Goal: Information Seeking & Learning: Learn about a topic

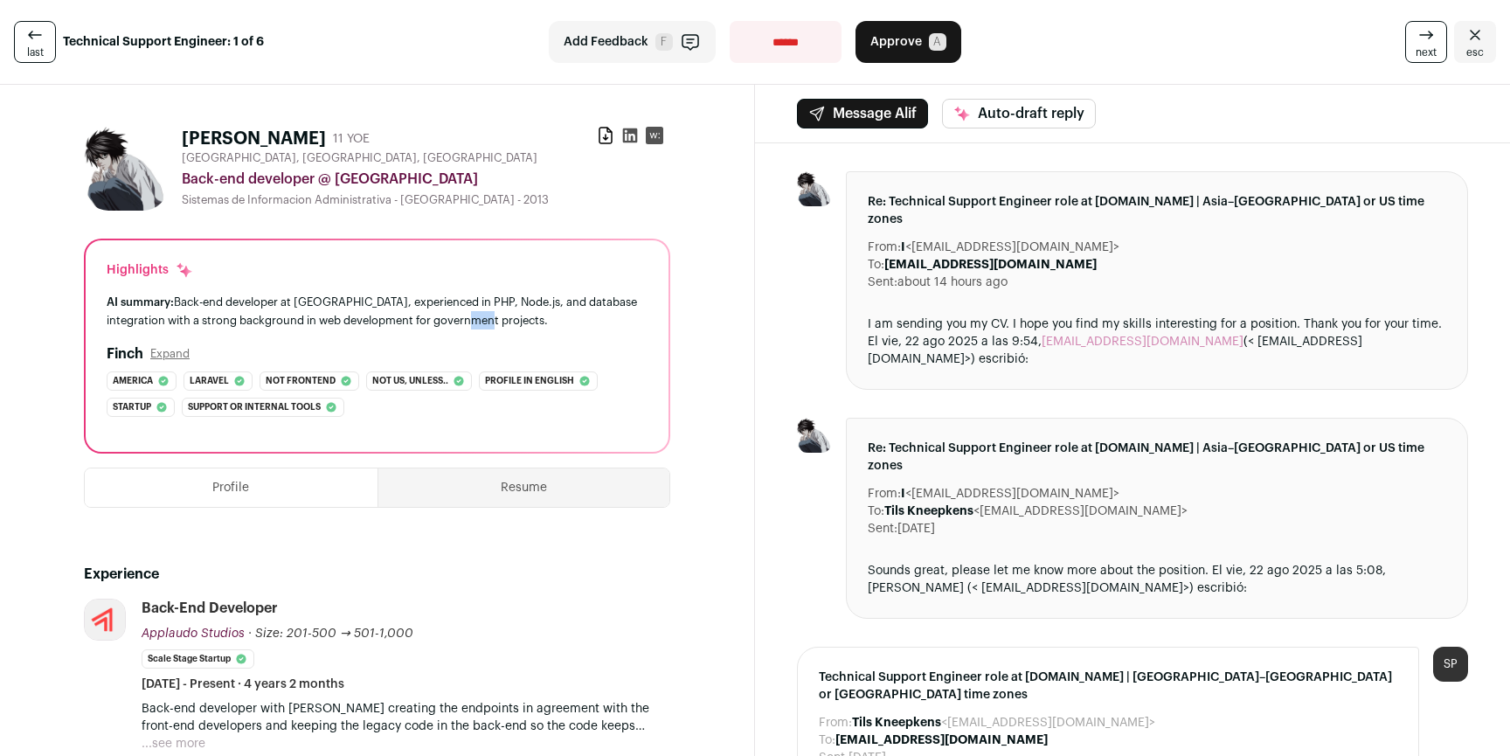
drag, startPoint x: 497, startPoint y: 321, endPoint x: 459, endPoint y: 312, distance: 39.4
click at [470, 313] on div "AI summary: Back-end developer at Applaudo Studios, experienced in PHP, Node.js…" at bounding box center [377, 311] width 541 height 37
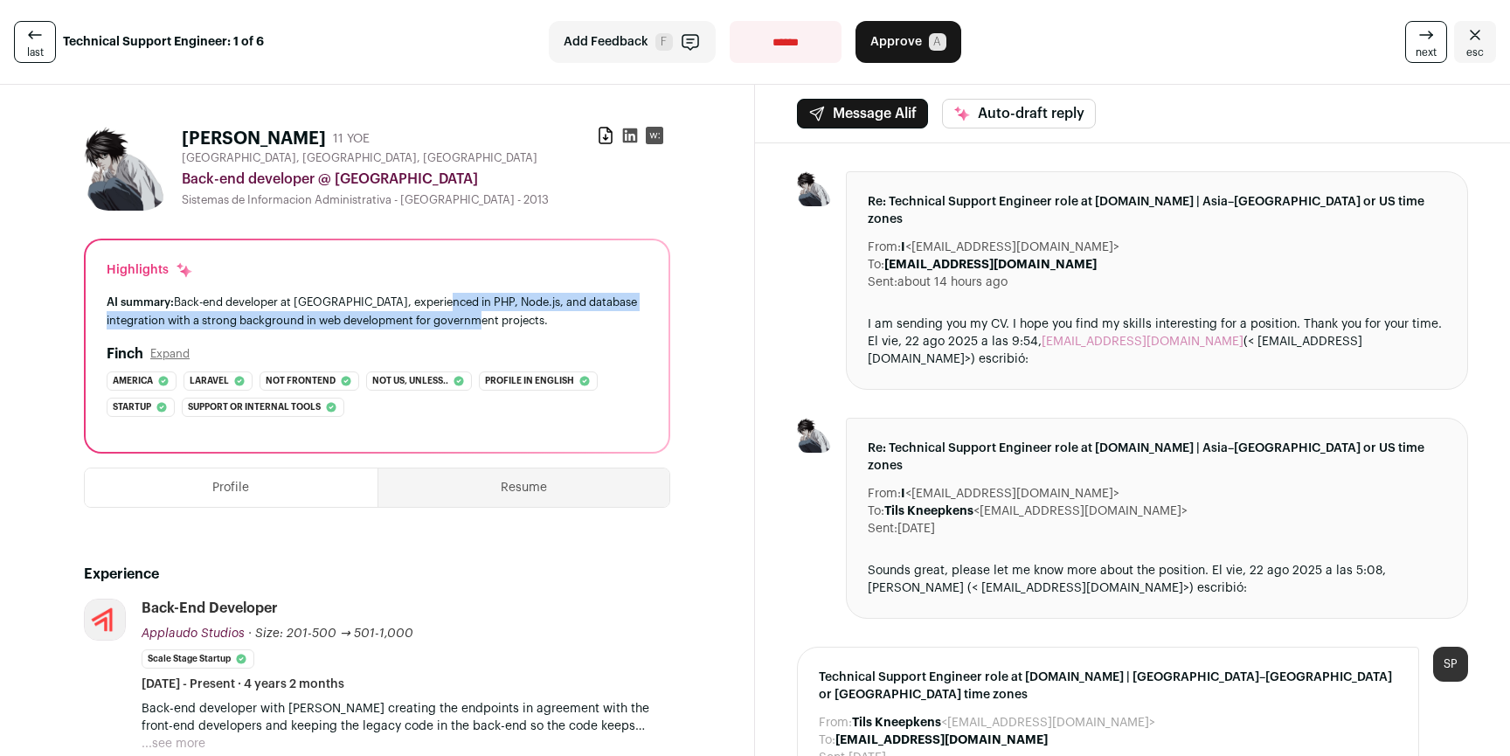
drag, startPoint x: 438, startPoint y: 308, endPoint x: 488, endPoint y: 312, distance: 49.9
click at [488, 312] on div "AI summary: Back-end developer at Applaudo Studios, experienced in PHP, Node.js…" at bounding box center [377, 311] width 541 height 37
drag, startPoint x: 506, startPoint y: 315, endPoint x: 436, endPoint y: 303, distance: 71.0
click at [436, 303] on div "AI summary: Back-end developer at Applaudo Studios, experienced in PHP, Node.js…" at bounding box center [377, 311] width 541 height 37
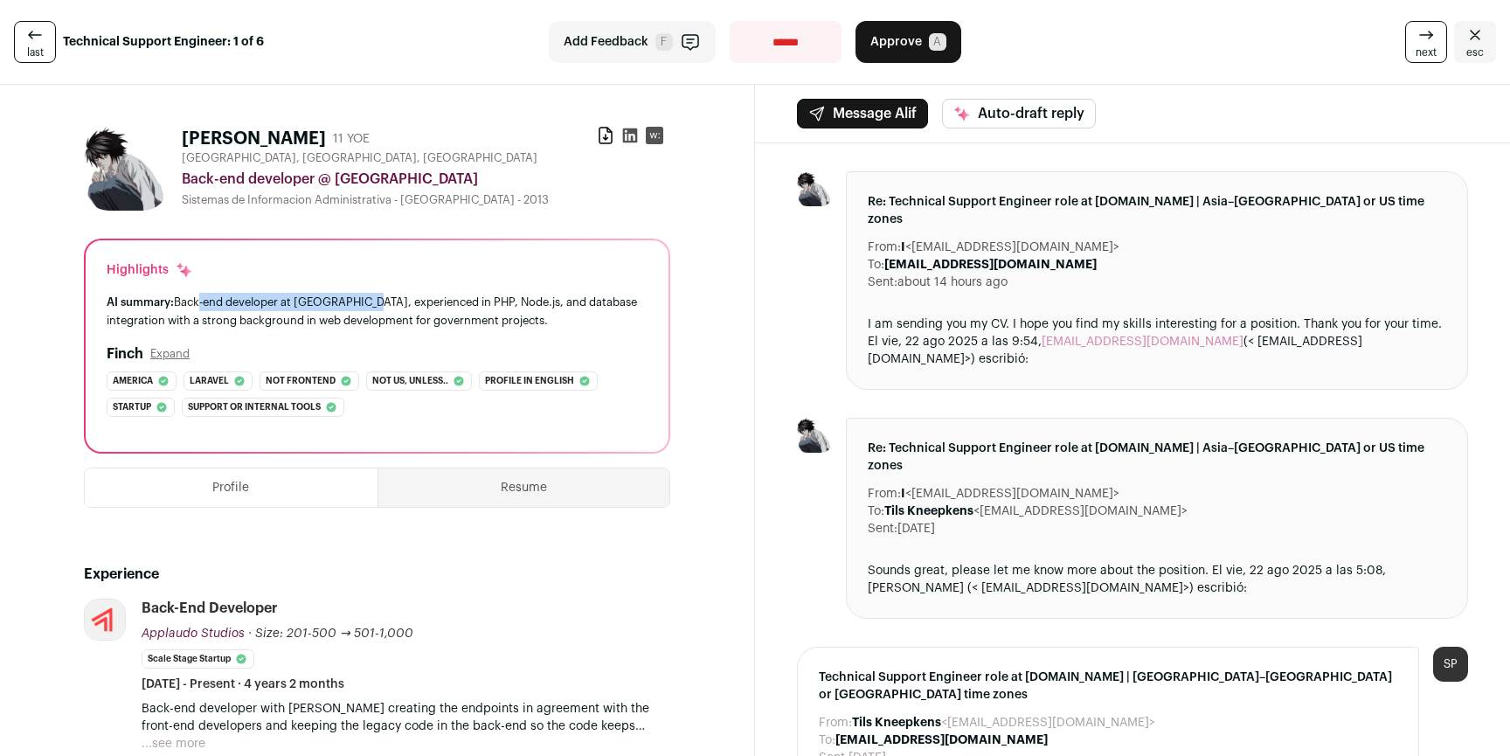
drag, startPoint x: 200, startPoint y: 304, endPoint x: 442, endPoint y: 311, distance: 242.2
click at [390, 309] on div "AI summary: Back-end developer at Applaudo Studios, experienced in PHP, Node.js…" at bounding box center [377, 311] width 541 height 37
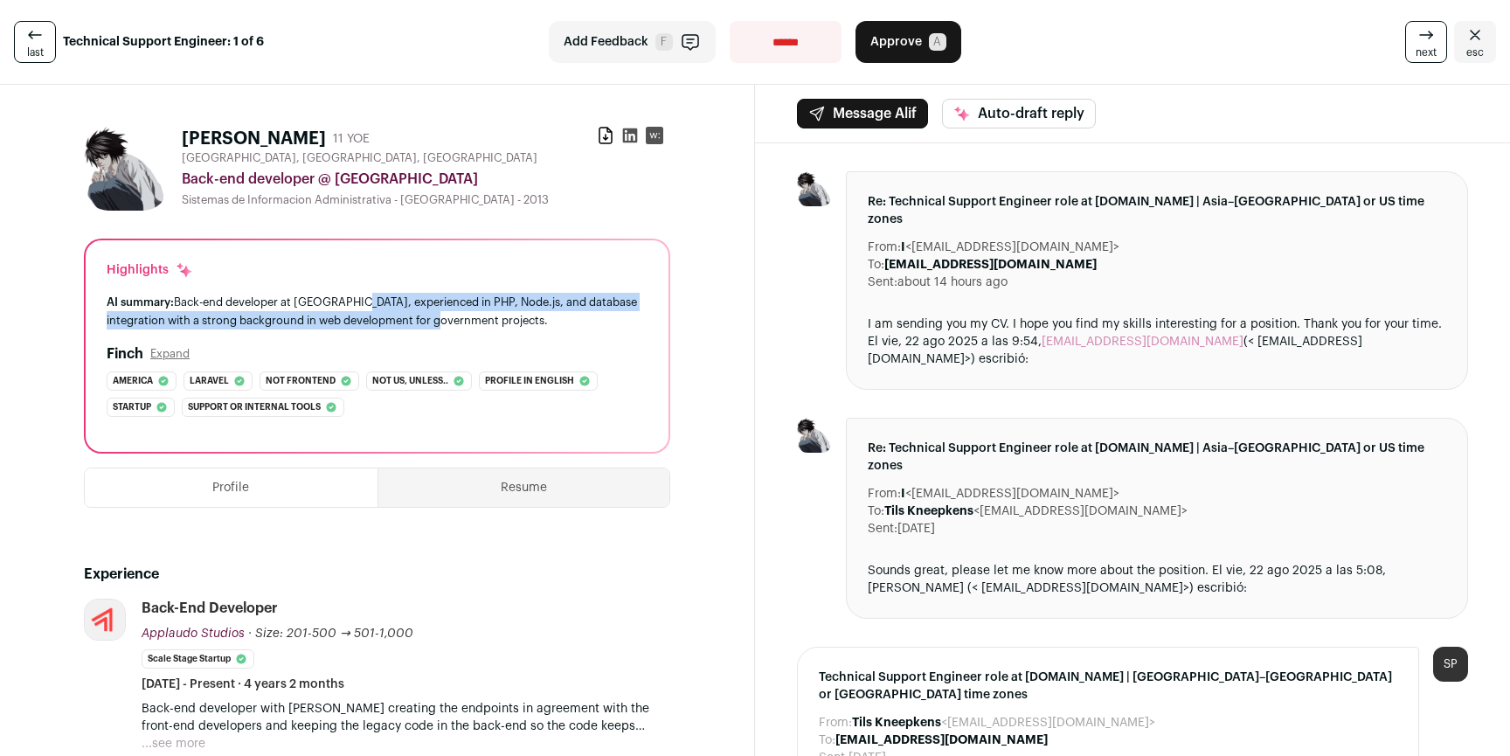
drag, startPoint x: 442, startPoint y: 311, endPoint x: 308, endPoint y: 301, distance: 135.0
click at [332, 303] on div "AI summary: Back-end developer at Applaudo Studios, experienced in PHP, Node.js…" at bounding box center [377, 311] width 541 height 37
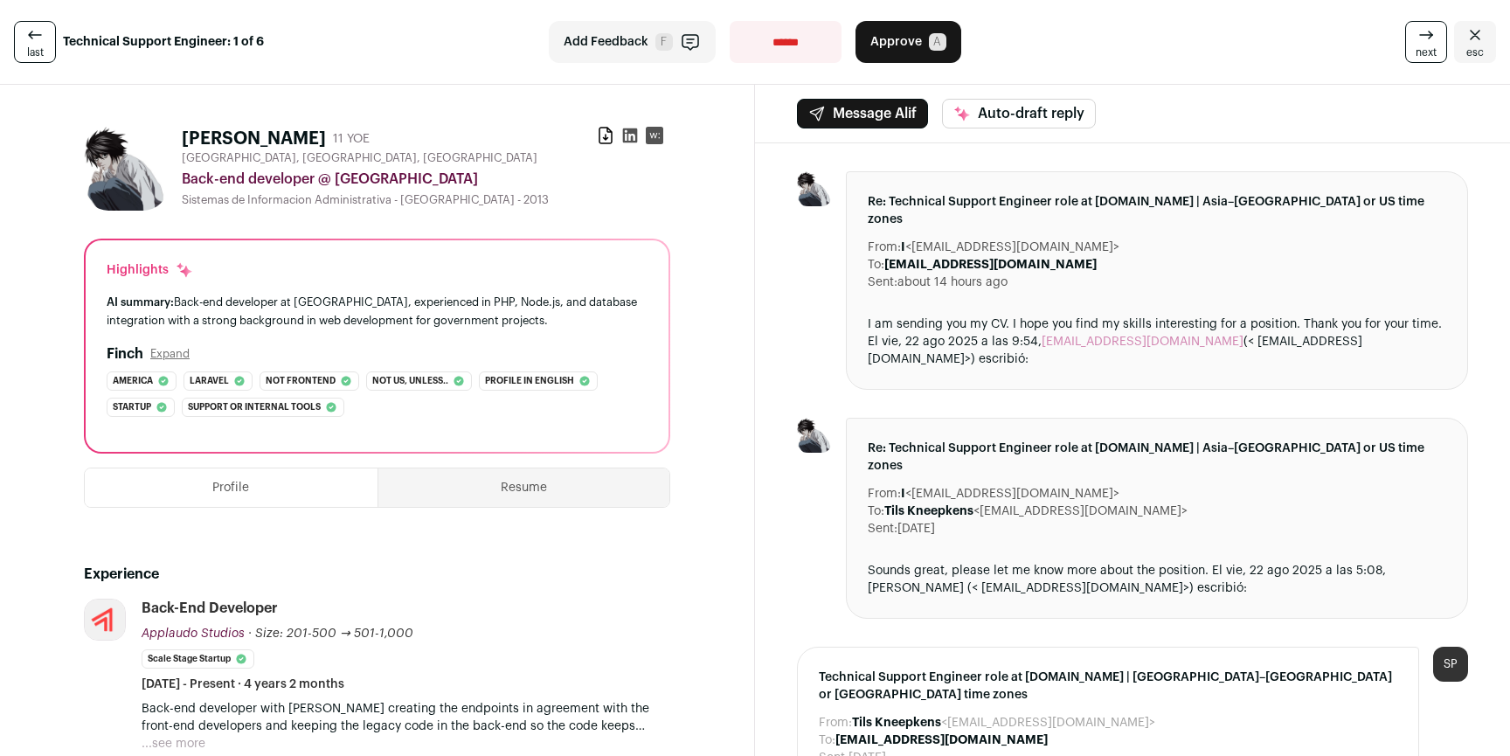
click at [308, 300] on div "AI summary: Back-end developer at Applaudo Studios, experienced in PHP, Node.js…" at bounding box center [377, 311] width 541 height 37
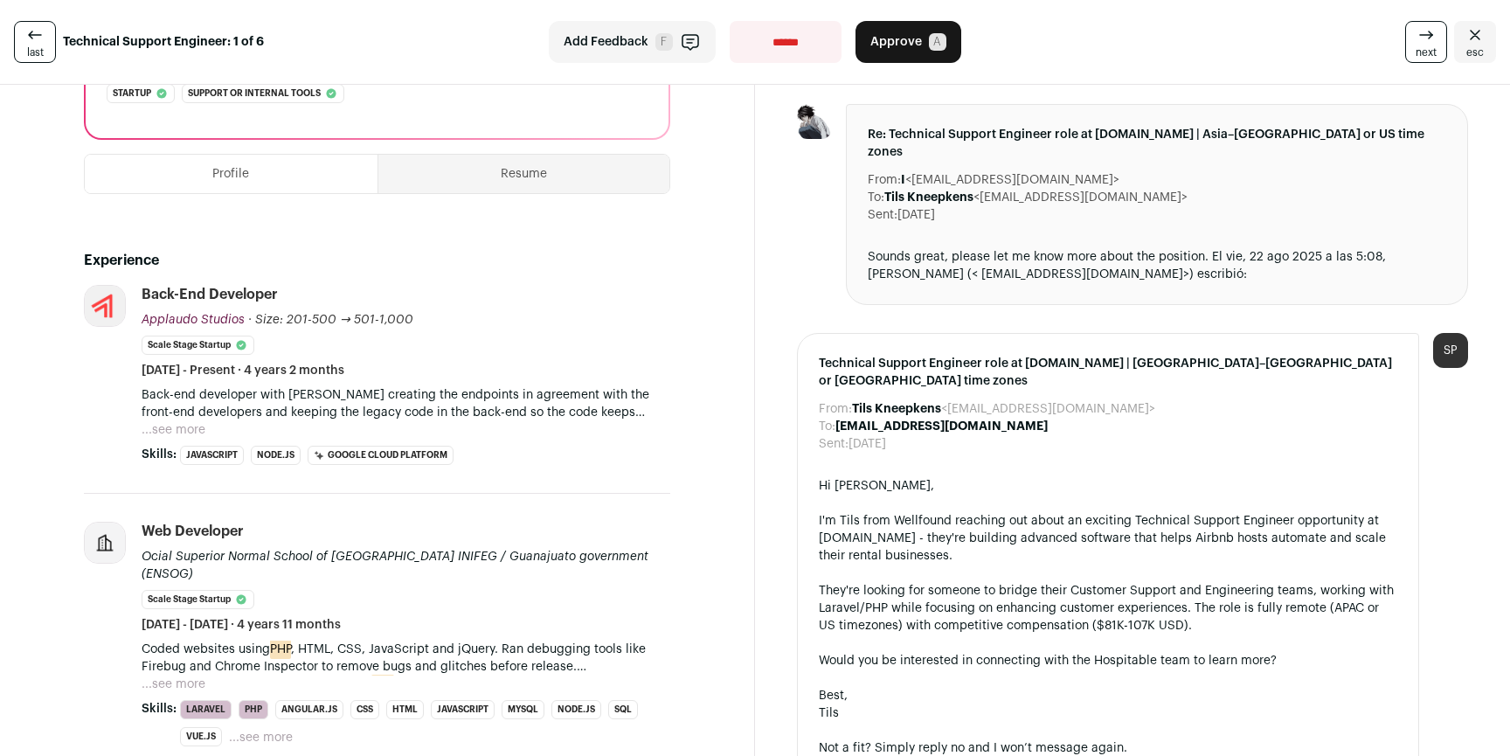
scroll to position [317, 0]
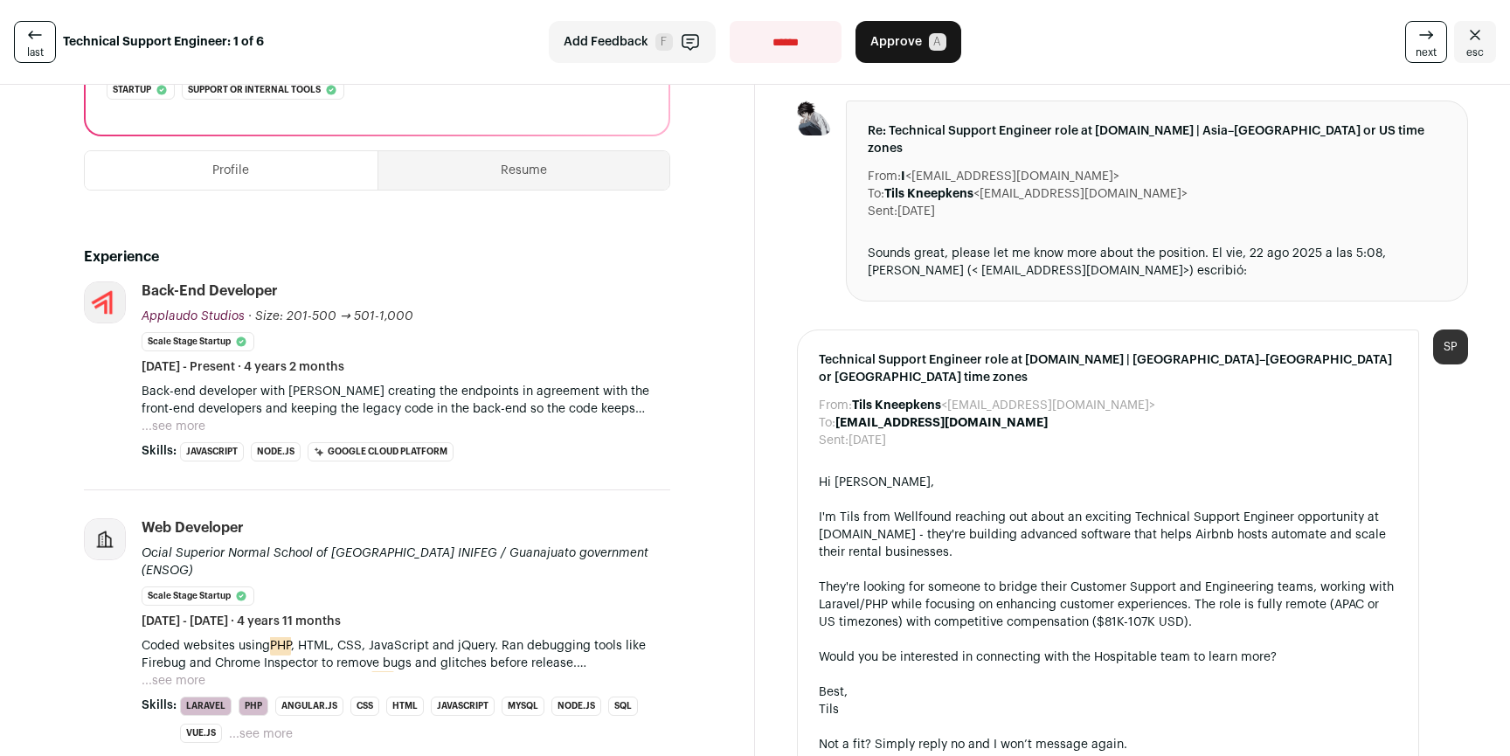
click at [187, 412] on p "Back-end developer with Nodejs creating the endpoints in agreement with the fro…" at bounding box center [406, 400] width 529 height 35
click at [180, 423] on button "...see more" at bounding box center [174, 426] width 64 height 17
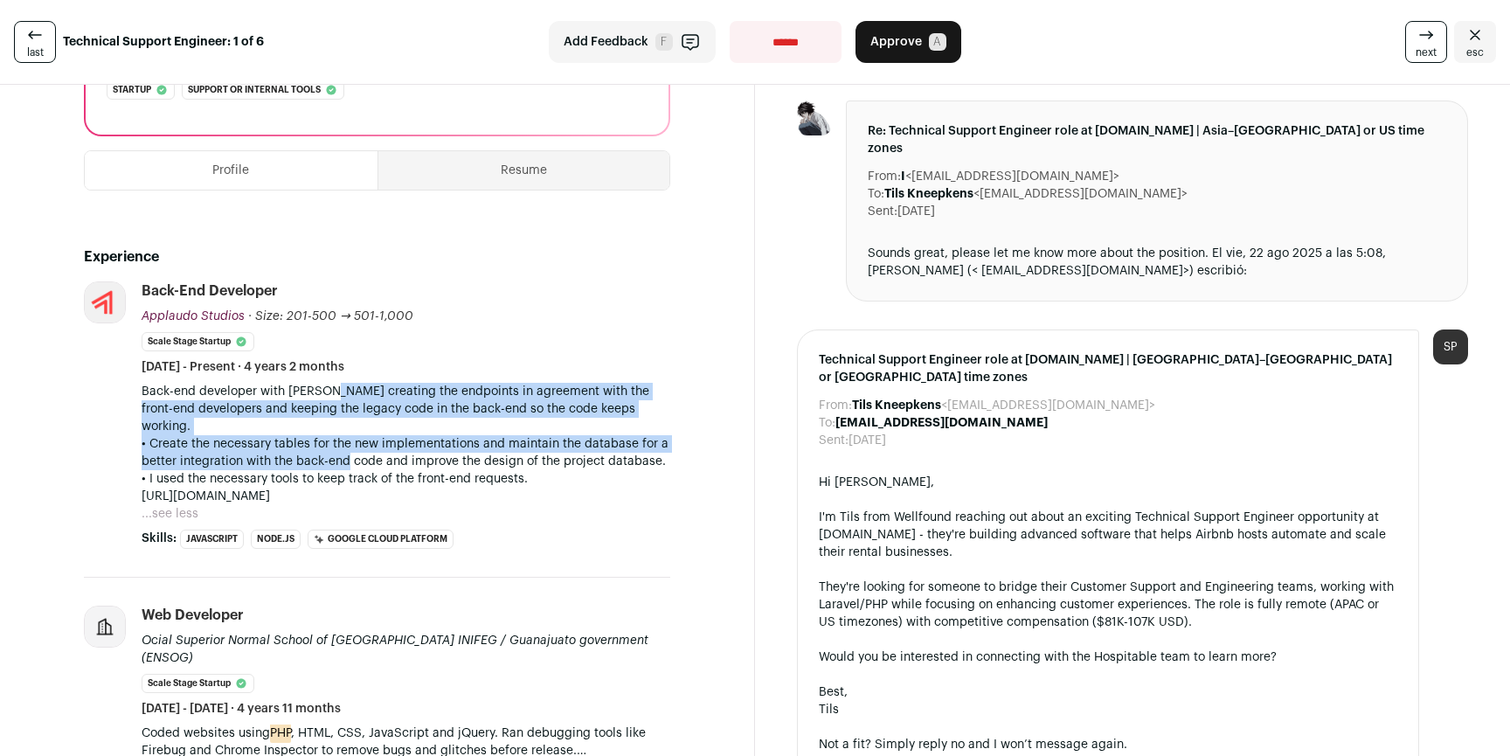
drag, startPoint x: 330, startPoint y: 401, endPoint x: 380, endPoint y: 462, distance: 78.9
click at [340, 448] on div "Back-end developer with Nodejs creating the endpoints in agreement with the fro…" at bounding box center [406, 444] width 529 height 122
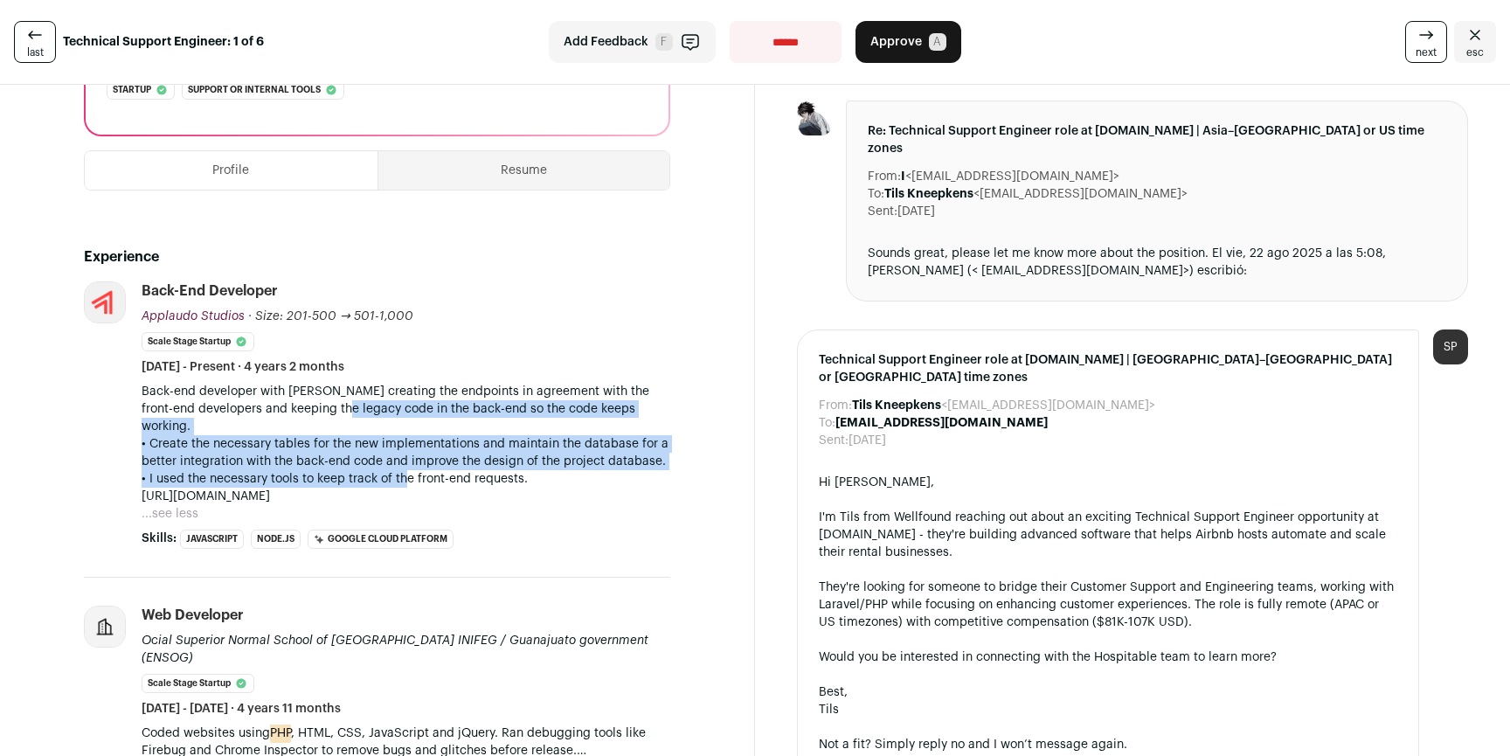
drag, startPoint x: 376, startPoint y: 433, endPoint x: 335, endPoint y: 402, distance: 51.7
click at [335, 402] on div "Back-end developer with Nodejs creating the endpoints in agreement with the fro…" at bounding box center [406, 444] width 529 height 122
click at [334, 402] on p "Back-end developer with Nodejs creating the endpoints in agreement with the fro…" at bounding box center [406, 409] width 529 height 52
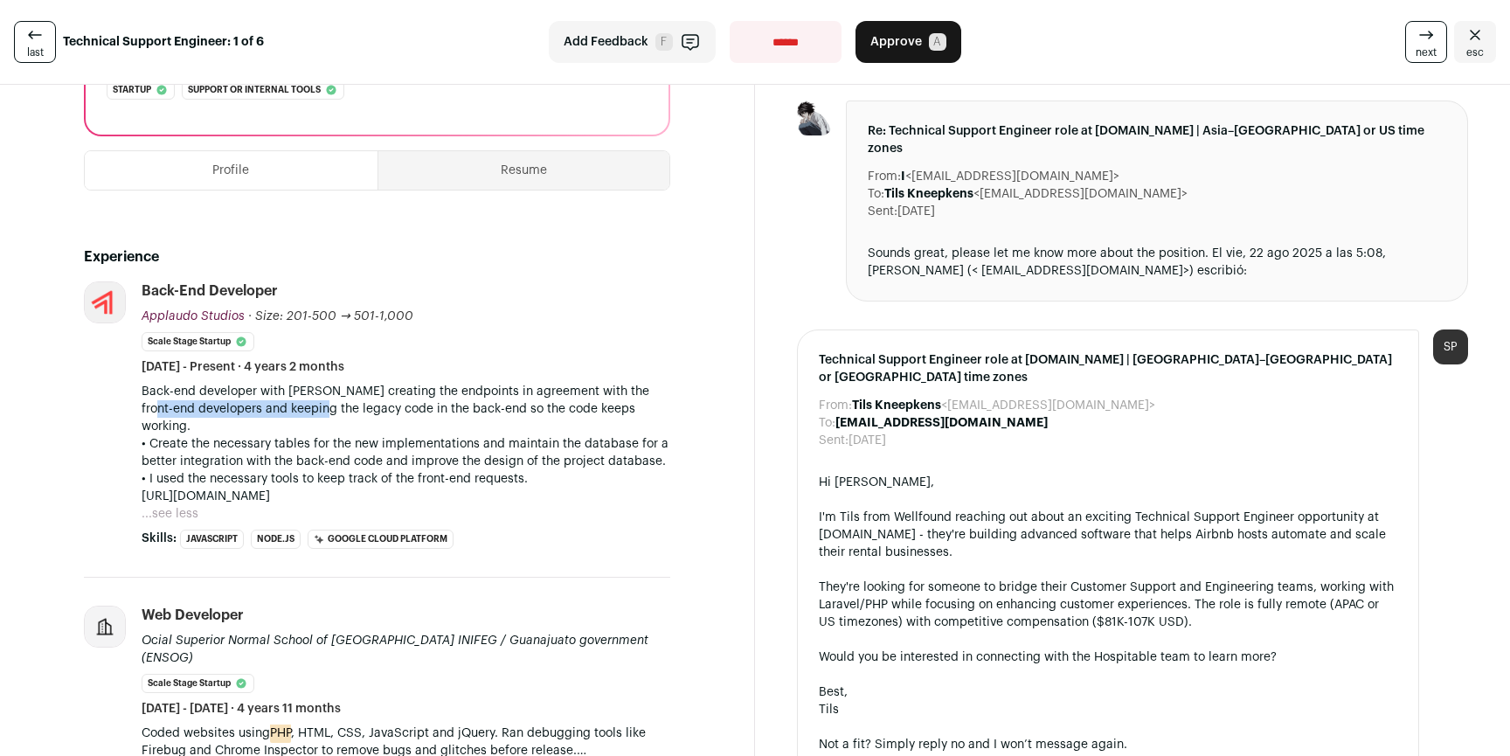
drag, startPoint x: 144, startPoint y: 404, endPoint x: 365, endPoint y: 410, distance: 221.2
click at [319, 408] on p "Back-end developer with Nodejs creating the endpoints in agreement with the fro…" at bounding box center [406, 409] width 529 height 52
drag, startPoint x: 419, startPoint y: 410, endPoint x: 274, endPoint y: 394, distance: 145.0
click at [274, 394] on p "Back-end developer with Nodejs creating the endpoints in agreement with the fro…" at bounding box center [406, 409] width 529 height 52
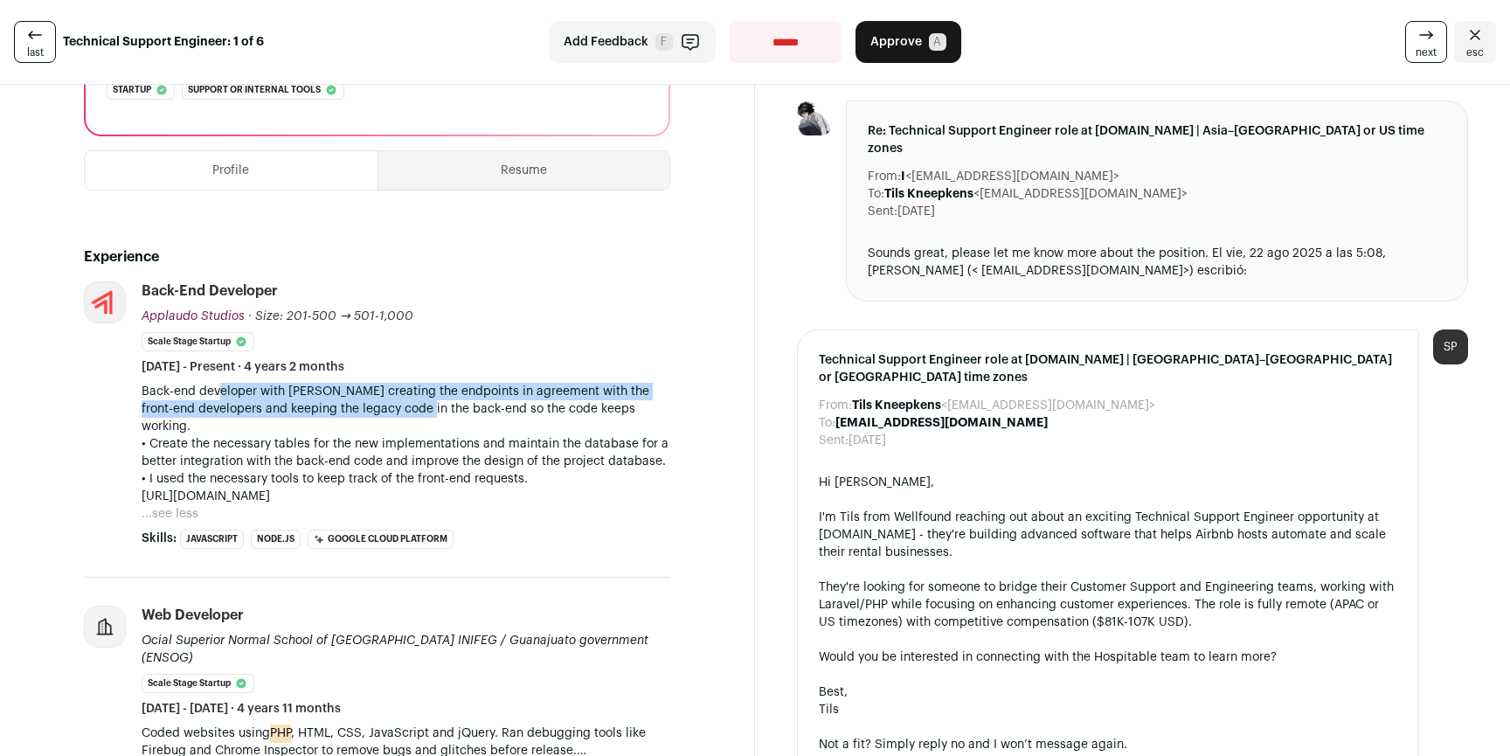
drag, startPoint x: 218, startPoint y: 395, endPoint x: 443, endPoint y: 413, distance: 226.2
click at [415, 412] on p "Back-end developer with Nodejs creating the endpoints in agreement with the fro…" at bounding box center [406, 409] width 529 height 52
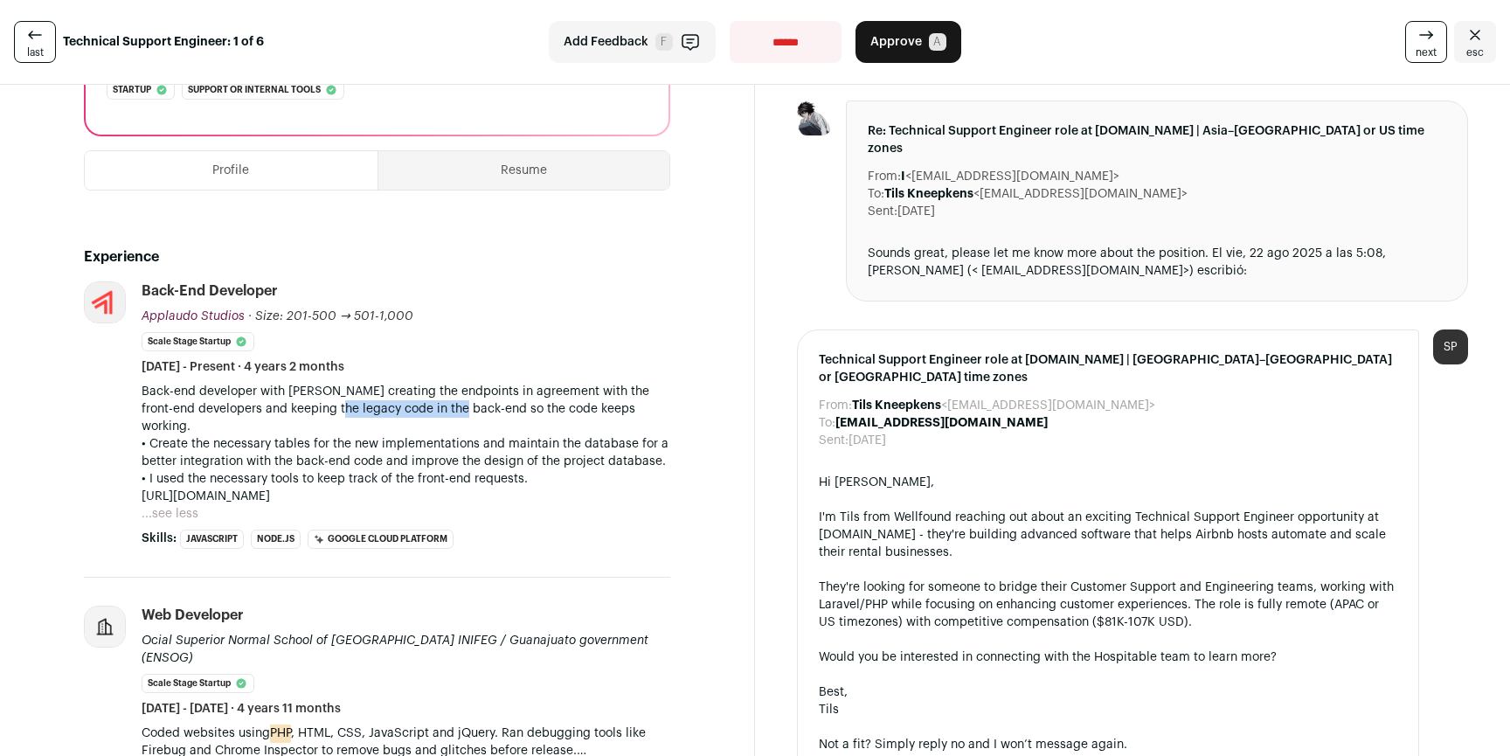
drag, startPoint x: 443, startPoint y: 413, endPoint x: 286, endPoint y: 393, distance: 158.6
click at [314, 398] on p "Back-end developer with Nodejs creating the endpoints in agreement with the fro…" at bounding box center [406, 409] width 529 height 52
click at [286, 393] on p "Back-end developer with Nodejs creating the endpoints in agreement with the fro…" at bounding box center [406, 409] width 529 height 52
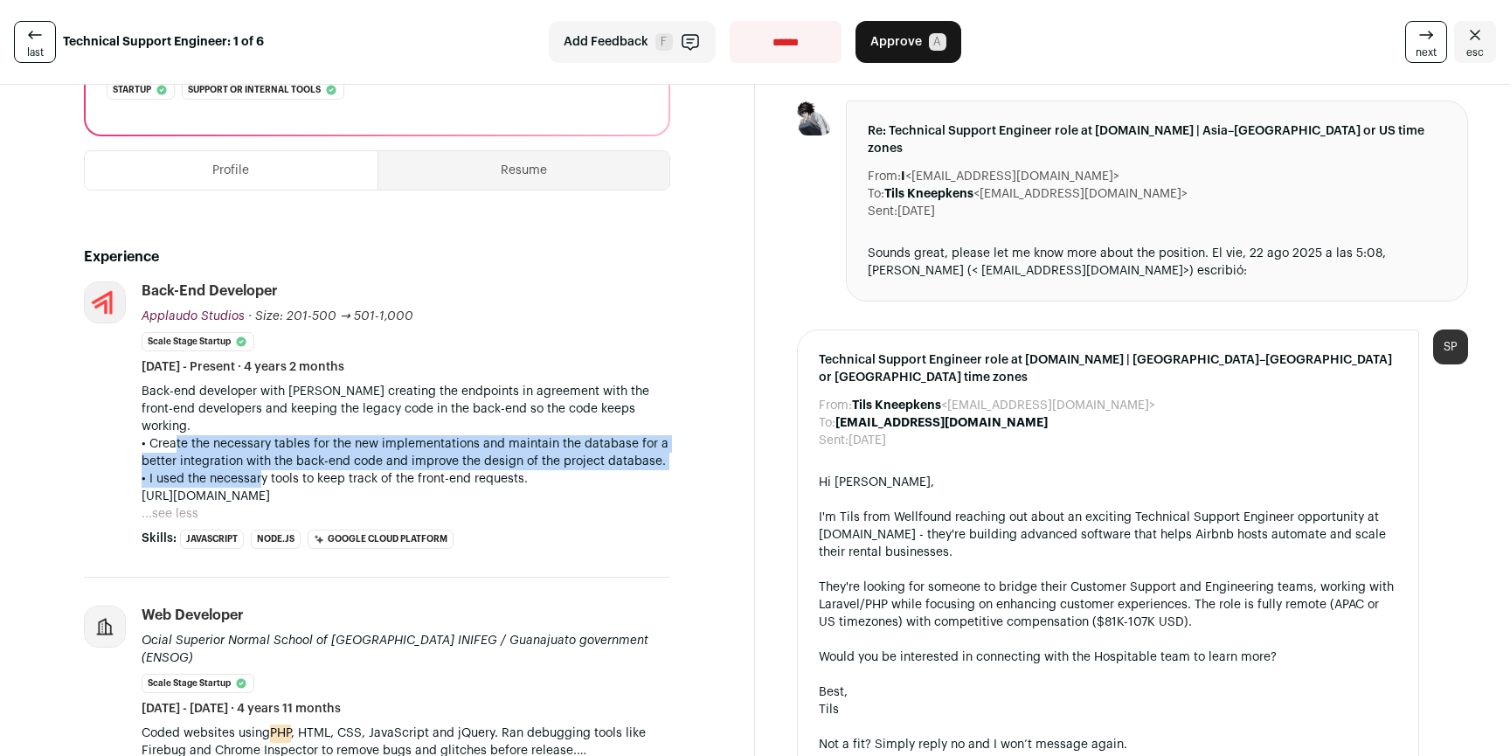
drag, startPoint x: 170, startPoint y: 429, endPoint x: 275, endPoint y: 469, distance: 112.3
click at [255, 462] on div "Back-end developer with Nodejs creating the endpoints in agreement with the fro…" at bounding box center [406, 444] width 529 height 122
drag, startPoint x: 270, startPoint y: 461, endPoint x: 232, endPoint y: 426, distance: 51.4
click at [232, 426] on div "Back-end developer with Nodejs creating the endpoints in agreement with the fro…" at bounding box center [406, 444] width 529 height 122
click at [232, 435] on p "• Create the necessary tables for the new implementations and maintain the data…" at bounding box center [406, 452] width 529 height 35
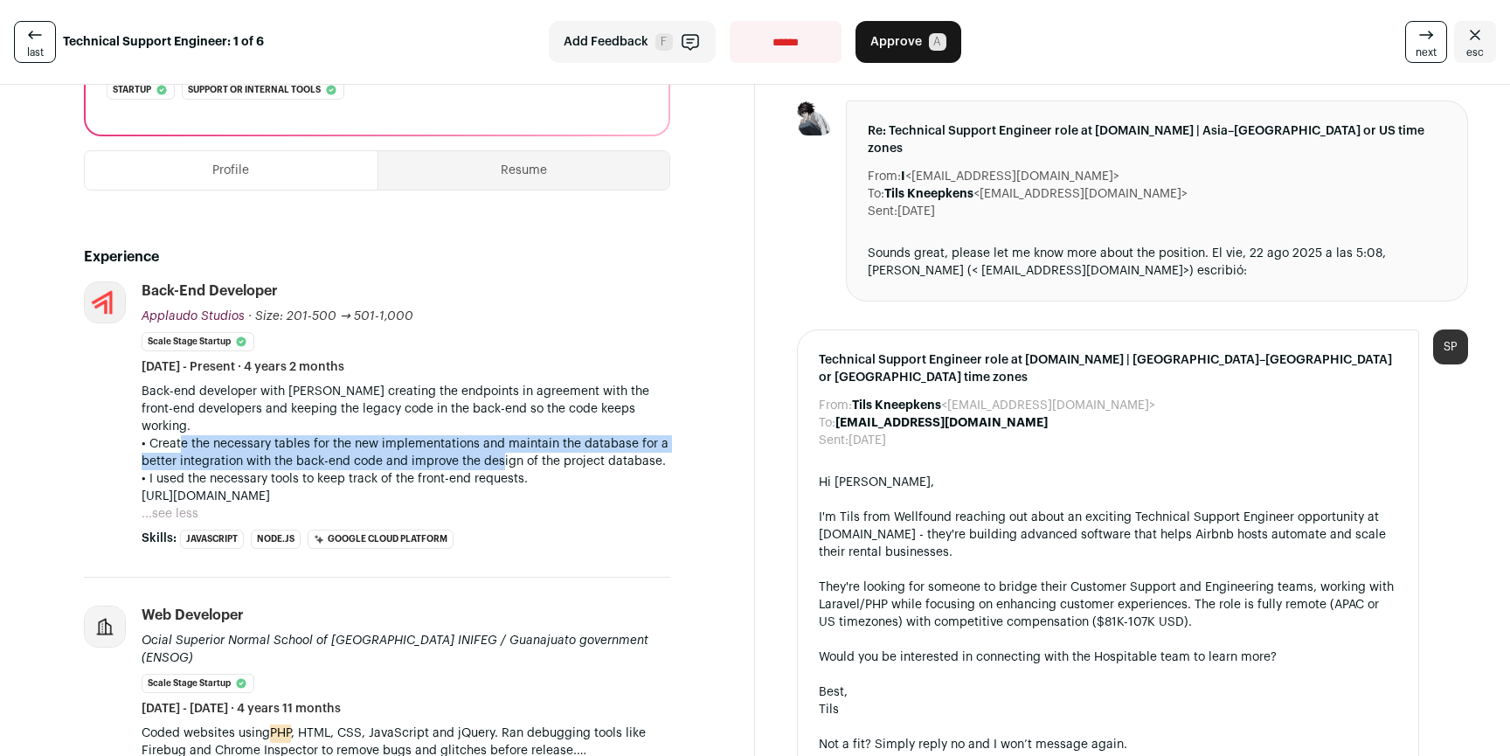
drag, startPoint x: 172, startPoint y: 428, endPoint x: 473, endPoint y: 440, distance: 300.9
click at [495, 442] on p "• Create the necessary tables for the new implementations and maintain the data…" at bounding box center [406, 452] width 529 height 35
drag, startPoint x: 467, startPoint y: 439, endPoint x: 280, endPoint y: 424, distance: 187.6
click at [300, 435] on p "• Create the necessary tables for the new implementations and maintain the data…" at bounding box center [406, 452] width 529 height 35
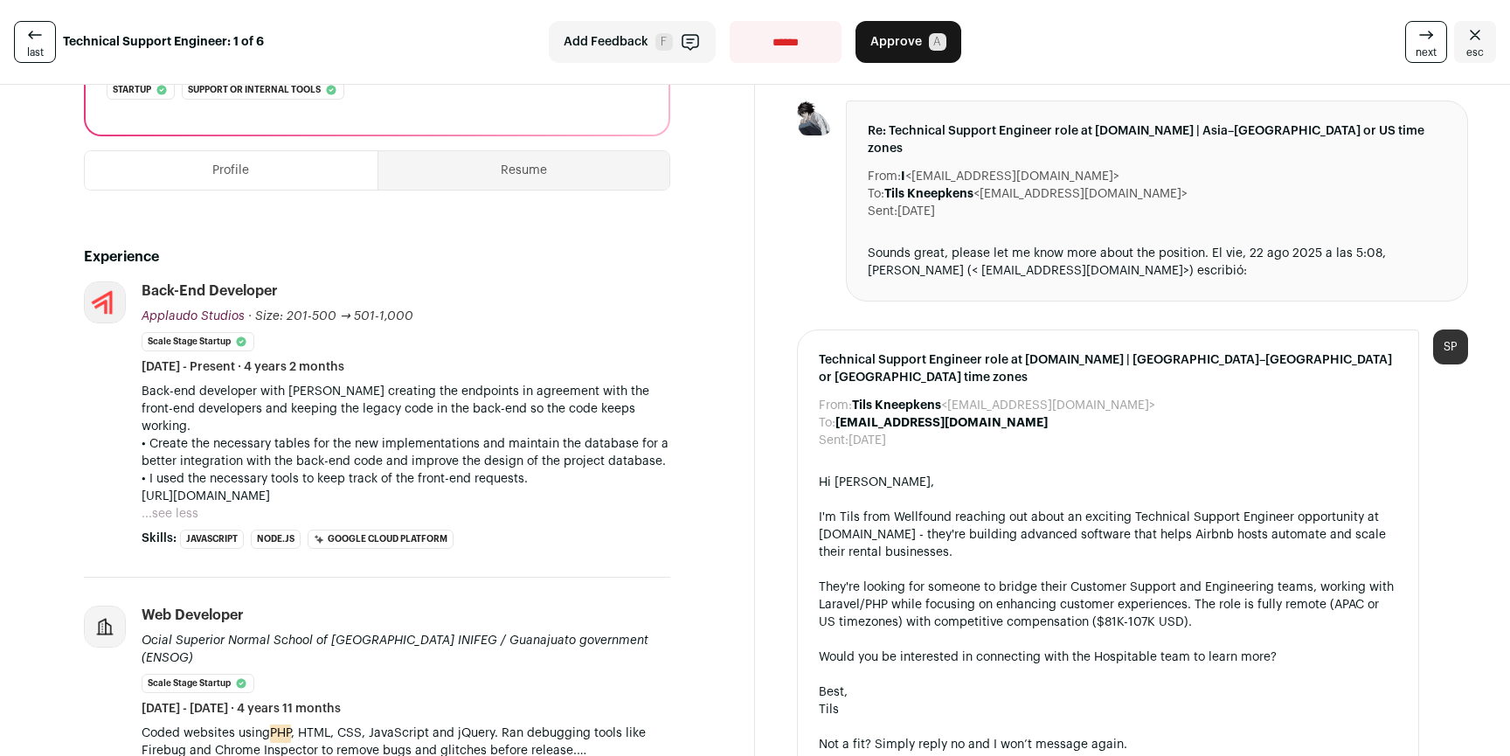
click at [280, 435] on p "• Create the necessary tables for the new implementations and maintain the data…" at bounding box center [406, 452] width 529 height 35
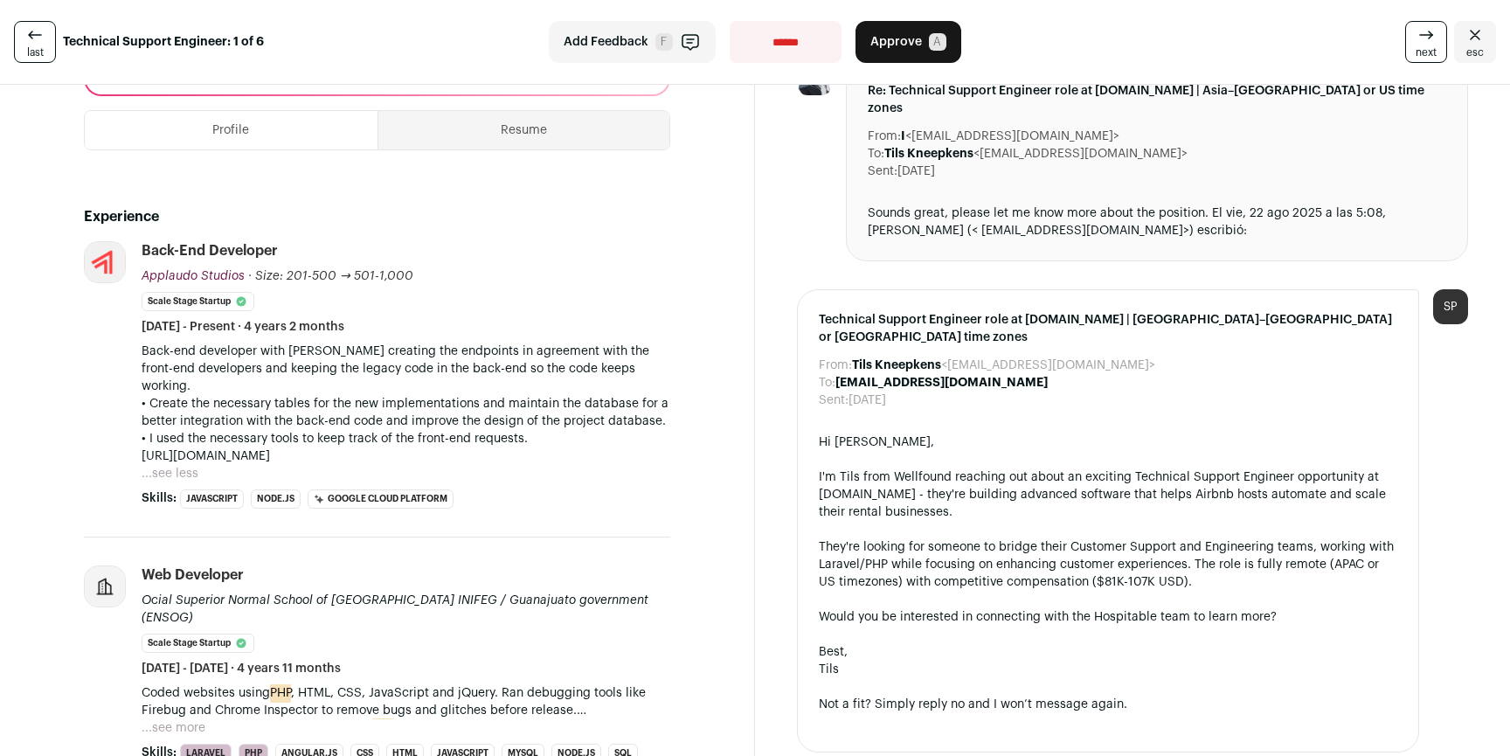
scroll to position [724, 0]
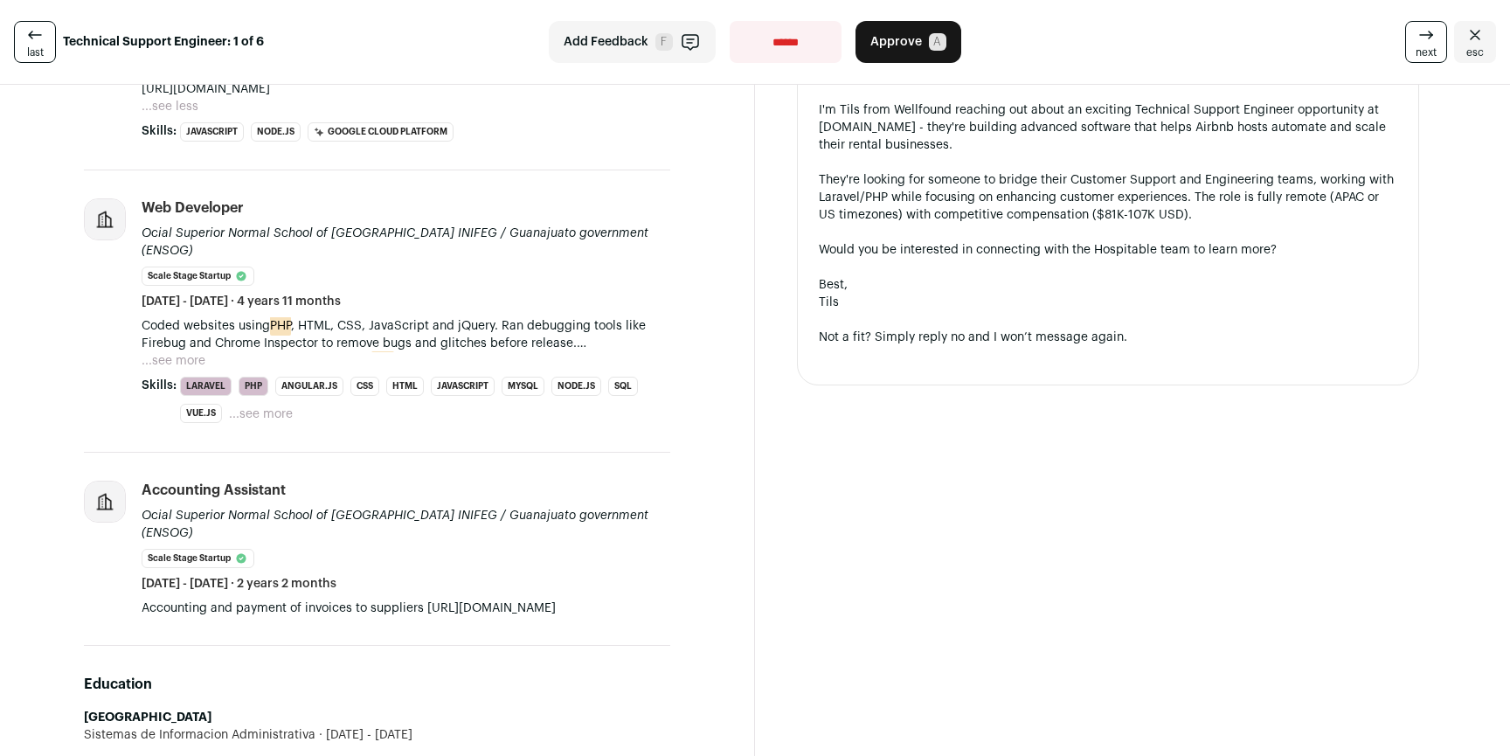
click at [253, 405] on button "...see more" at bounding box center [261, 413] width 64 height 17
click at [169, 336] on li "Web developer Ocial Superior Normal School of Guanajuato INIFEG / Guanajuato go…" at bounding box center [406, 310] width 529 height 225
click at [169, 352] on button "...see more" at bounding box center [174, 360] width 64 height 17
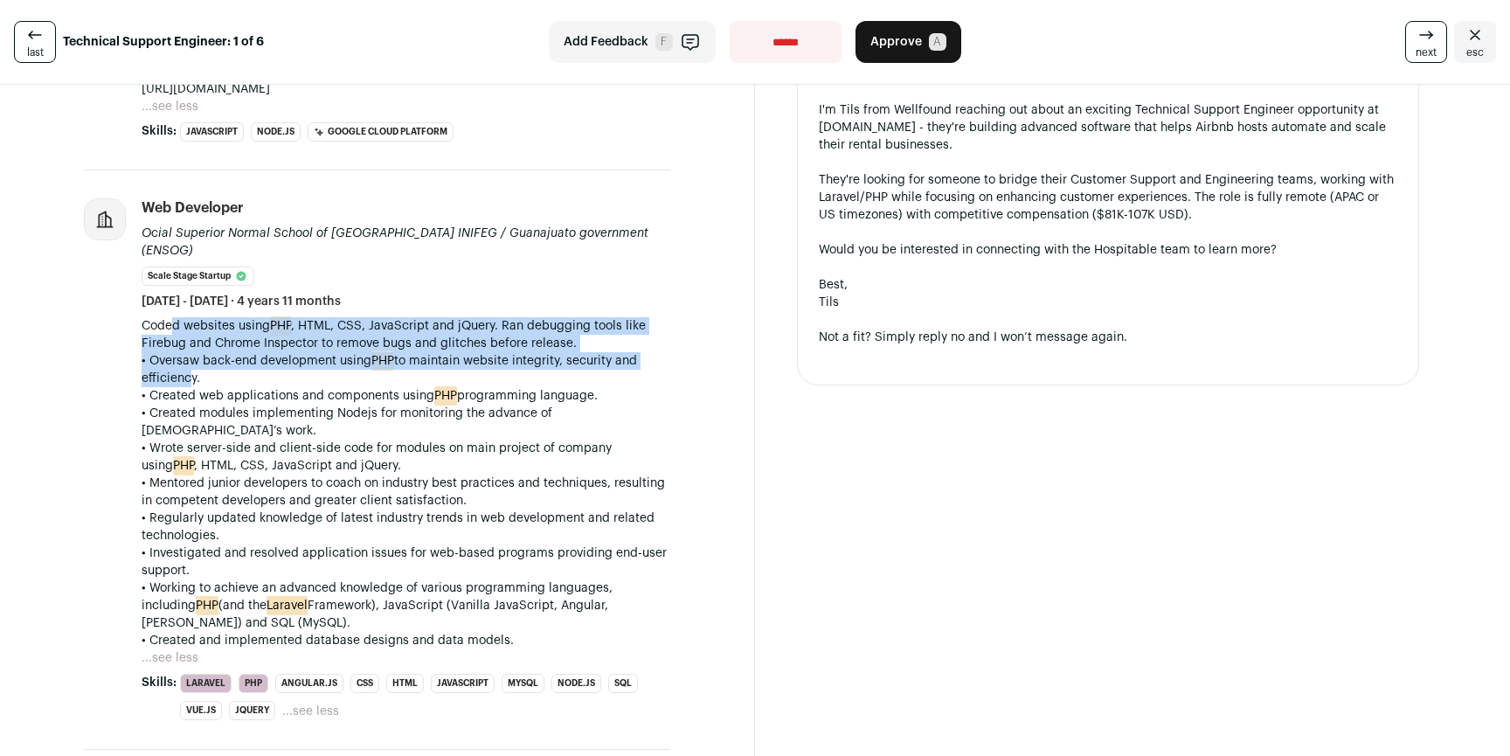
drag, startPoint x: 173, startPoint y: 298, endPoint x: 182, endPoint y: 350, distance: 53.2
click at [182, 350] on div "Coded websites using PHP , HTML, CSS, JavaScript and jQuery. Ran debugging tool…" at bounding box center [406, 483] width 529 height 332
click at [182, 352] on p "• Oversaw back-end development using PHP to maintain website integrity, securit…" at bounding box center [406, 369] width 529 height 35
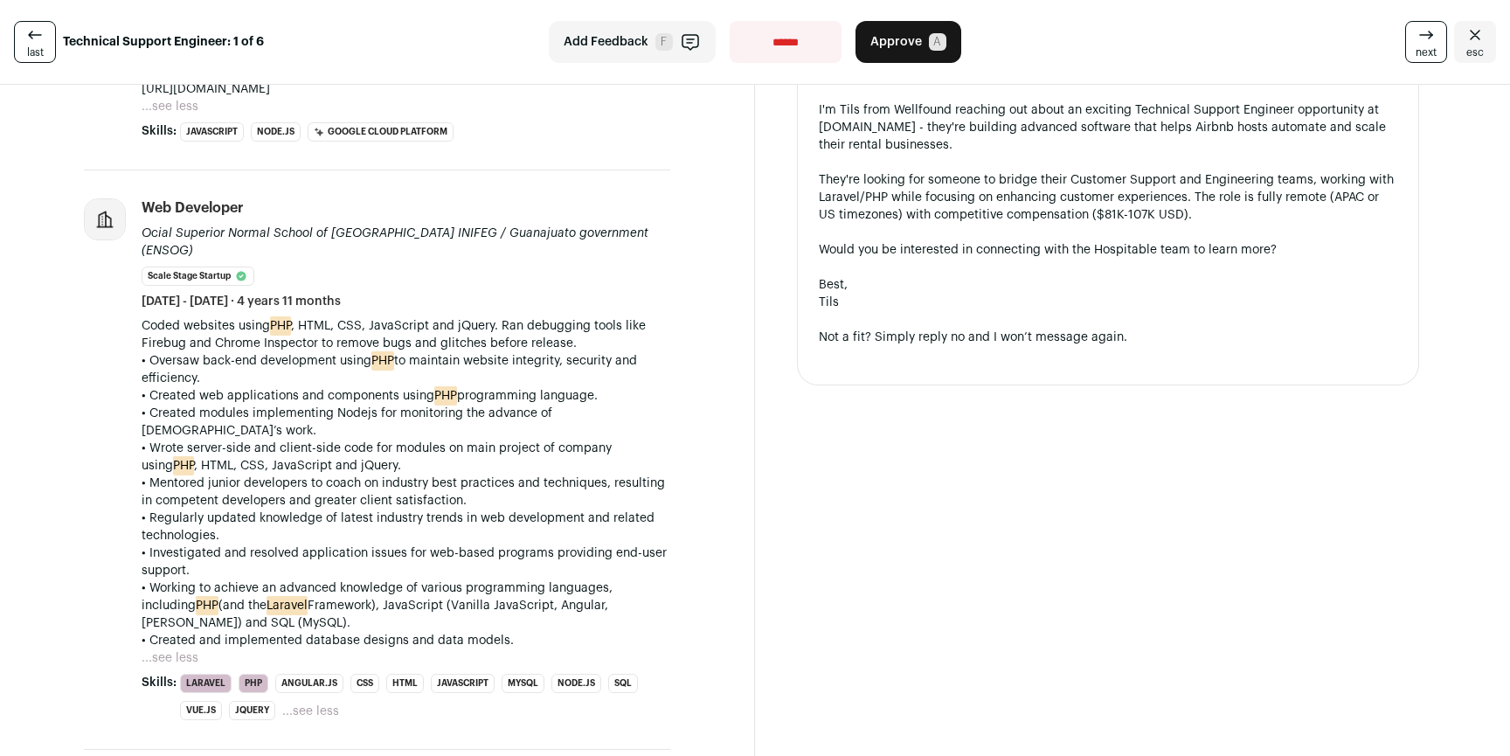
drag, startPoint x: 174, startPoint y: 332, endPoint x: 267, endPoint y: 378, distance: 104.0
click at [204, 370] on div "Coded websites using PHP , HTML, CSS, JavaScript and jQuery. Ran debugging tool…" at bounding box center [406, 483] width 529 height 332
drag, startPoint x: 274, startPoint y: 369, endPoint x: 223, endPoint y: 352, distance: 53.3
click at [223, 352] on div "Coded websites using PHP , HTML, CSS, JavaScript and jQuery. Ran debugging tool…" at bounding box center [406, 483] width 529 height 332
click at [223, 387] on p "• Created web applications and components using PHP programming language." at bounding box center [406, 395] width 529 height 17
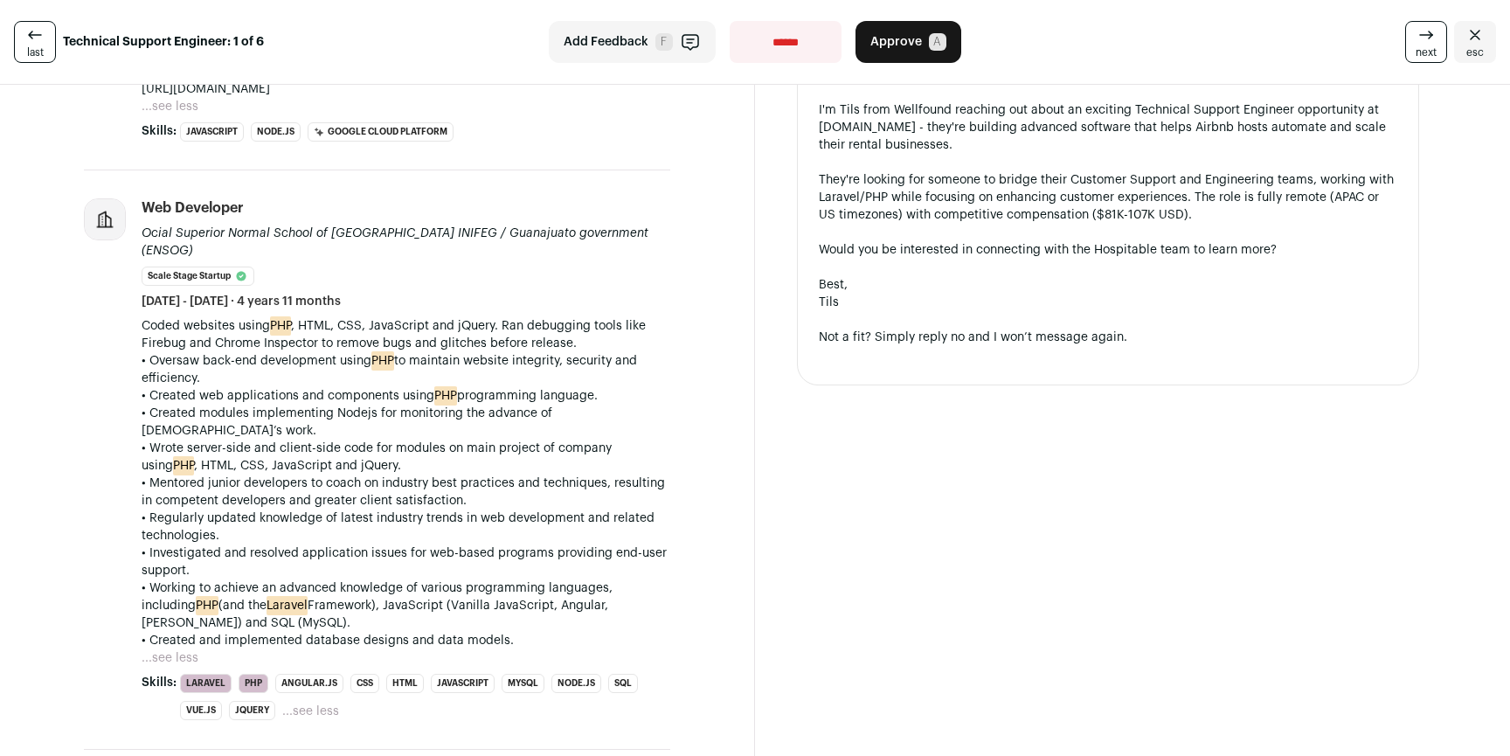
scroll to position [0, 0]
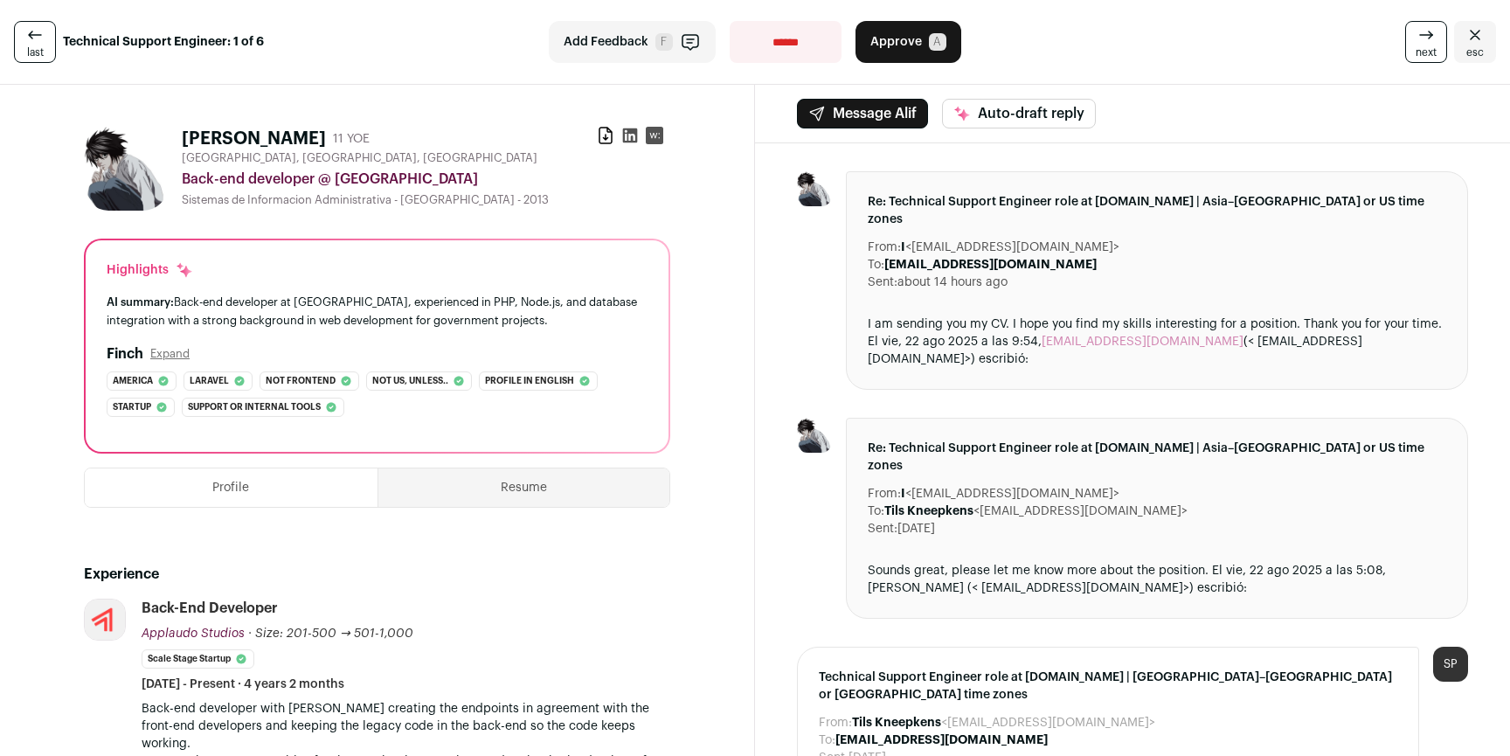
click at [627, 136] on icon at bounding box center [629, 135] width 17 height 17
click at [599, 129] on icon at bounding box center [605, 136] width 12 height 16
click at [799, 54] on select "**********" at bounding box center [786, 42] width 112 height 42
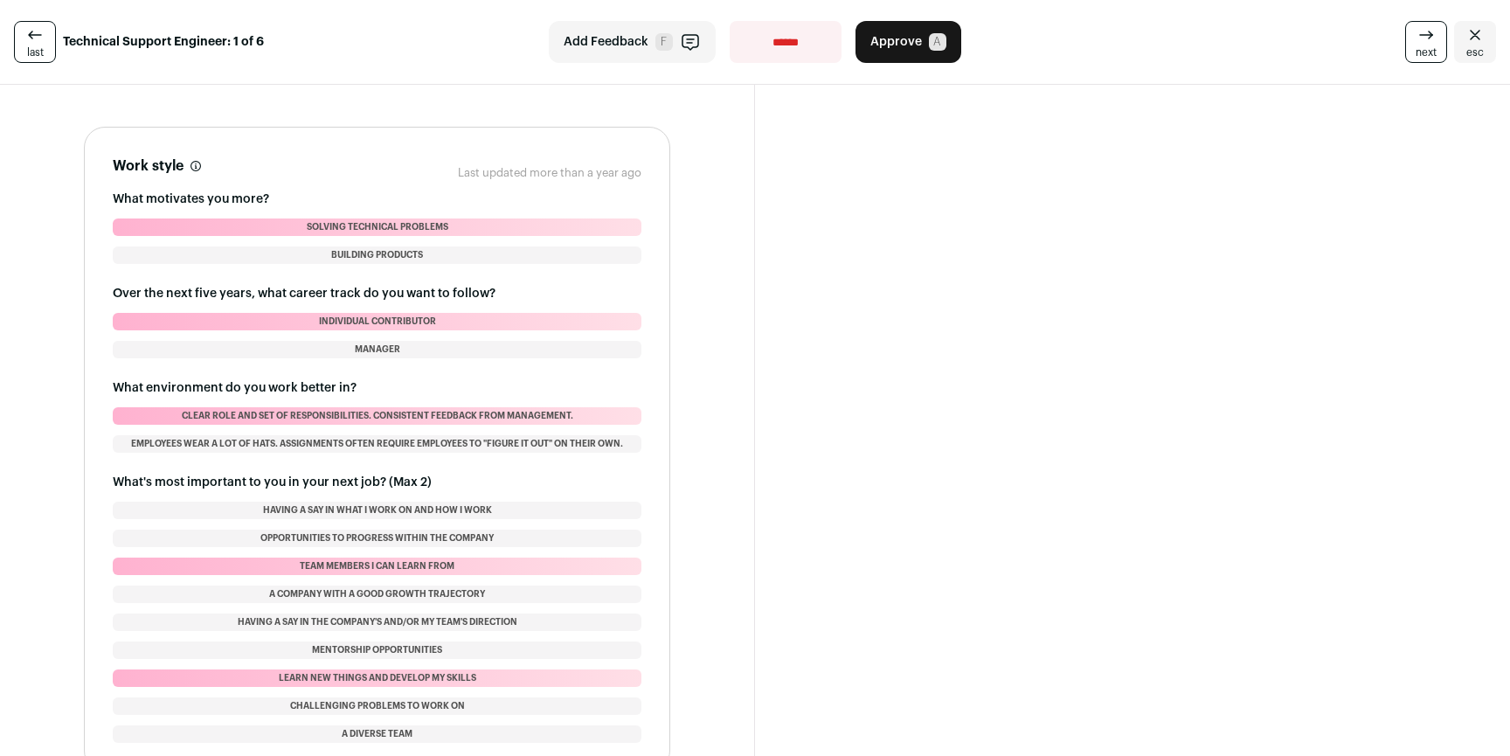
scroll to position [2186, 0]
click at [765, 46] on select "**********" at bounding box center [786, 42] width 112 height 42
select select "**********"
click at [730, 21] on select "**********" at bounding box center [786, 42] width 112 height 42
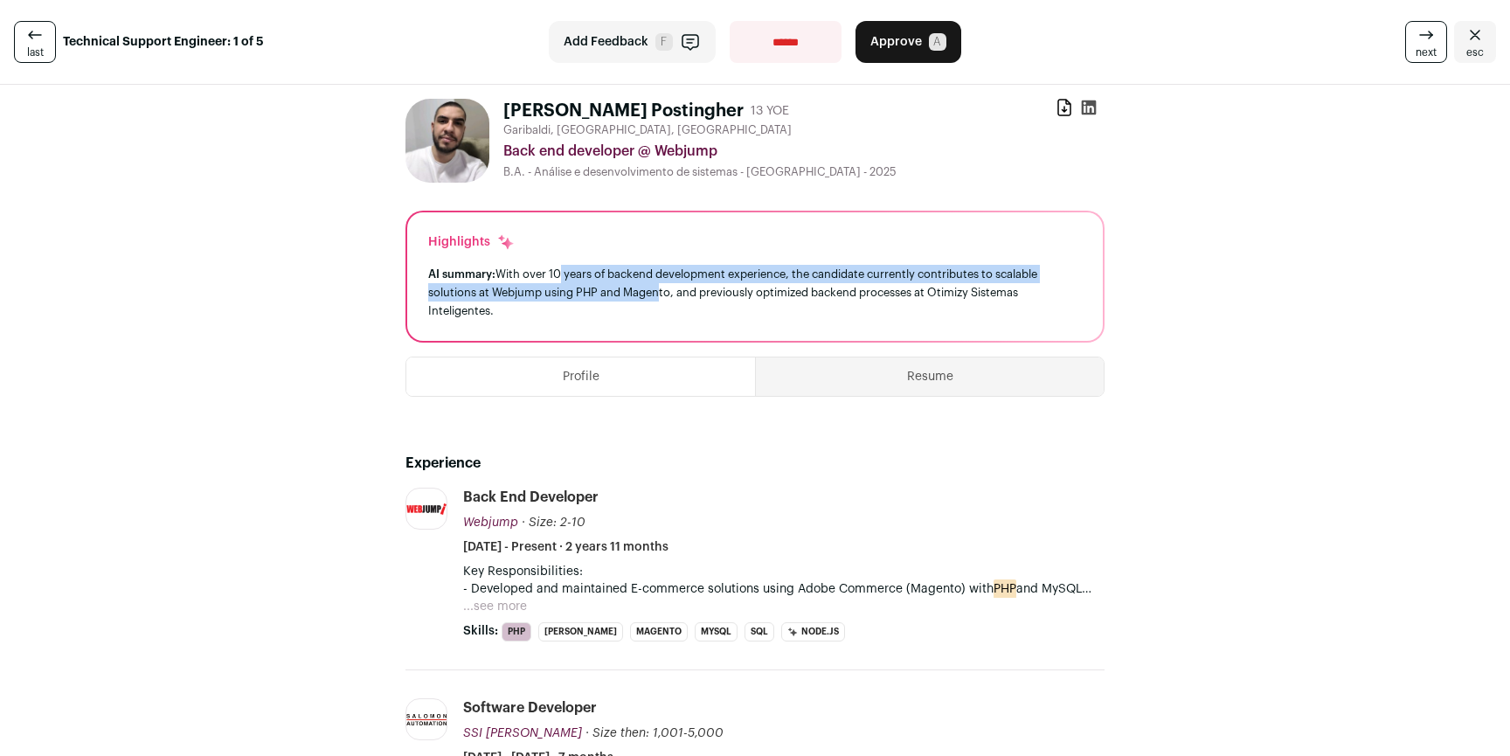
drag, startPoint x: 552, startPoint y: 277, endPoint x: 664, endPoint y: 288, distance: 112.4
click at [648, 286] on div "AI summary: With over 10 years of backend development experience, the candidate…" at bounding box center [755, 292] width 654 height 55
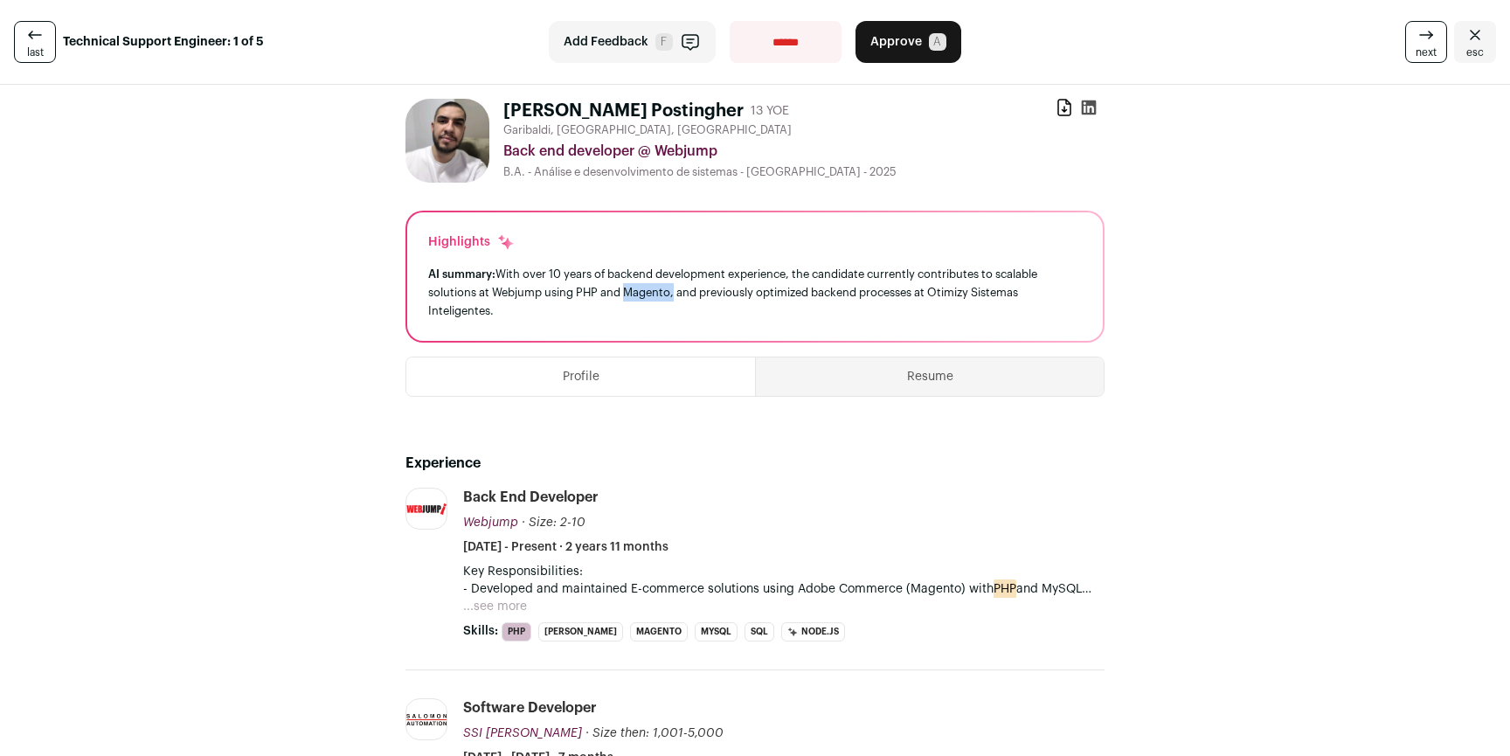
click at [617, 285] on div "AI summary: With over 10 years of backend development experience, the candidate…" at bounding box center [755, 292] width 654 height 55
click at [585, 281] on div "AI summary: With over 10 years of backend development experience, the candidate…" at bounding box center [755, 292] width 654 height 55
drag, startPoint x: 523, startPoint y: 274, endPoint x: 649, endPoint y: 286, distance: 126.3
click at [613, 283] on div "AI summary: With over 10 years of backend development experience, the candidate…" at bounding box center [755, 292] width 654 height 55
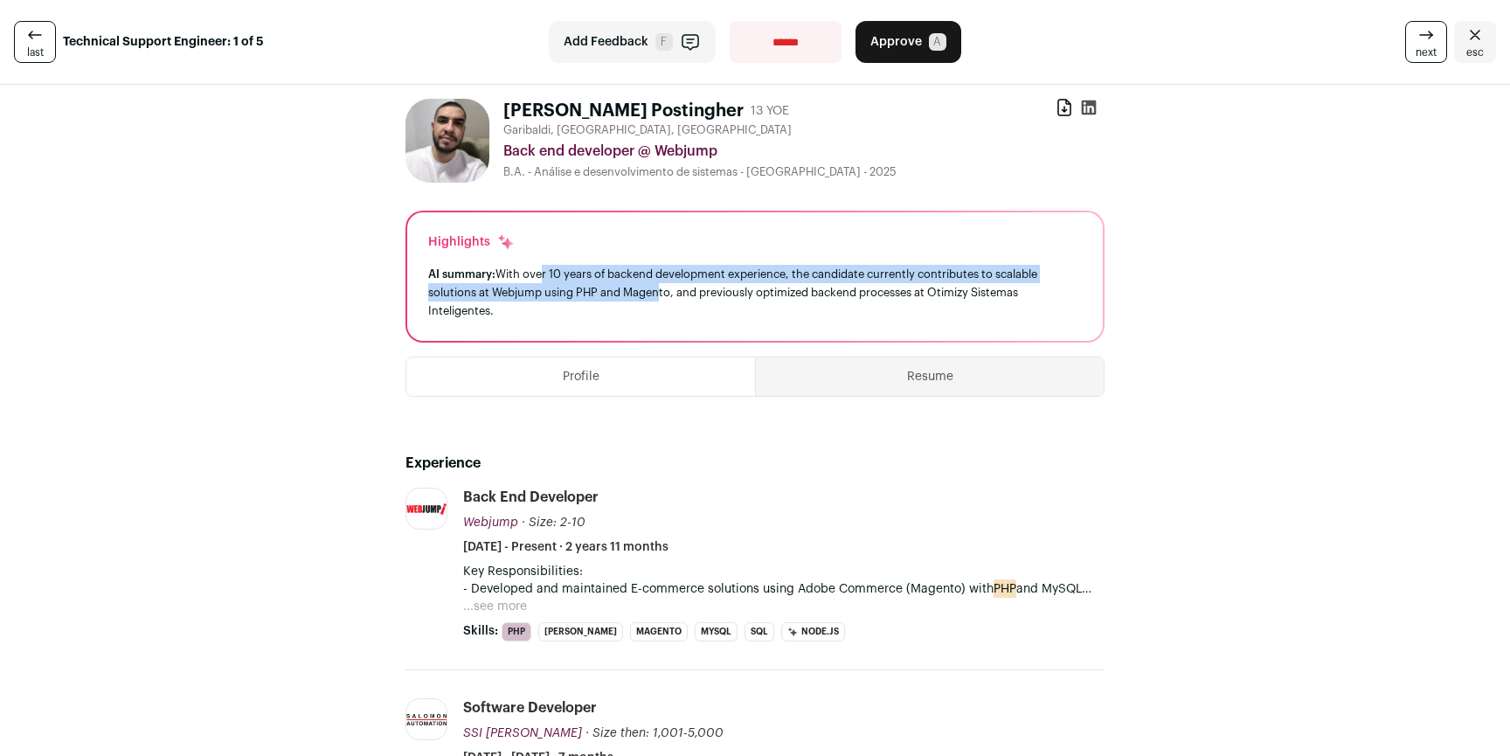
drag, startPoint x: 649, startPoint y: 286, endPoint x: 531, endPoint y: 274, distance: 118.6
click at [531, 274] on div "AI summary: With over 10 years of backend development experience, the candidate…" at bounding box center [755, 292] width 654 height 55
drag, startPoint x: 562, startPoint y: 281, endPoint x: 745, endPoint y: 295, distance: 184.1
click at [736, 294] on div "AI summary: With over 10 years of backend development experience, the candidate…" at bounding box center [755, 292] width 654 height 55
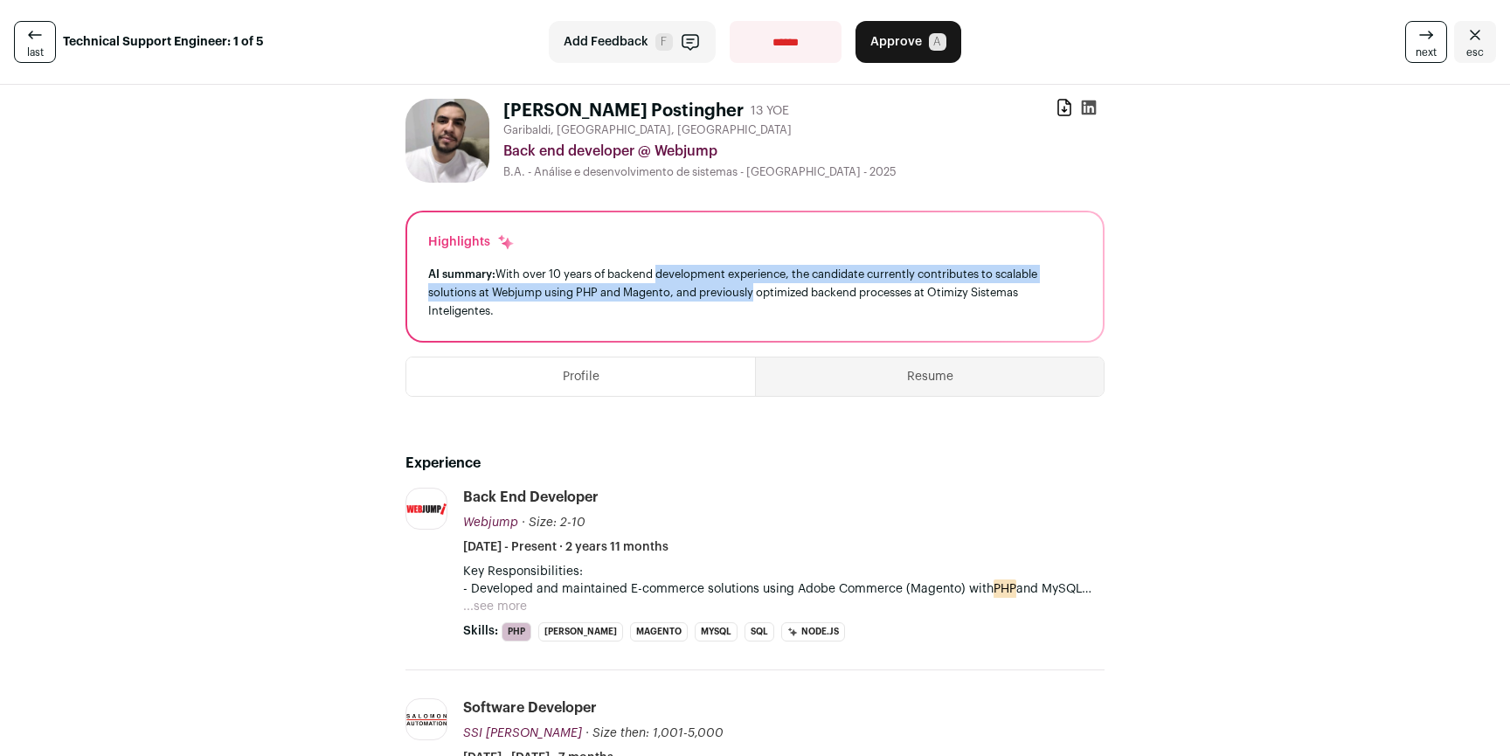
drag, startPoint x: 710, startPoint y: 289, endPoint x: 636, endPoint y: 278, distance: 75.1
click at [637, 278] on div "AI summary: With over 10 years of backend development experience, the candidate…" at bounding box center [755, 292] width 654 height 55
click at [636, 278] on div "AI summary: With over 10 years of backend development experience, the candidate…" at bounding box center [755, 292] width 654 height 55
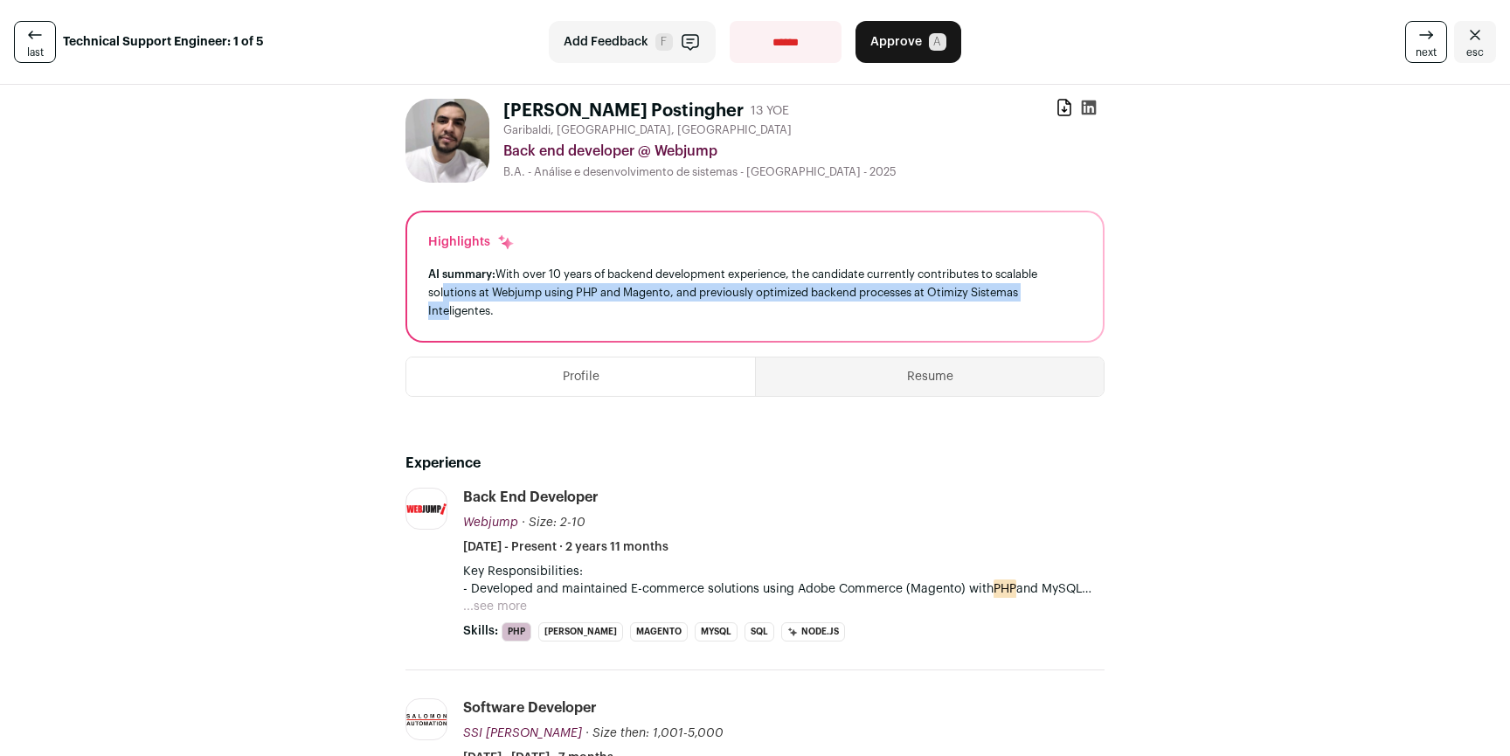
drag, startPoint x: 434, startPoint y: 295, endPoint x: 439, endPoint y: 304, distance: 9.8
click at [439, 304] on div "AI summary: With over 10 years of backend development experience, the candidate…" at bounding box center [755, 292] width 654 height 55
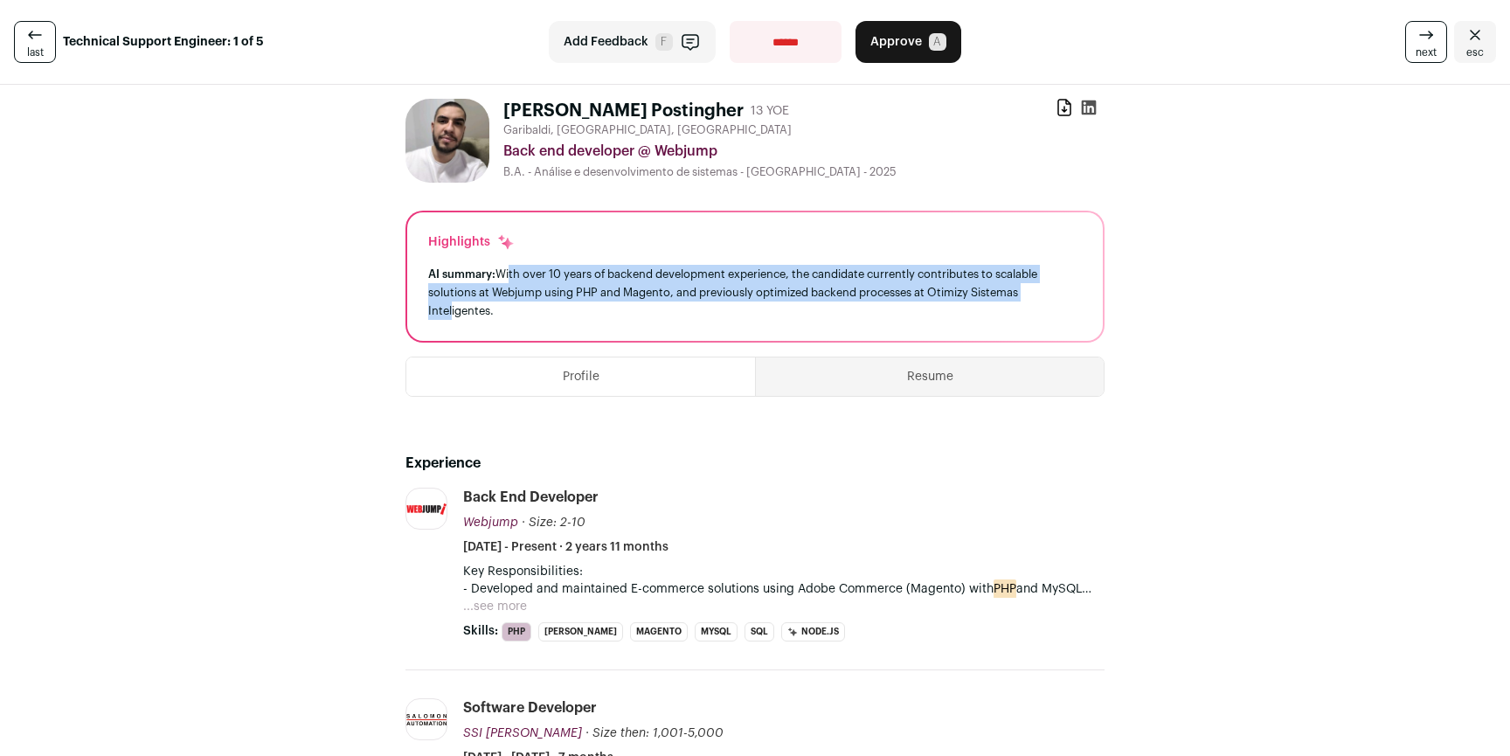
drag, startPoint x: 440, startPoint y: 306, endPoint x: 502, endPoint y: 267, distance: 73.5
click at [502, 267] on div "AI summary: With over 10 years of backend development experience, the candidate…" at bounding box center [755, 292] width 654 height 55
drag, startPoint x: 502, startPoint y: 267, endPoint x: 528, endPoint y: 272, distance: 25.9
click at [502, 267] on div "AI summary: With over 10 years of backend development experience, the candidate…" at bounding box center [755, 292] width 654 height 55
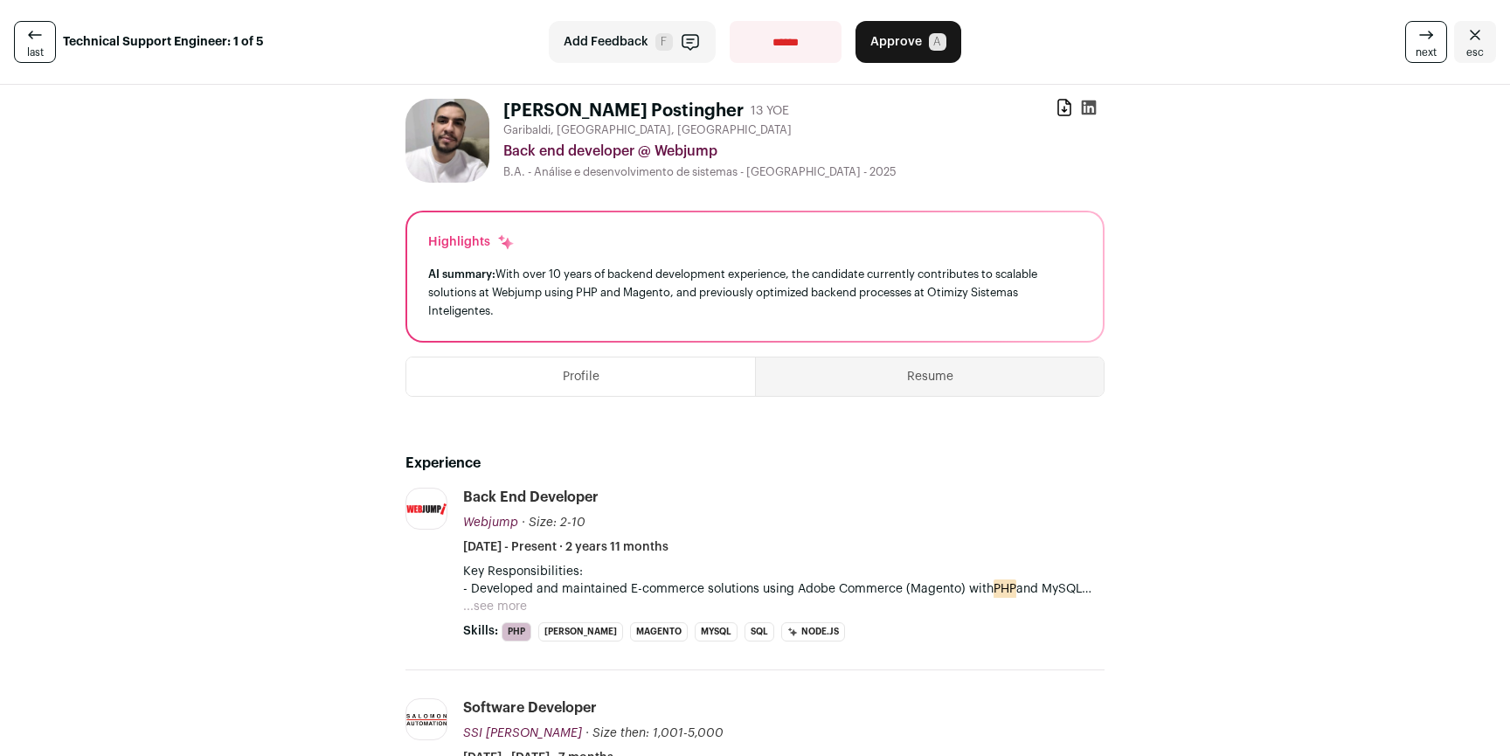
click at [771, 274] on div "AI summary: With over 10 years of backend development experience, the candidate…" at bounding box center [755, 292] width 654 height 55
click at [739, 274] on div "AI summary: With over 10 years of backend development experience, the candidate…" at bounding box center [755, 292] width 654 height 55
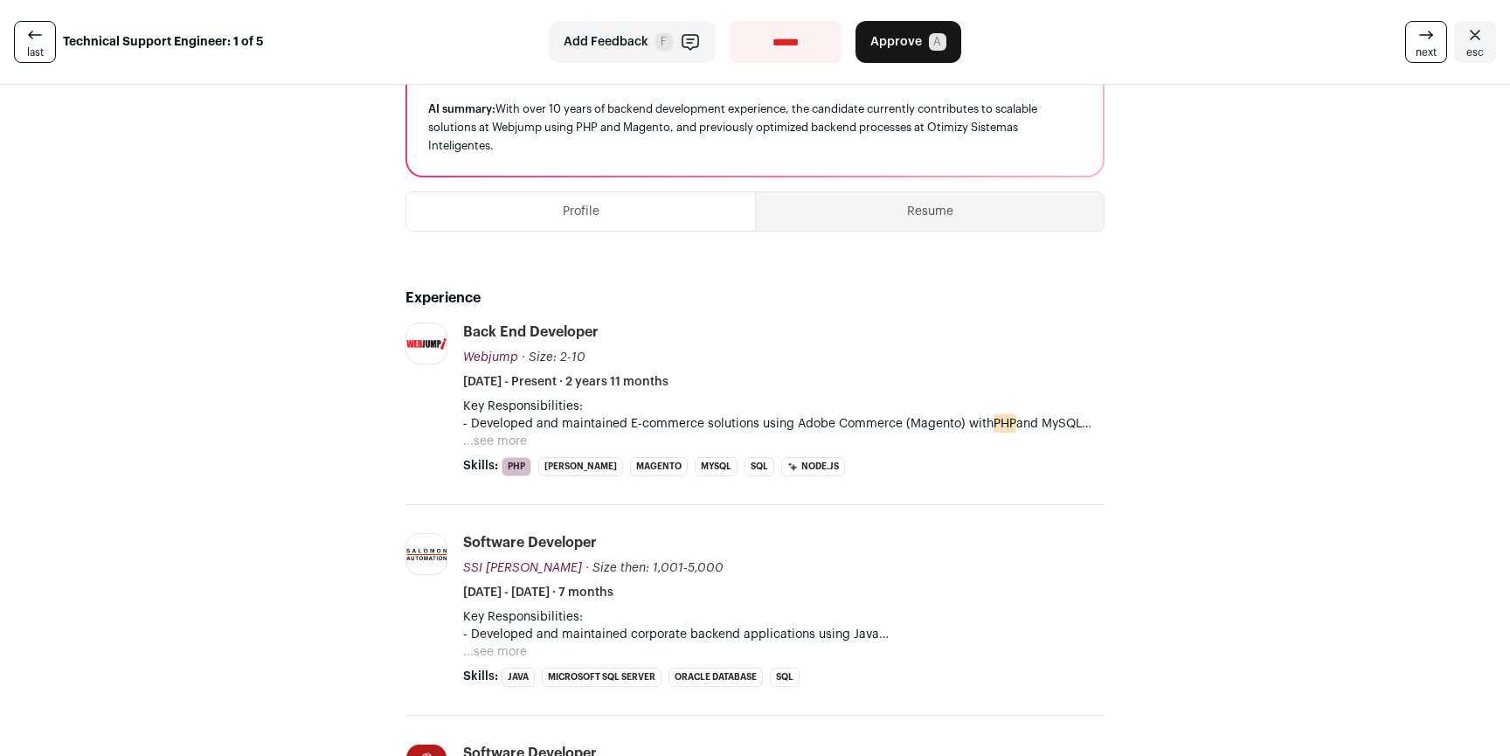
click at [495, 440] on button "...see more" at bounding box center [495, 441] width 64 height 17
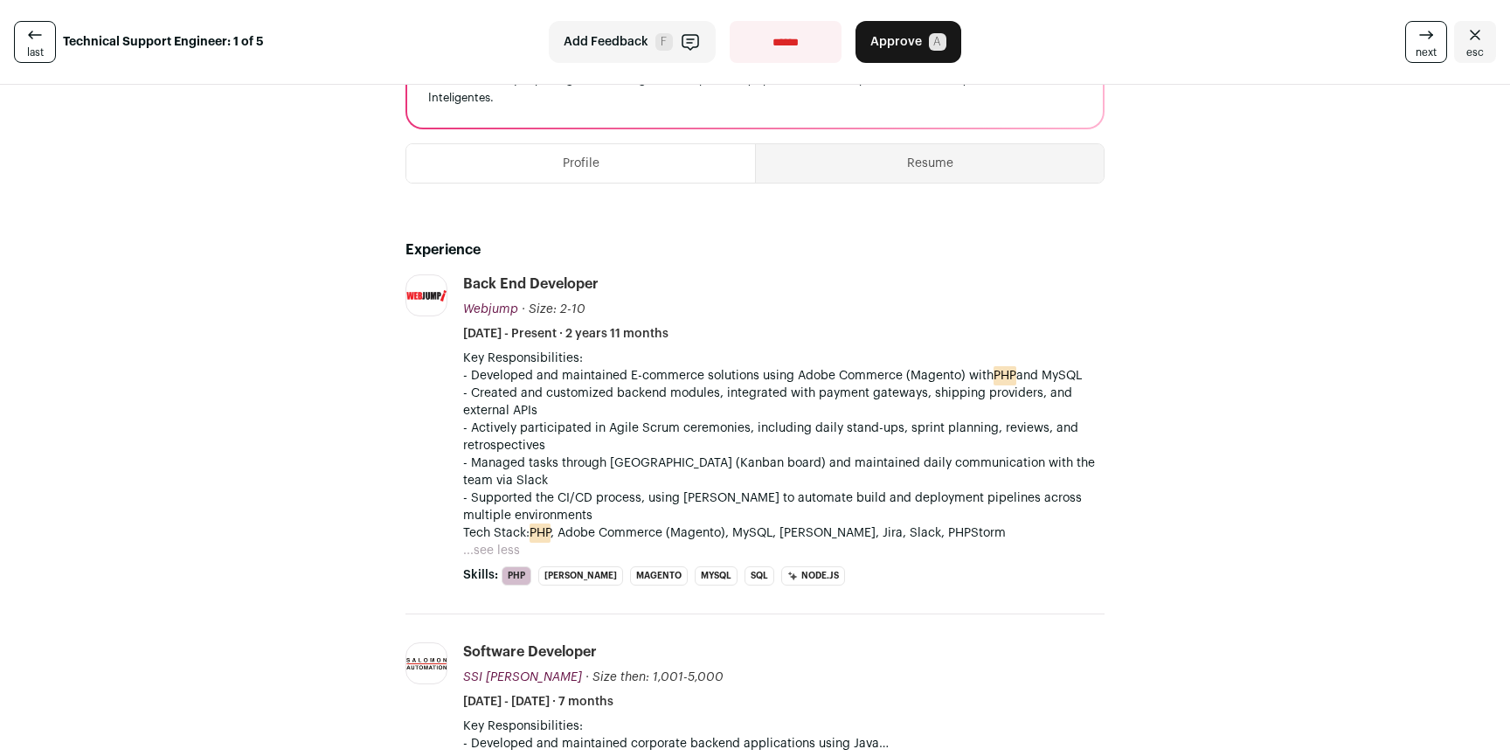
scroll to position [495, 0]
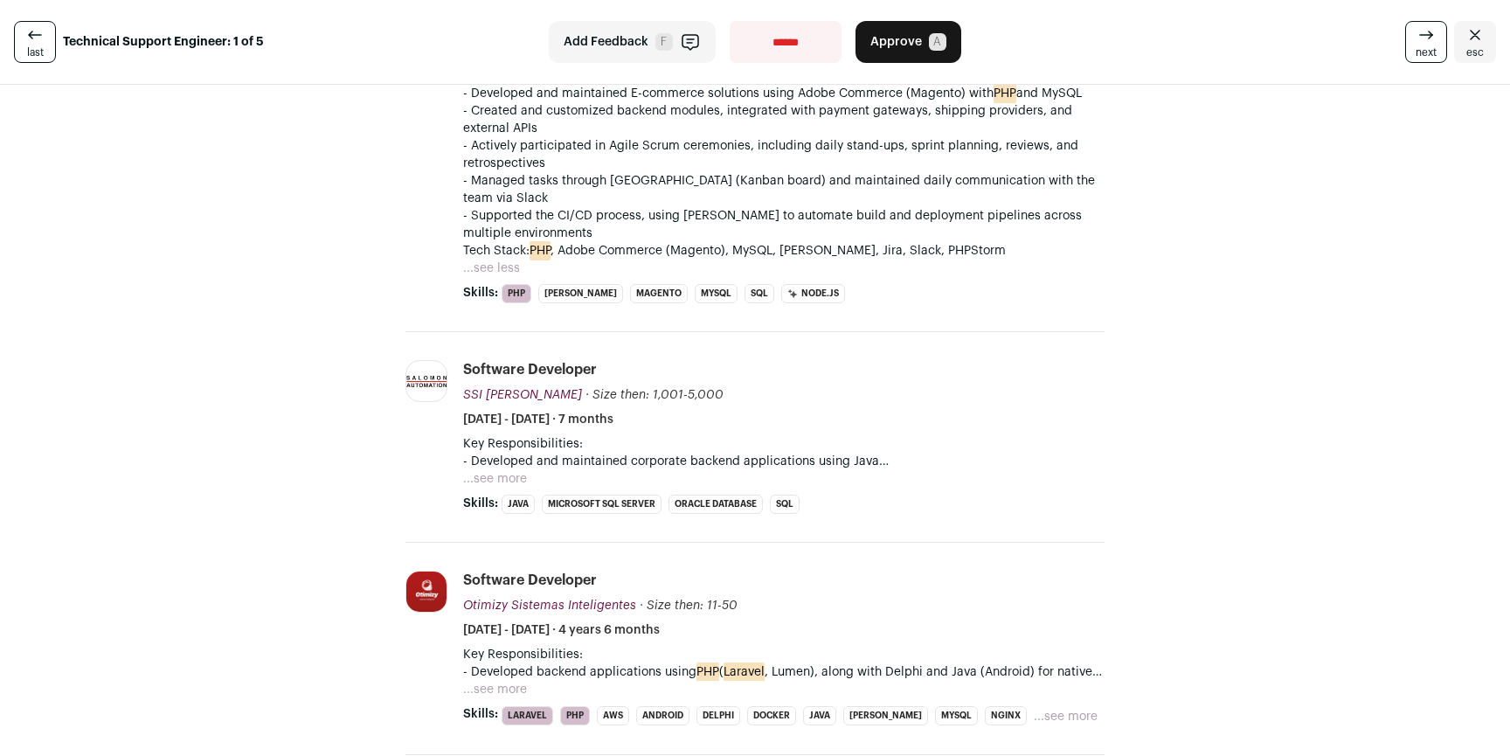
click at [502, 470] on button "...see more" at bounding box center [495, 478] width 64 height 17
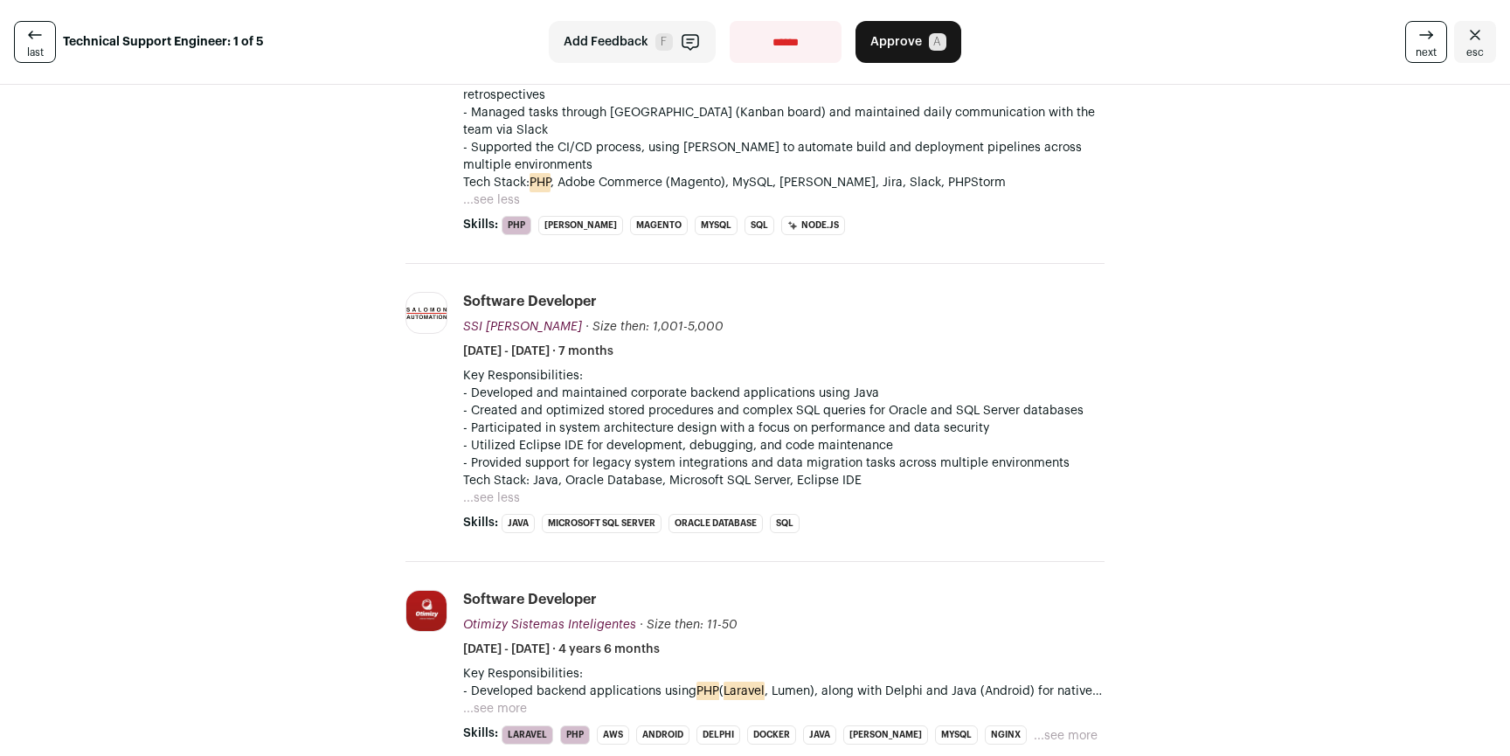
scroll to position [821, 0]
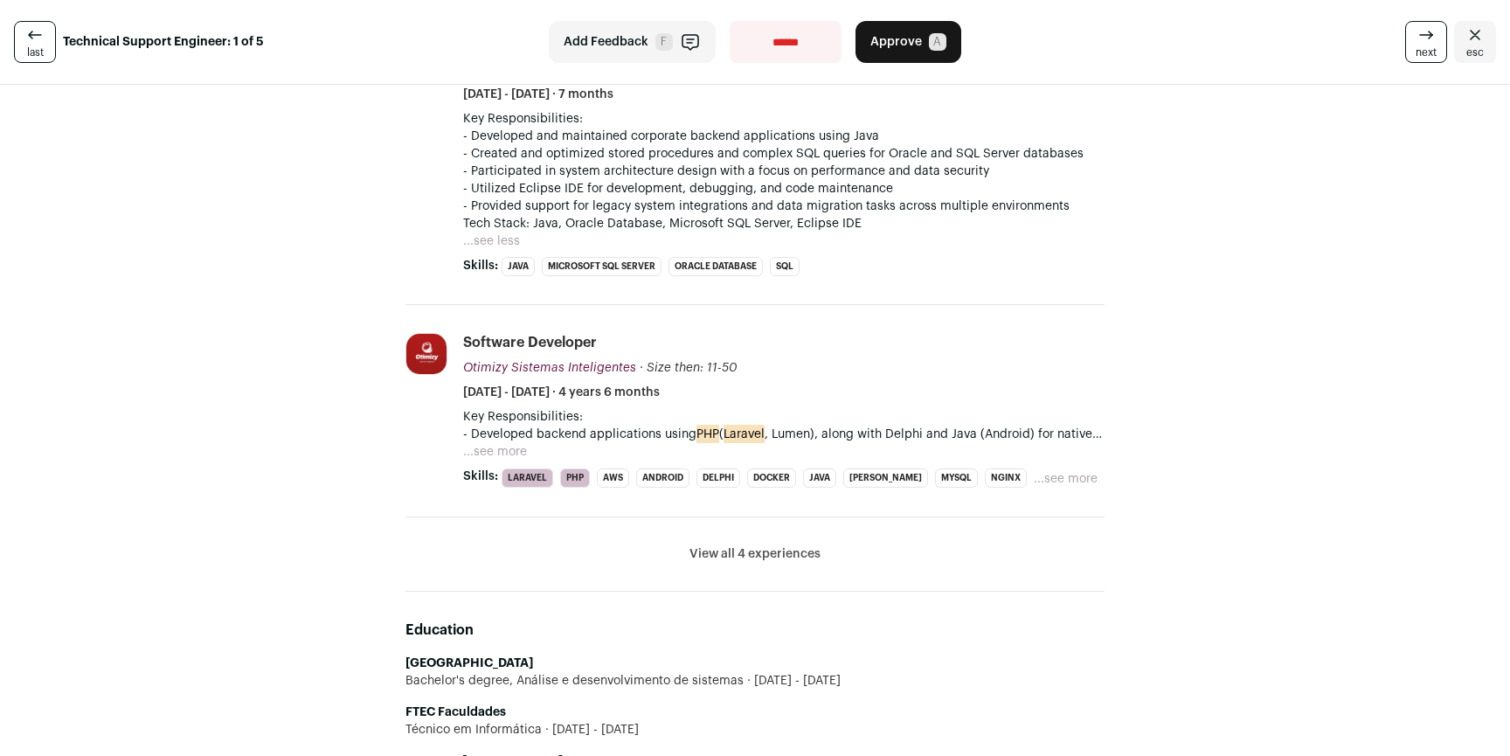
click at [804, 545] on button "View all 4 experiences" at bounding box center [754, 553] width 131 height 17
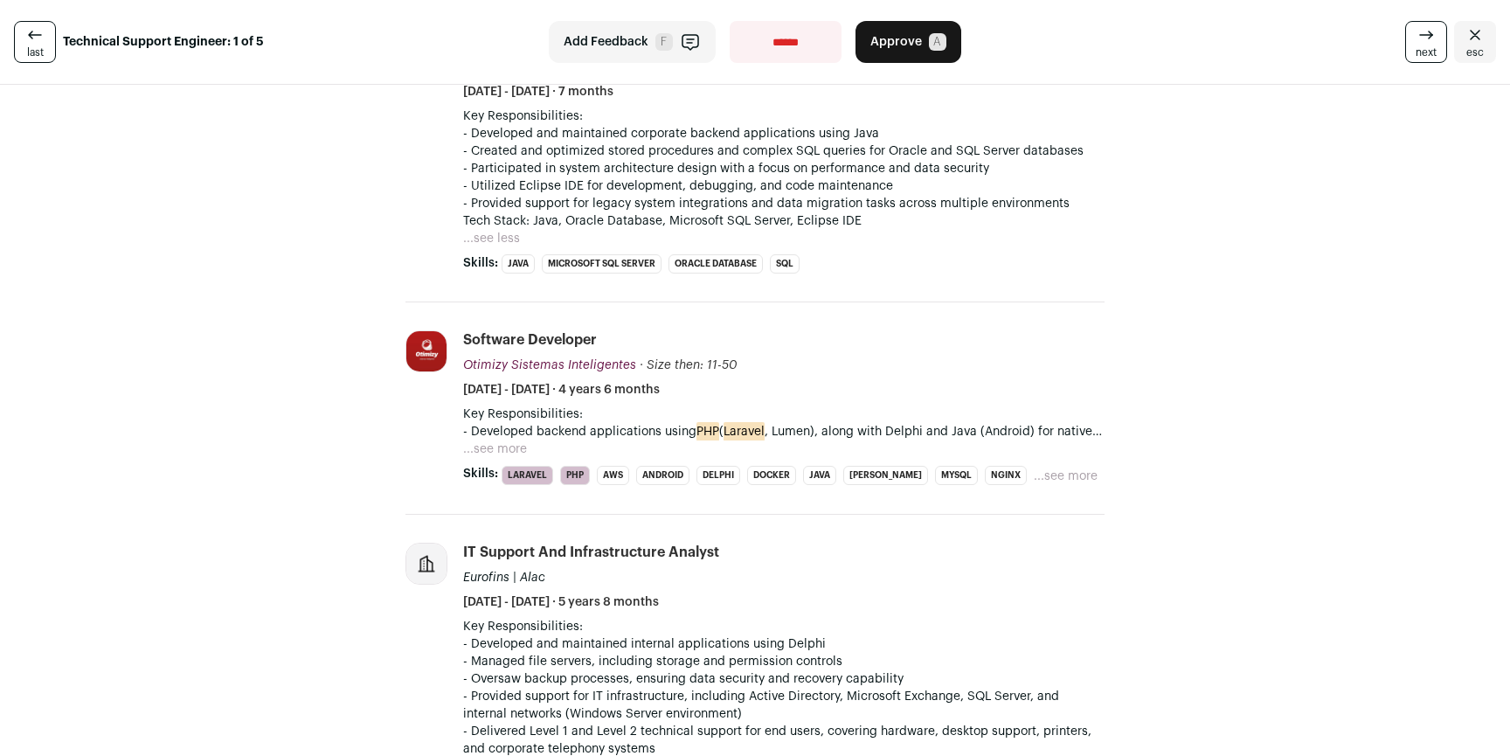
scroll to position [824, 0]
click at [1034, 467] on button "...see more" at bounding box center [1066, 475] width 64 height 17
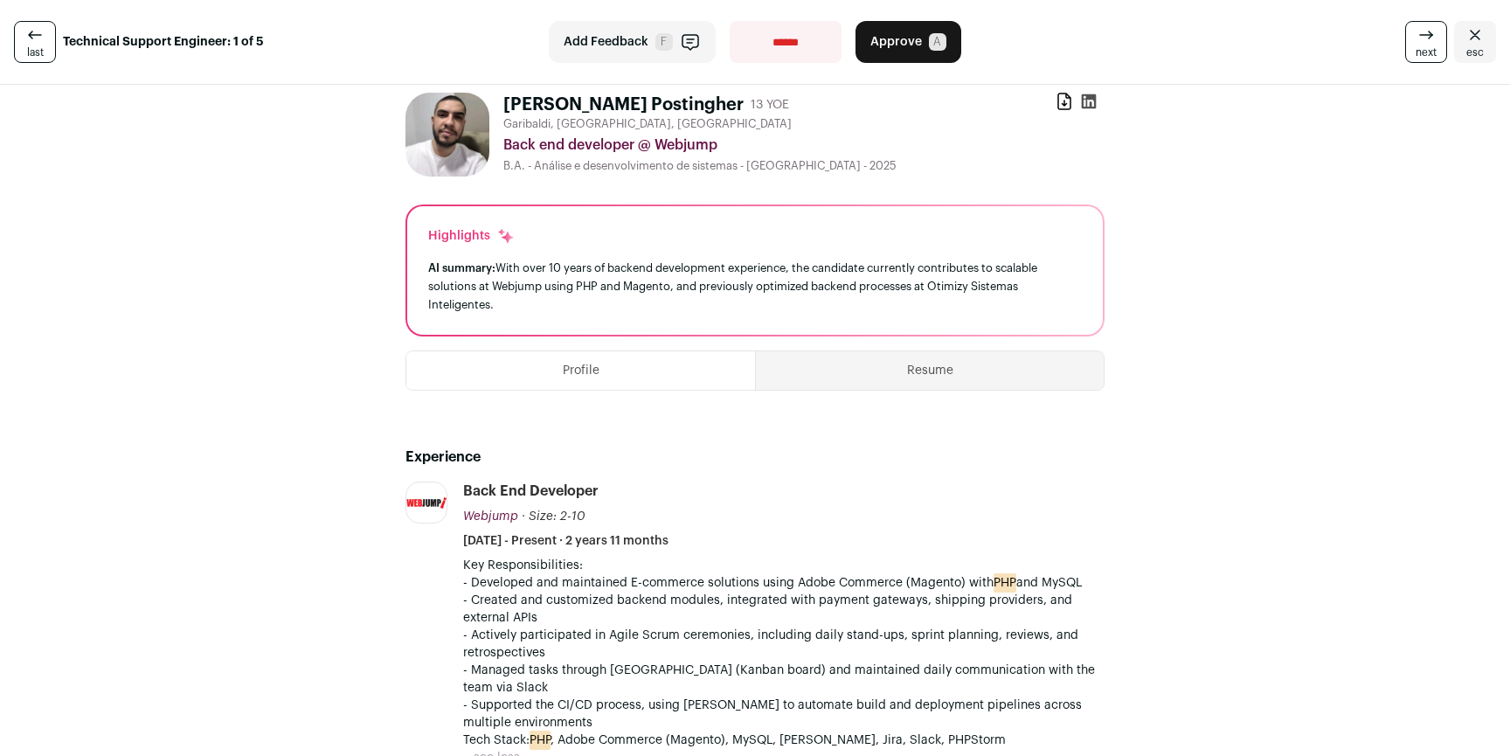
scroll to position [0, 0]
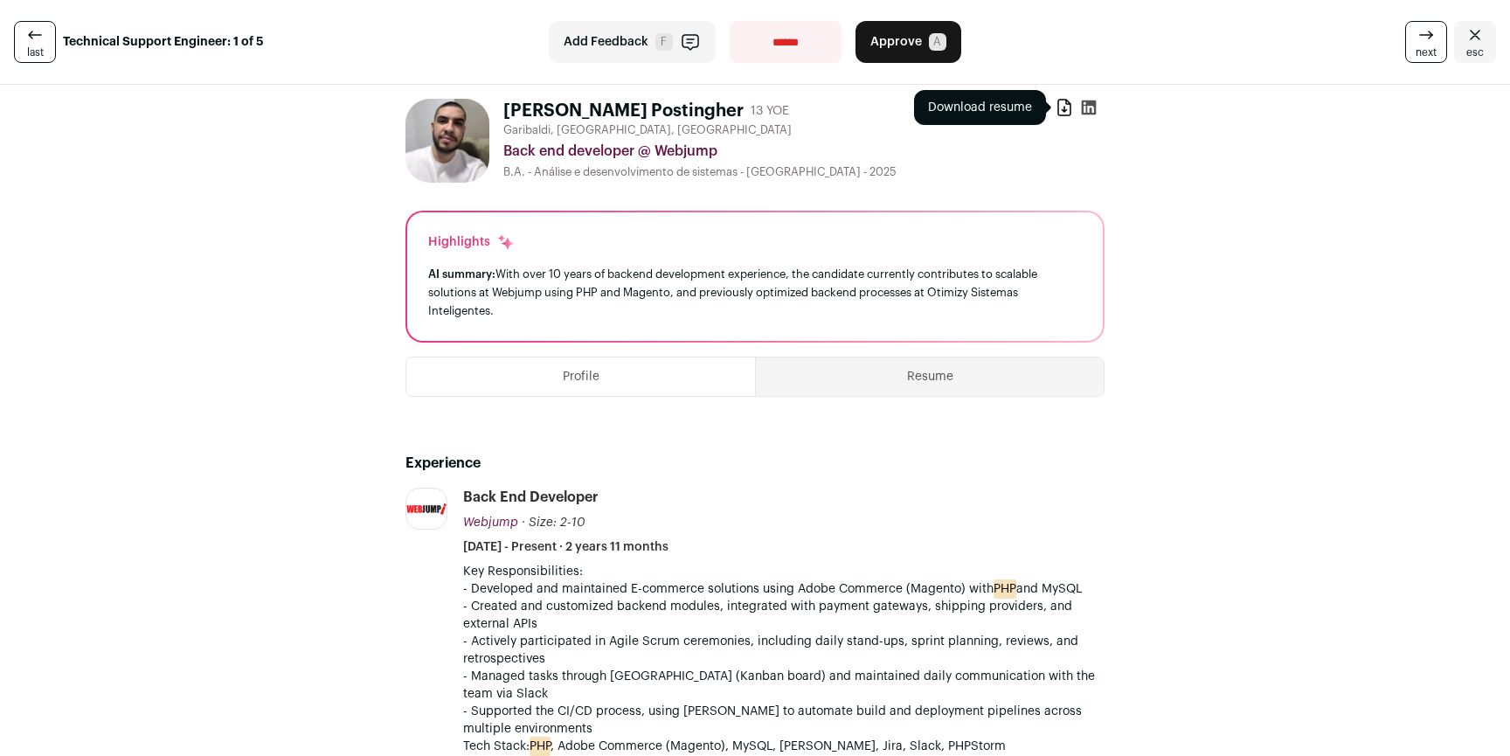
click at [1056, 102] on icon at bounding box center [1064, 107] width 17 height 17
click at [1416, 56] on span "next" at bounding box center [1426, 52] width 21 height 14
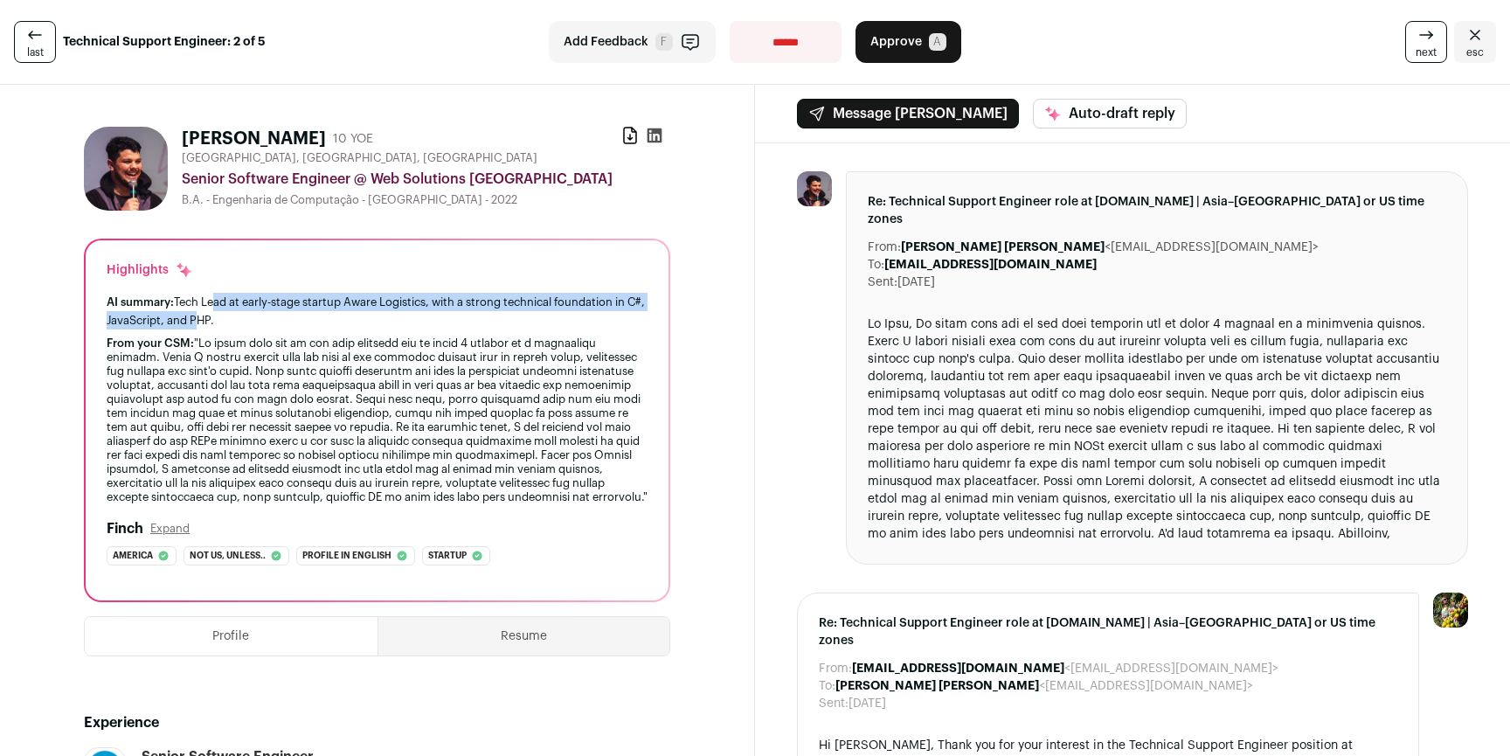
drag, startPoint x: 212, startPoint y: 301, endPoint x: 211, endPoint y: 322, distance: 20.1
click at [211, 322] on div "AI summary: Tech Lead at early-stage startup Aware Logistics, with a strong tec…" at bounding box center [377, 311] width 541 height 37
drag, startPoint x: 211, startPoint y: 322, endPoint x: 208, endPoint y: 307, distance: 15.3
click at [208, 307] on div "AI summary: Tech Lead at early-stage startup Aware Logistics, with a strong tec…" at bounding box center [377, 311] width 541 height 37
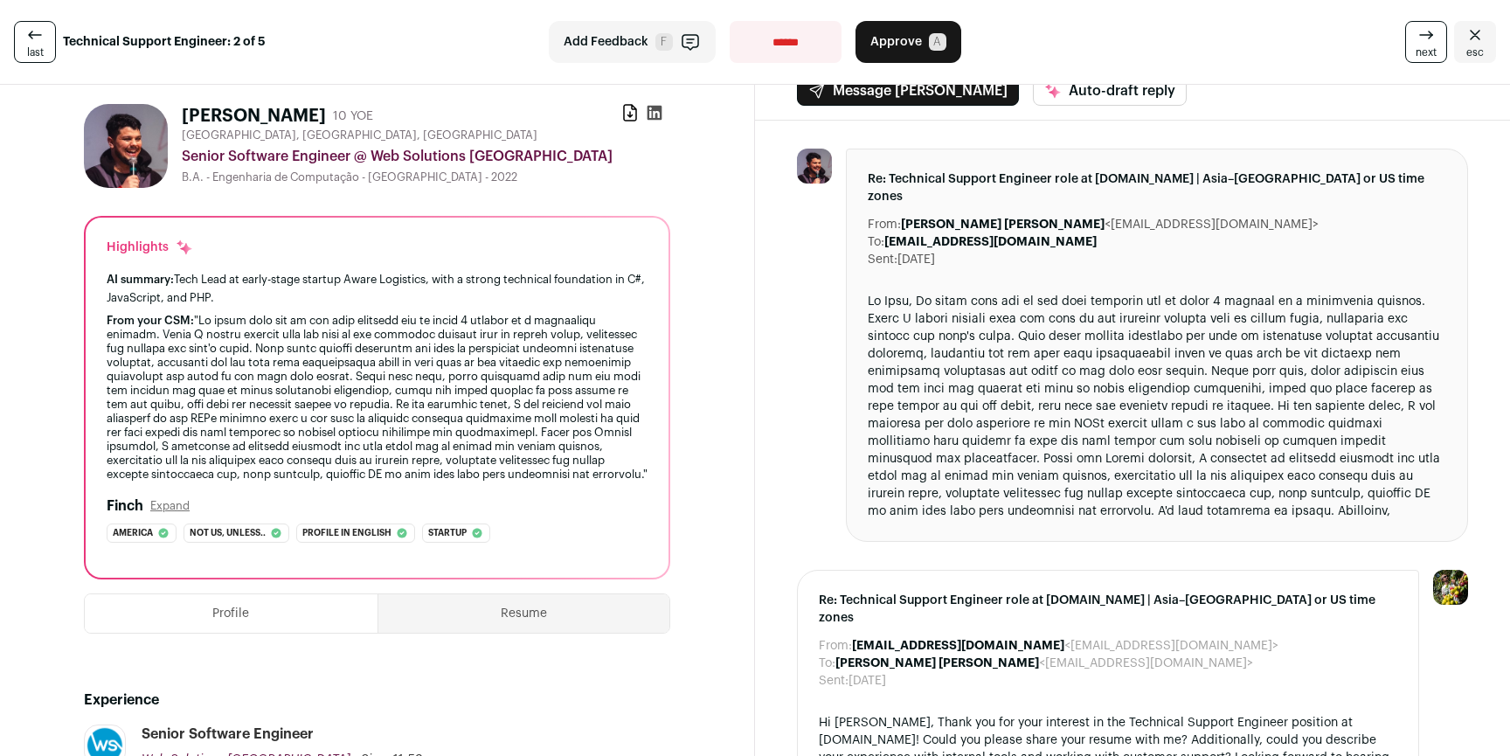
scroll to position [64, 0]
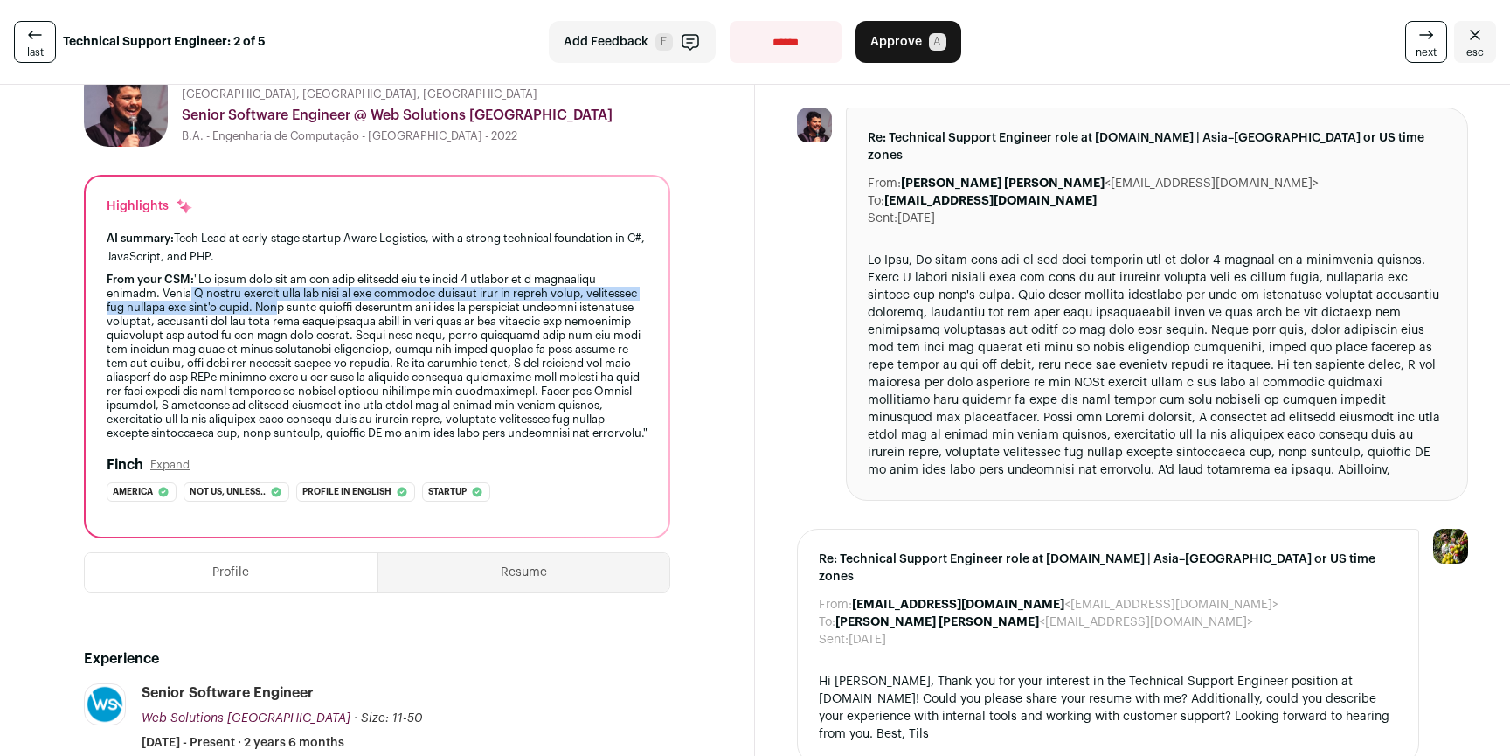
drag, startPoint x: 184, startPoint y: 292, endPoint x: 348, endPoint y: 308, distance: 165.1
click at [348, 308] on div "From your CSM:" at bounding box center [377, 357] width 541 height 168
click at [349, 308] on div "From your CSM:" at bounding box center [377, 357] width 541 height 168
drag, startPoint x: 123, startPoint y: 309, endPoint x: 288, endPoint y: 309, distance: 165.2
click at [288, 309] on div "From your CSM:" at bounding box center [377, 357] width 541 height 168
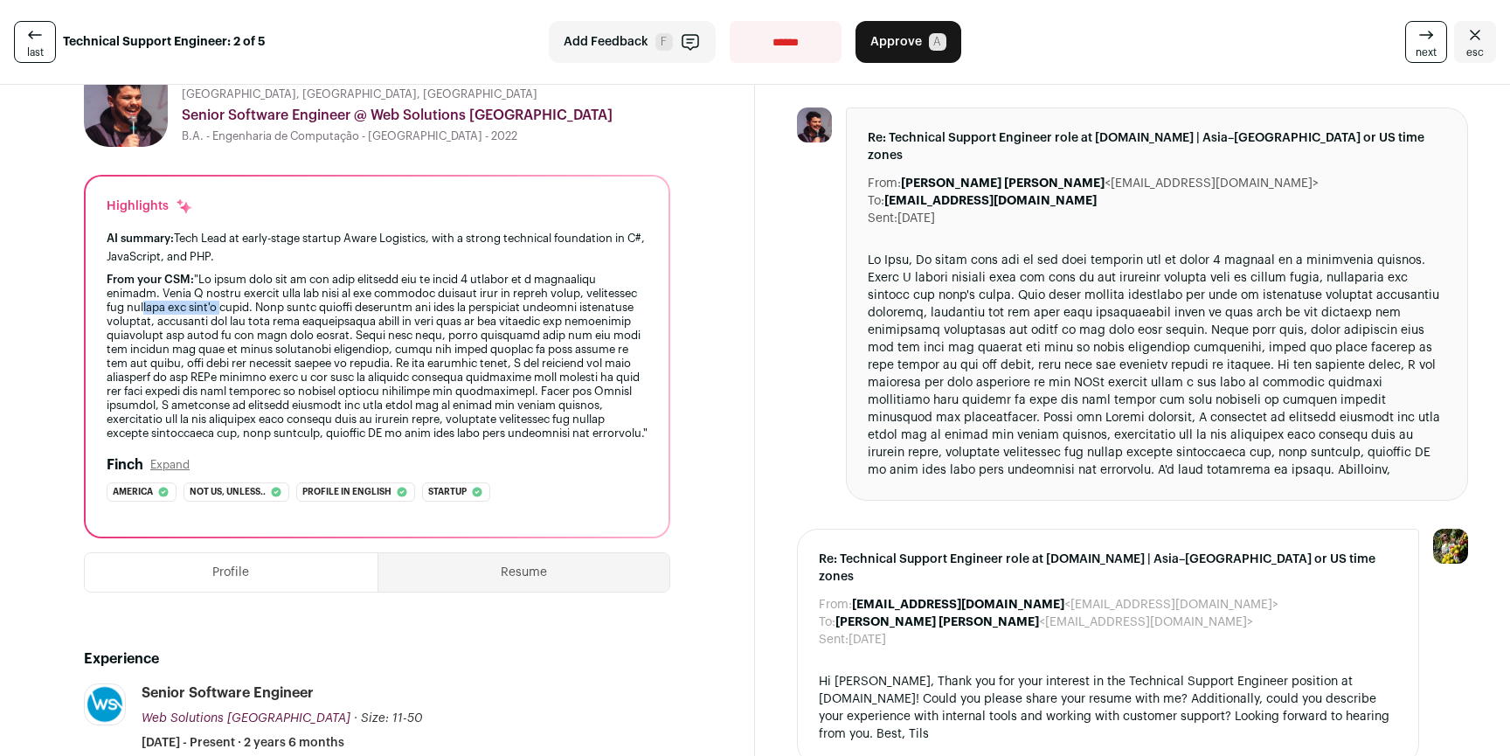
drag, startPoint x: 290, startPoint y: 309, endPoint x: 207, endPoint y: 307, distance: 83.1
click at [208, 307] on div "From your CSM:" at bounding box center [377, 357] width 541 height 168
click at [207, 307] on div "From your CSM:" at bounding box center [377, 357] width 541 height 168
drag, startPoint x: 212, startPoint y: 297, endPoint x: 312, endPoint y: 309, distance: 100.4
click at [309, 309] on div "From your CSM:" at bounding box center [377, 357] width 541 height 168
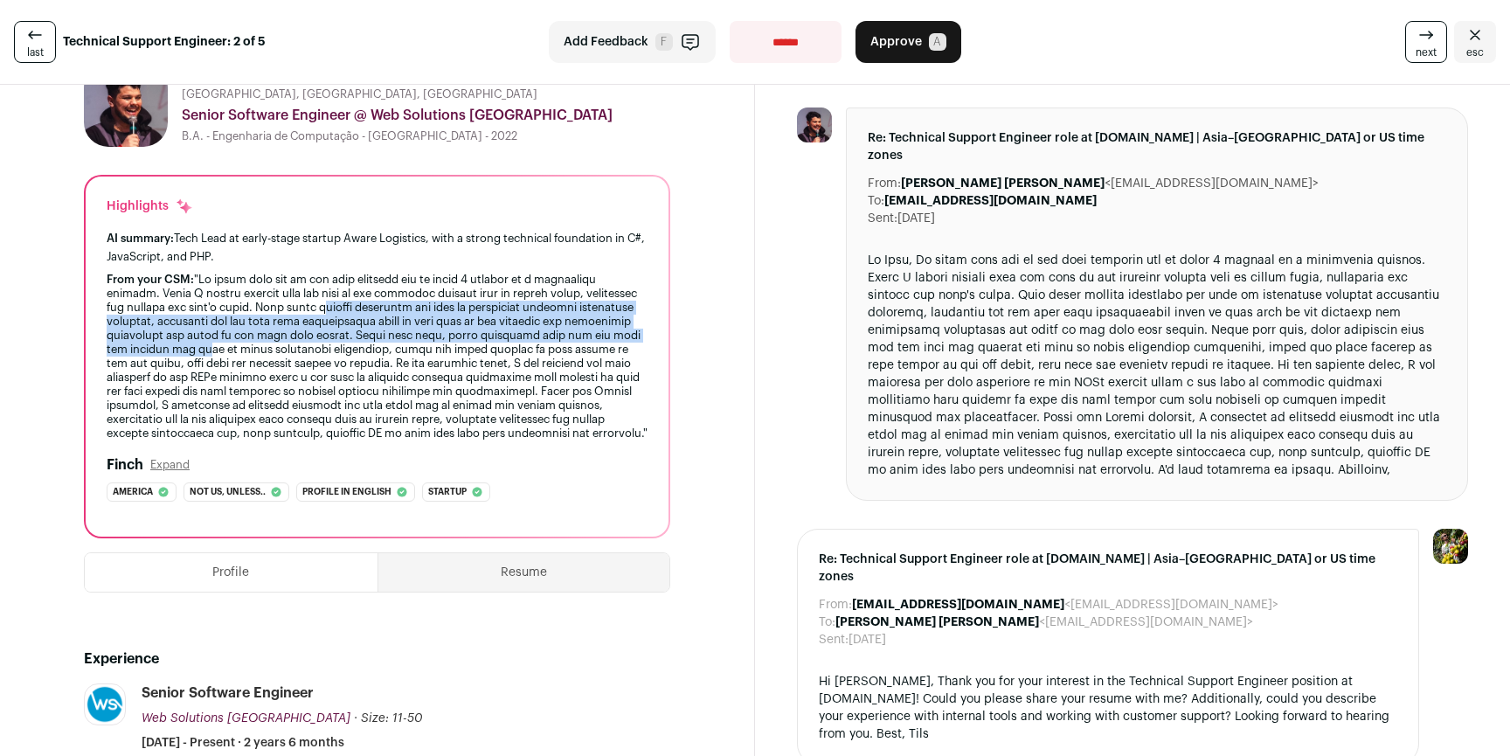
drag, startPoint x: 398, startPoint y: 314, endPoint x: 350, endPoint y: 347, distance: 57.7
click at [350, 347] on div "From your CSM:" at bounding box center [377, 357] width 541 height 168
drag, startPoint x: 114, startPoint y: 322, endPoint x: 243, endPoint y: 364, distance: 136.2
click at [243, 364] on div "From your CSM:" at bounding box center [377, 357] width 541 height 168
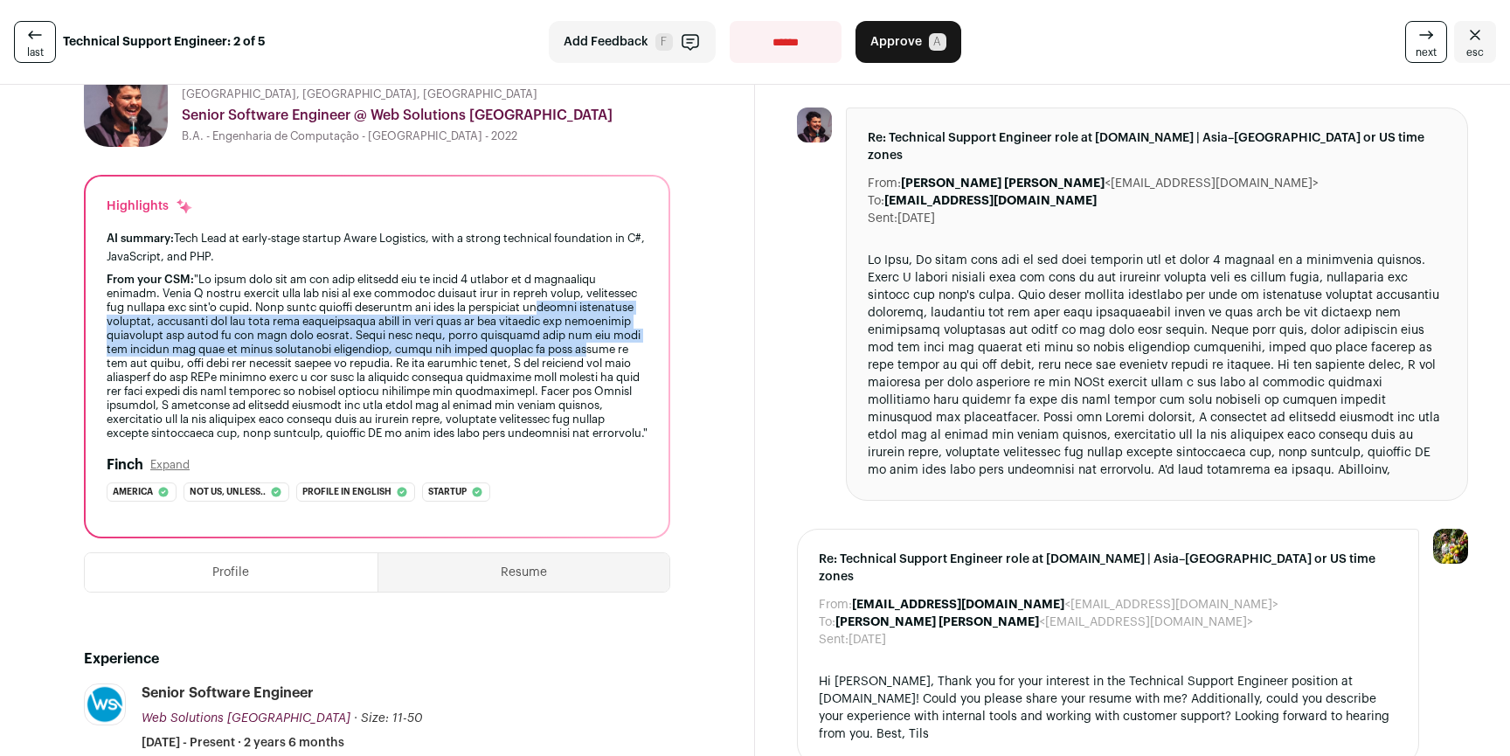
click at [243, 364] on div "From your CSM:" at bounding box center [377, 357] width 541 height 168
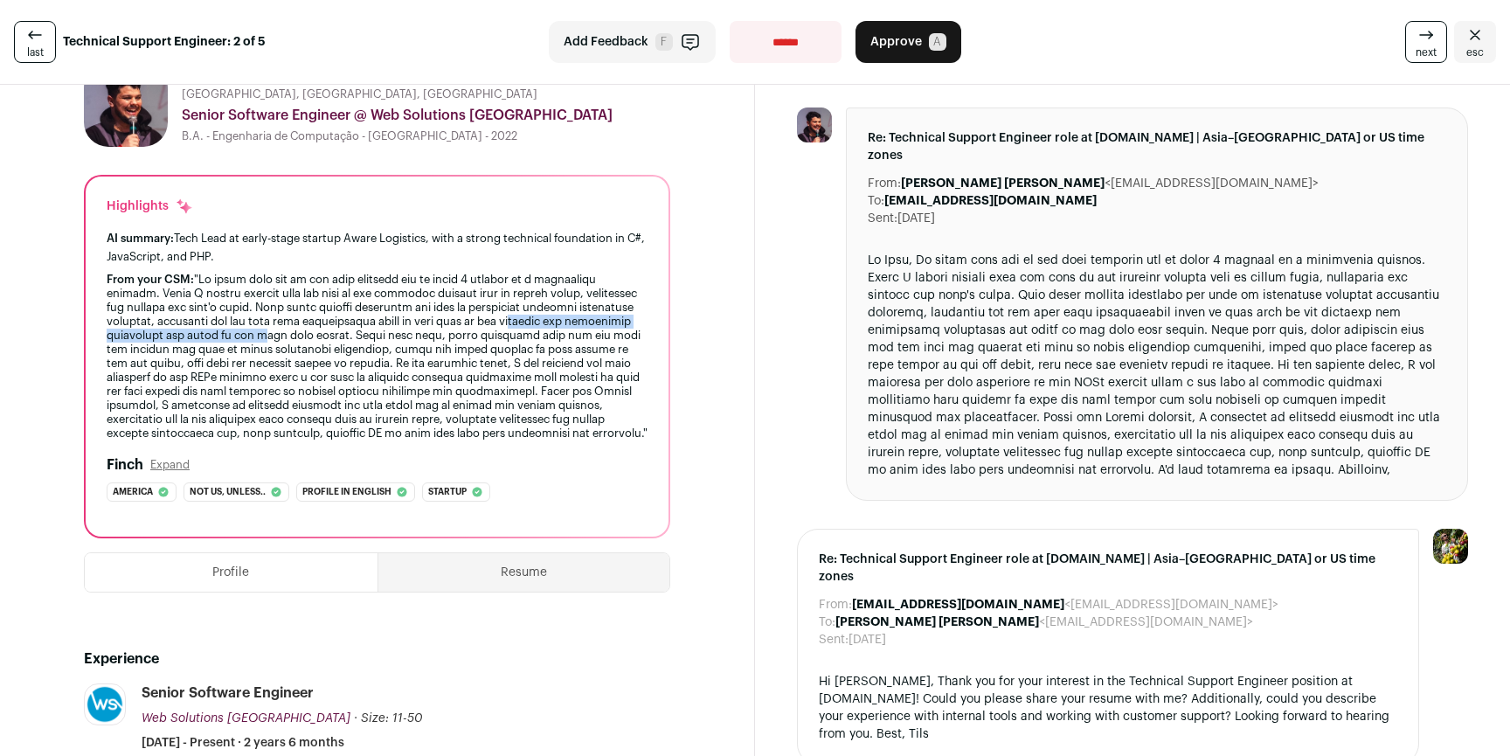
drag, startPoint x: 112, startPoint y: 336, endPoint x: 381, endPoint y: 335, distance: 269.2
click at [381, 335] on div "From your CSM:" at bounding box center [377, 357] width 541 height 168
drag, startPoint x: 442, startPoint y: 336, endPoint x: 345, endPoint y: 334, distance: 97.0
click at [345, 334] on div "From your CSM:" at bounding box center [377, 357] width 541 height 168
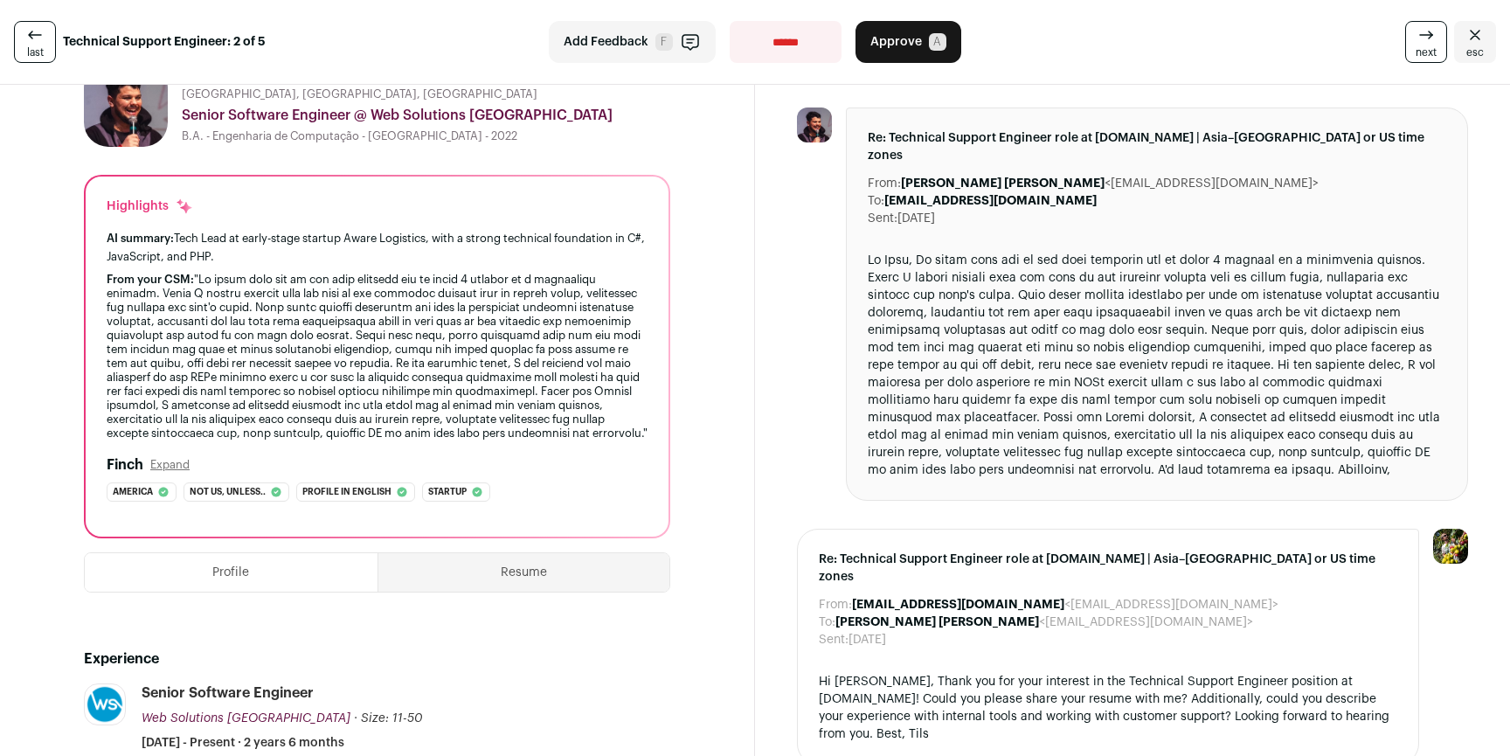
click at [339, 333] on div "From your CSM:" at bounding box center [377, 357] width 541 height 168
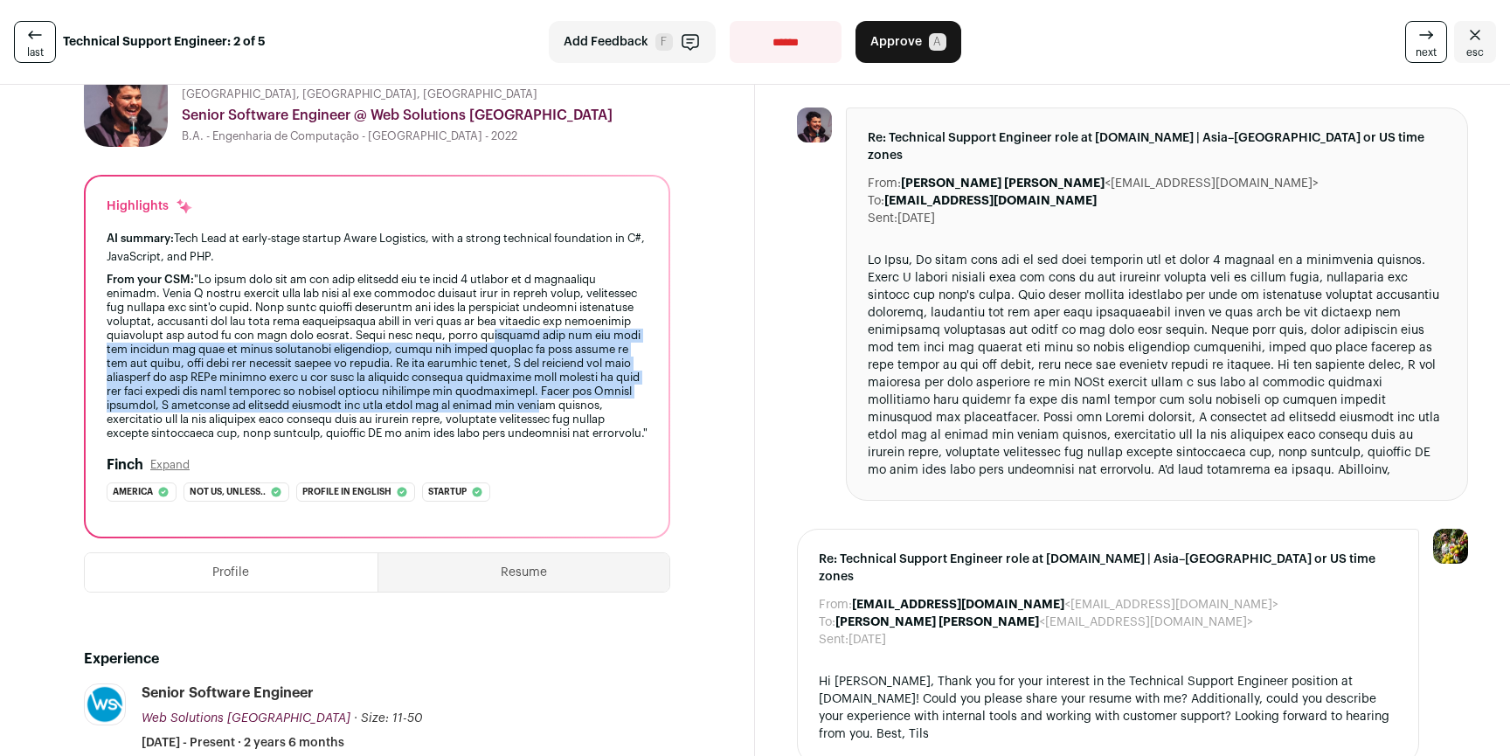
drag, startPoint x: 121, startPoint y: 348, endPoint x: 253, endPoint y: 425, distance: 152.7
click at [253, 424] on div "From your CSM:" at bounding box center [377, 357] width 541 height 168
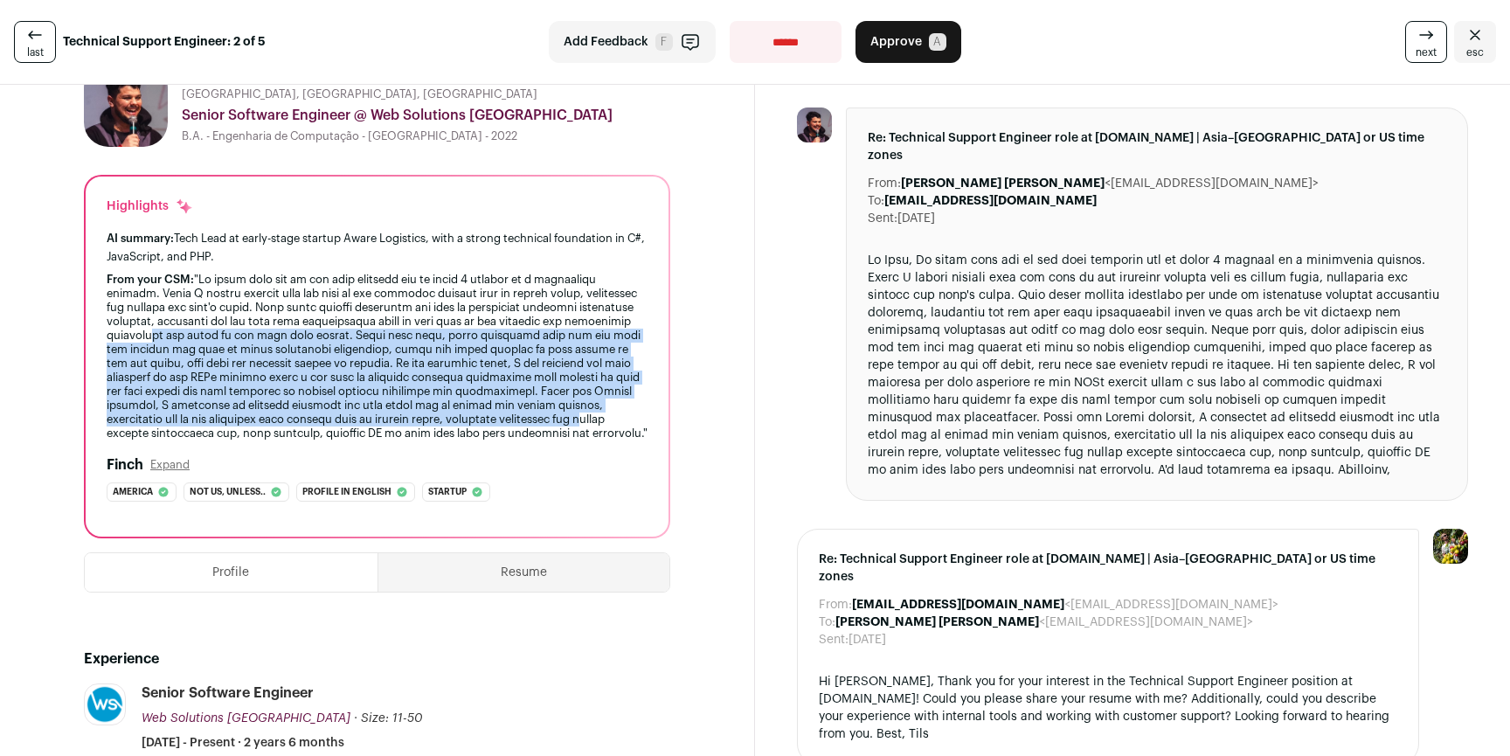
drag, startPoint x: 277, startPoint y: 433, endPoint x: 274, endPoint y: 343, distance: 90.1
click at [274, 343] on div "From your CSM:" at bounding box center [377, 357] width 541 height 168
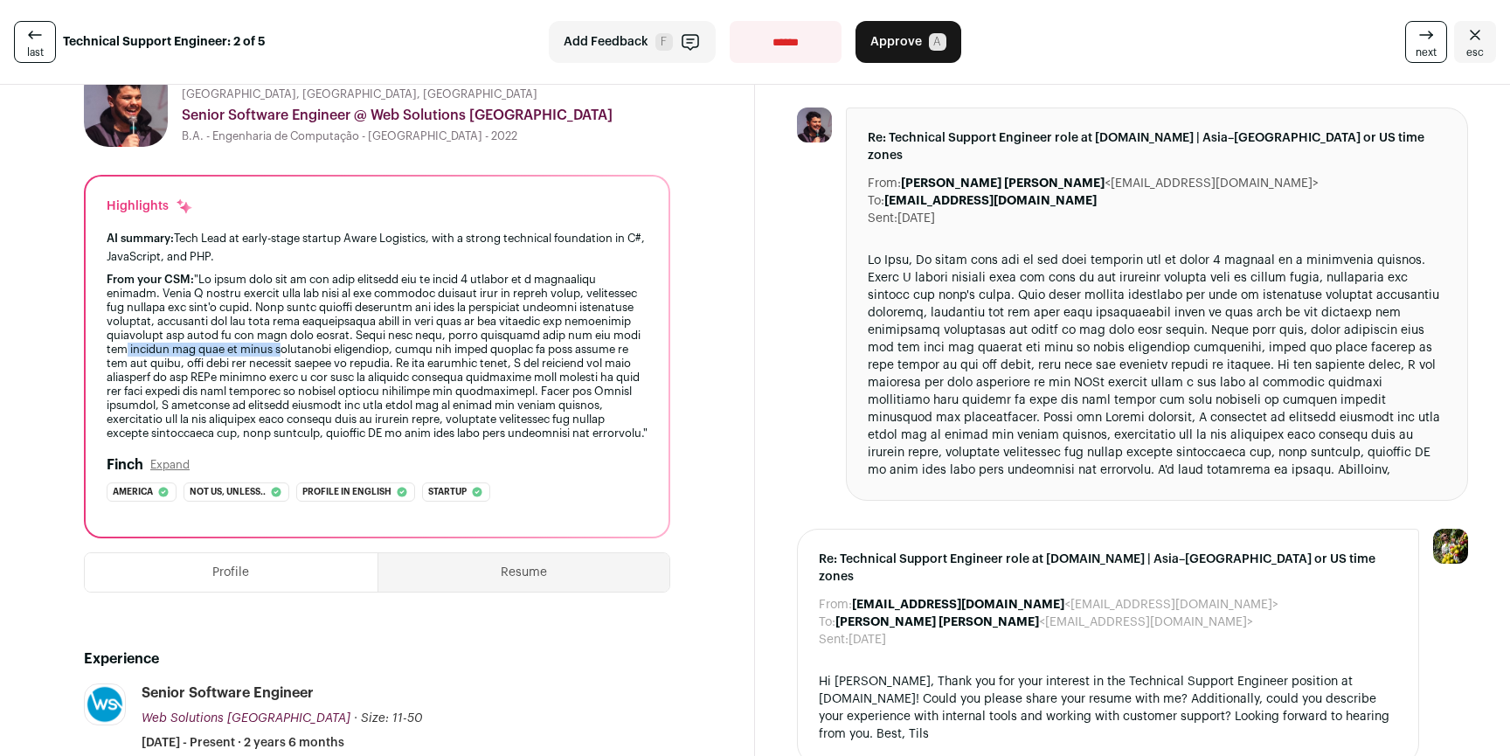
drag, startPoint x: 273, startPoint y: 354, endPoint x: 421, endPoint y: 353, distance: 148.6
click at [421, 353] on div "From your CSM:" at bounding box center [377, 357] width 541 height 168
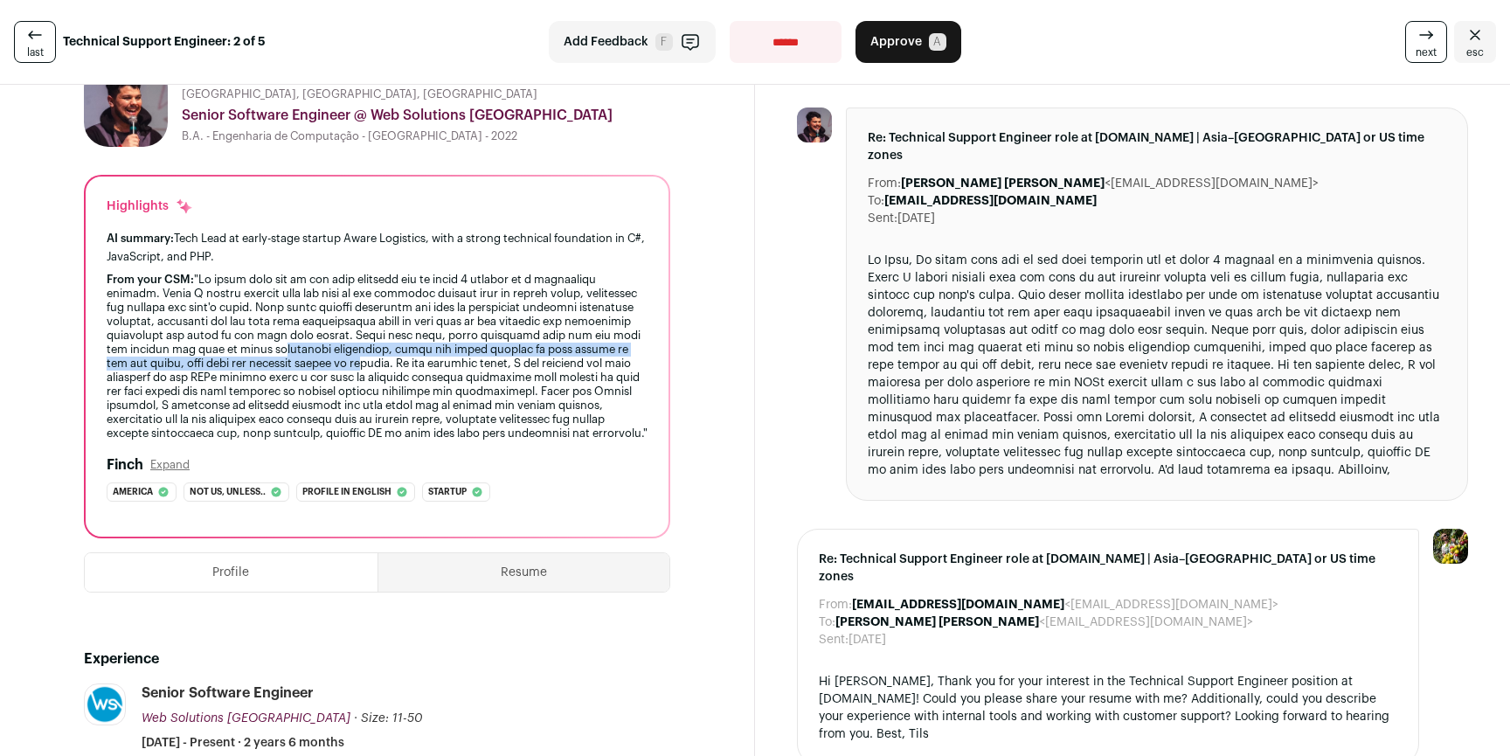
drag, startPoint x: 537, startPoint y: 364, endPoint x: 429, endPoint y: 352, distance: 108.2
click at [429, 352] on div "From your CSM:" at bounding box center [377, 357] width 541 height 168
drag, startPoint x: 164, startPoint y: 367, endPoint x: 176, endPoint y: 384, distance: 20.1
click at [176, 384] on div "From your CSM:" at bounding box center [377, 357] width 541 height 168
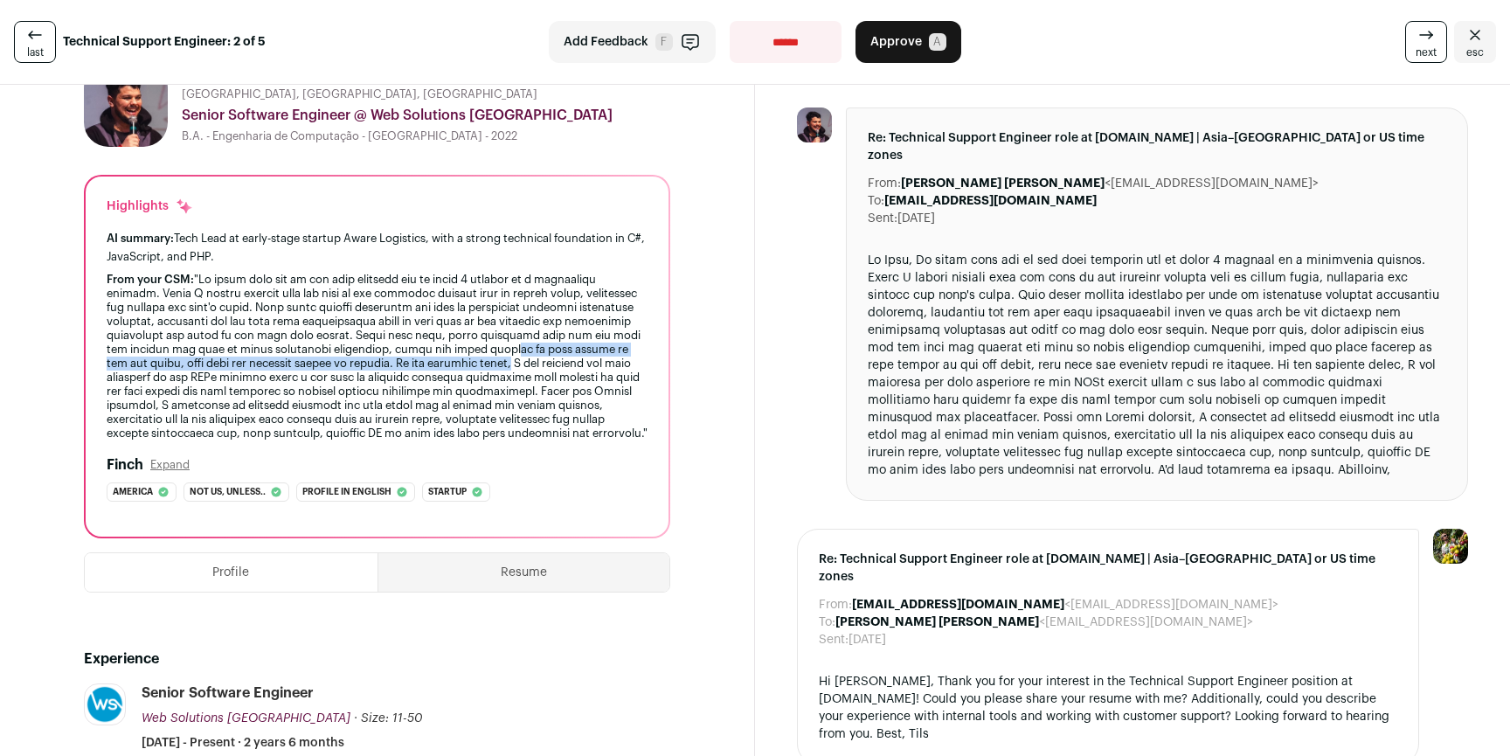
click at [177, 384] on div "From your CSM:" at bounding box center [377, 357] width 541 height 168
click at [242, 388] on div "From your CSM:" at bounding box center [377, 357] width 541 height 168
click at [260, 394] on div "From your CSM:" at bounding box center [377, 357] width 541 height 168
drag, startPoint x: 141, startPoint y: 380, endPoint x: 281, endPoint y: 426, distance: 148.1
click at [272, 426] on div "From your CSM:" at bounding box center [377, 357] width 541 height 168
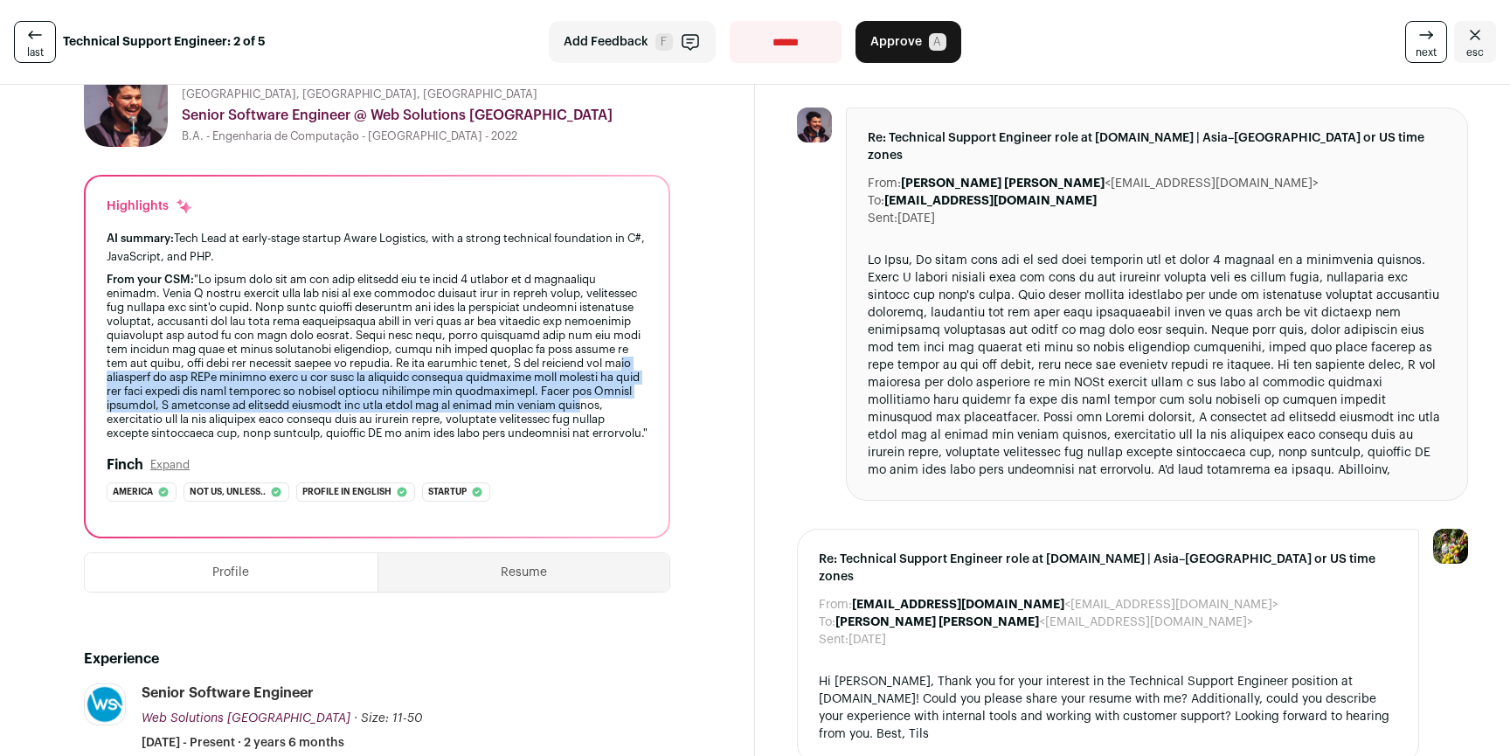
drag, startPoint x: 287, startPoint y: 424, endPoint x: 286, endPoint y: 384, distance: 40.2
click at [286, 384] on div "From your CSM:" at bounding box center [377, 357] width 541 height 168
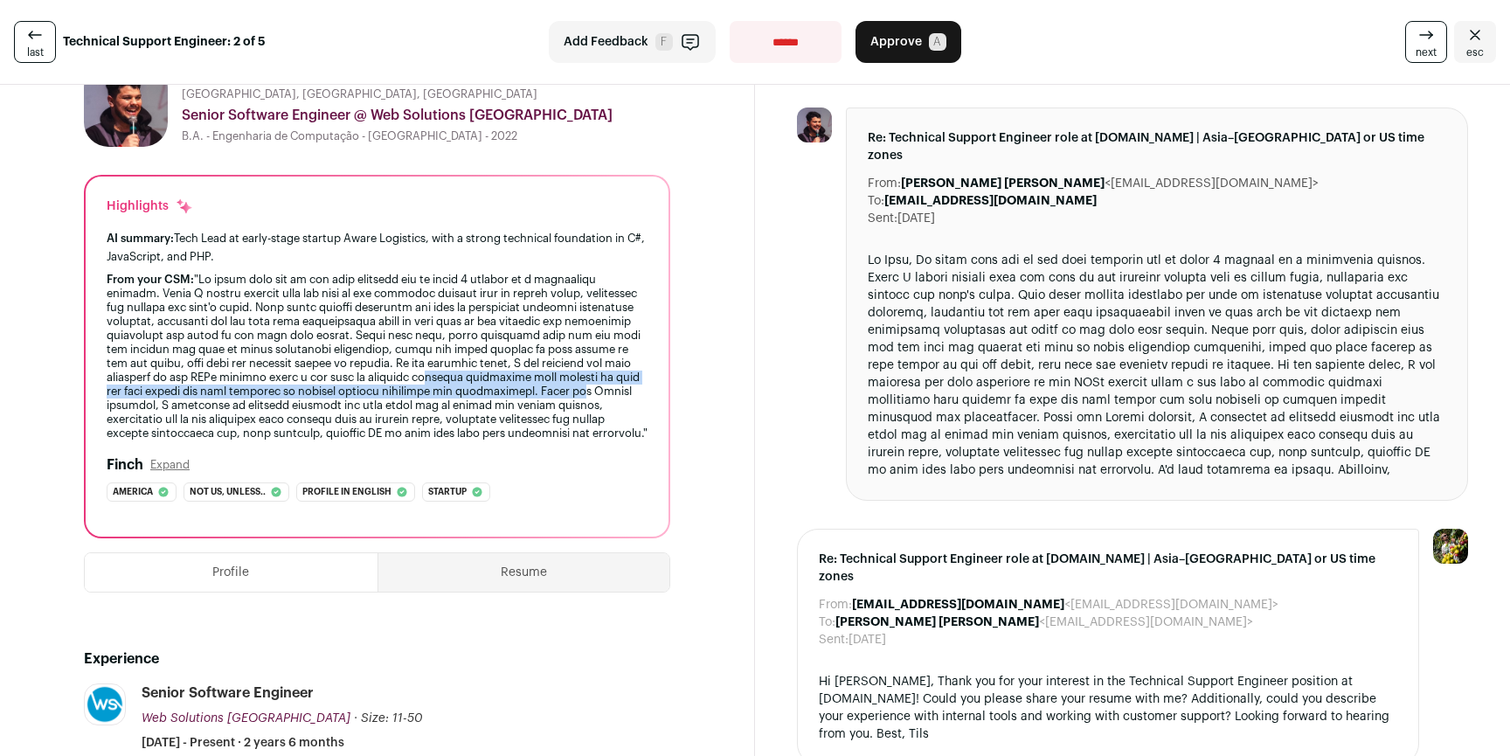
drag, startPoint x: 112, startPoint y: 391, endPoint x: 294, endPoint y: 401, distance: 182.9
click at [294, 401] on div "From your CSM:" at bounding box center [377, 357] width 541 height 168
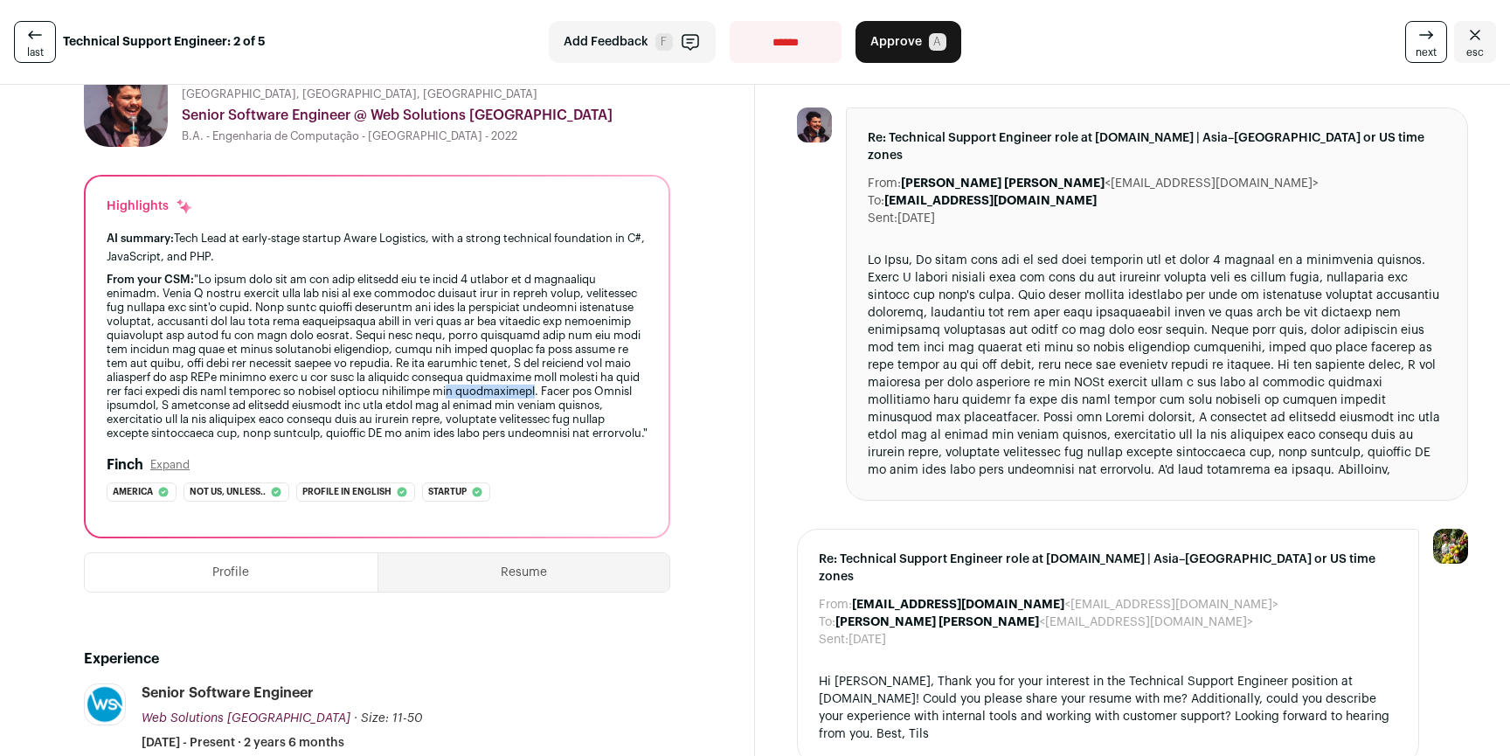
drag, startPoint x: 243, startPoint y: 407, endPoint x: 164, endPoint y: 401, distance: 78.9
click at [164, 401] on div "From your CSM:" at bounding box center [377, 357] width 541 height 168
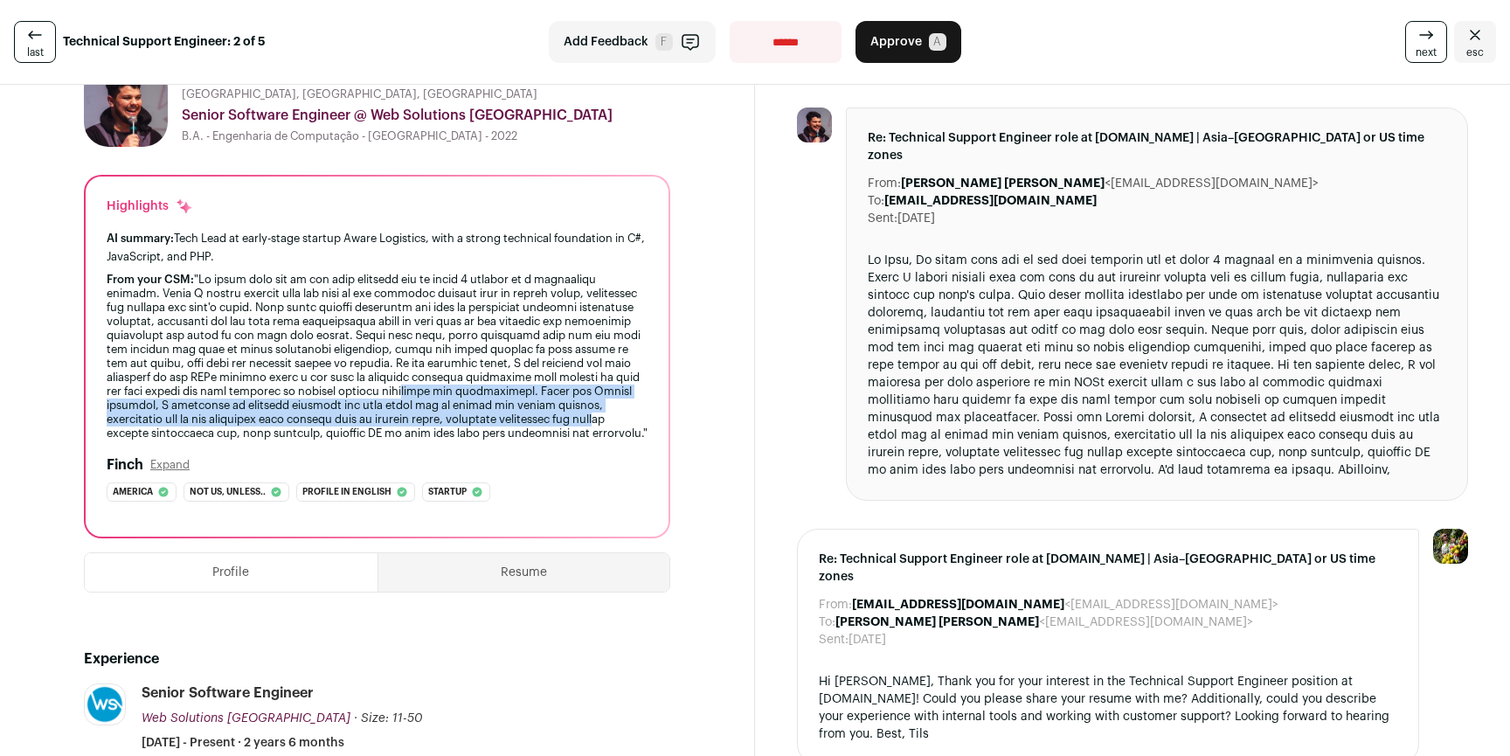
drag, startPoint x: 126, startPoint y: 412, endPoint x: 294, endPoint y: 429, distance: 169.6
click at [294, 429] on div "From your CSM:" at bounding box center [377, 357] width 541 height 168
drag, startPoint x: 294, startPoint y: 447, endPoint x: 293, endPoint y: 411, distance: 35.8
click at [293, 411] on div "From your CSM:" at bounding box center [377, 357] width 541 height 168
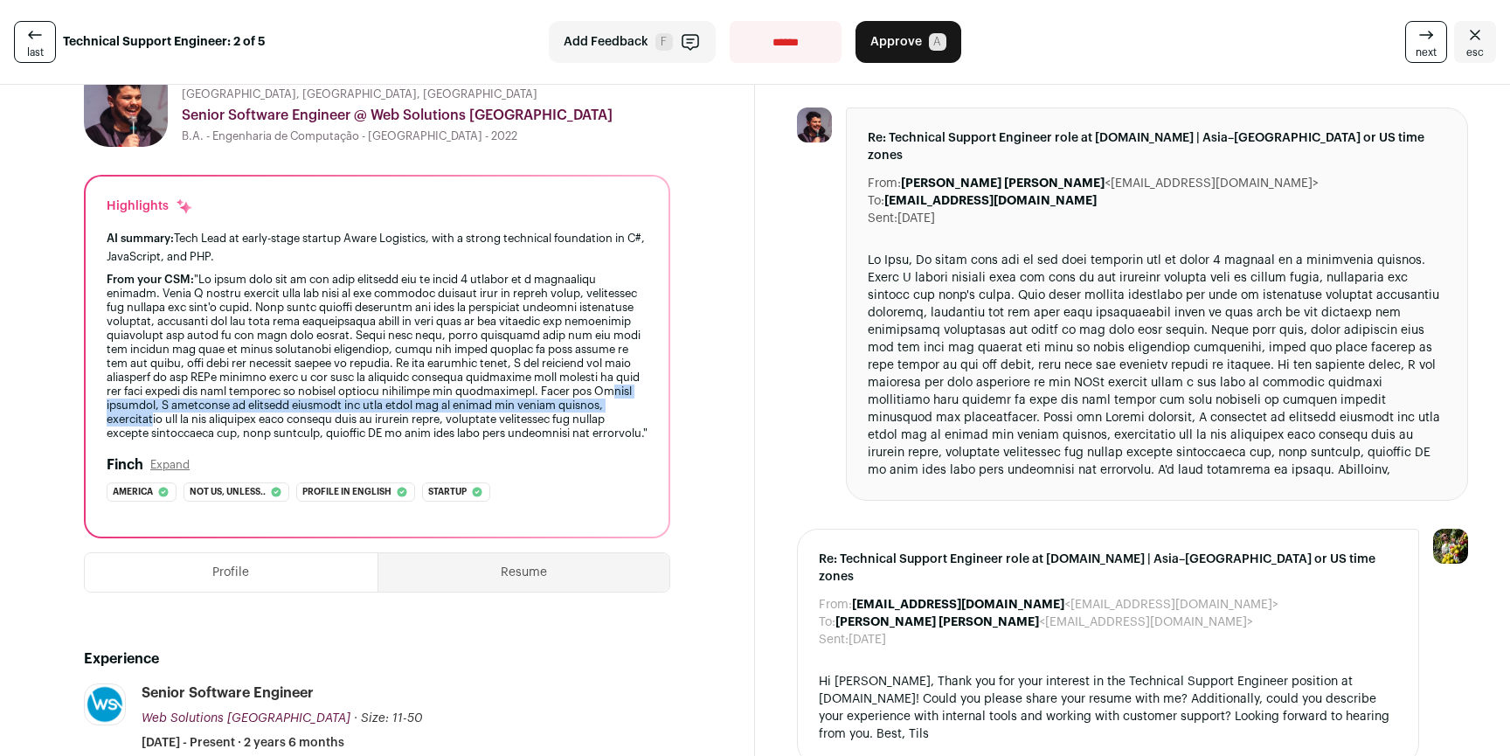
drag, startPoint x: 322, startPoint y: 405, endPoint x: 465, endPoint y: 429, distance: 145.4
click at [387, 421] on div "From your CSM:" at bounding box center [377, 357] width 541 height 168
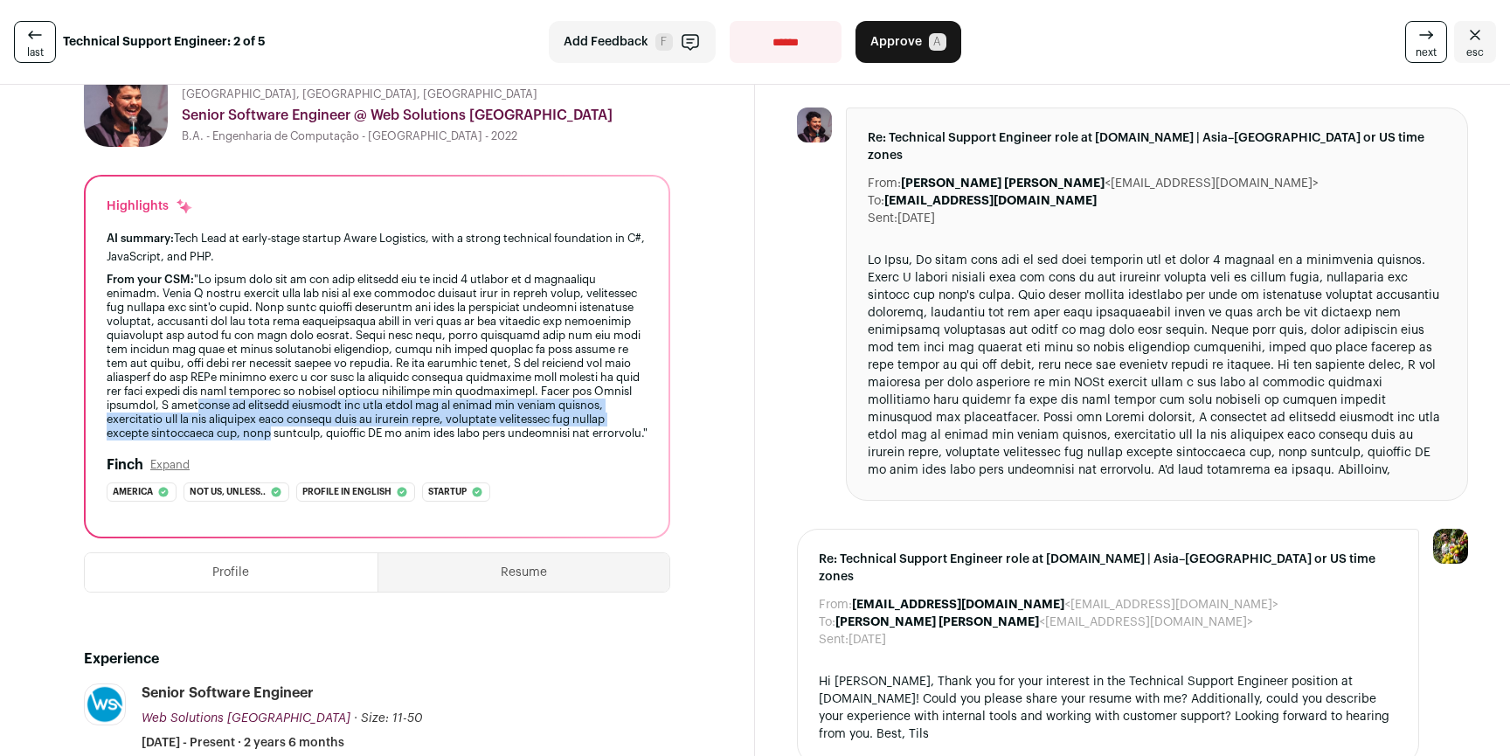
drag, startPoint x: 466, startPoint y: 429, endPoint x: 423, endPoint y: 412, distance: 45.9
click at [423, 412] on div "From your CSM:" at bounding box center [377, 357] width 541 height 168
drag, startPoint x: 398, startPoint y: 405, endPoint x: 399, endPoint y: 439, distance: 34.1
click at [399, 439] on div "From your CSM:" at bounding box center [377, 357] width 541 height 168
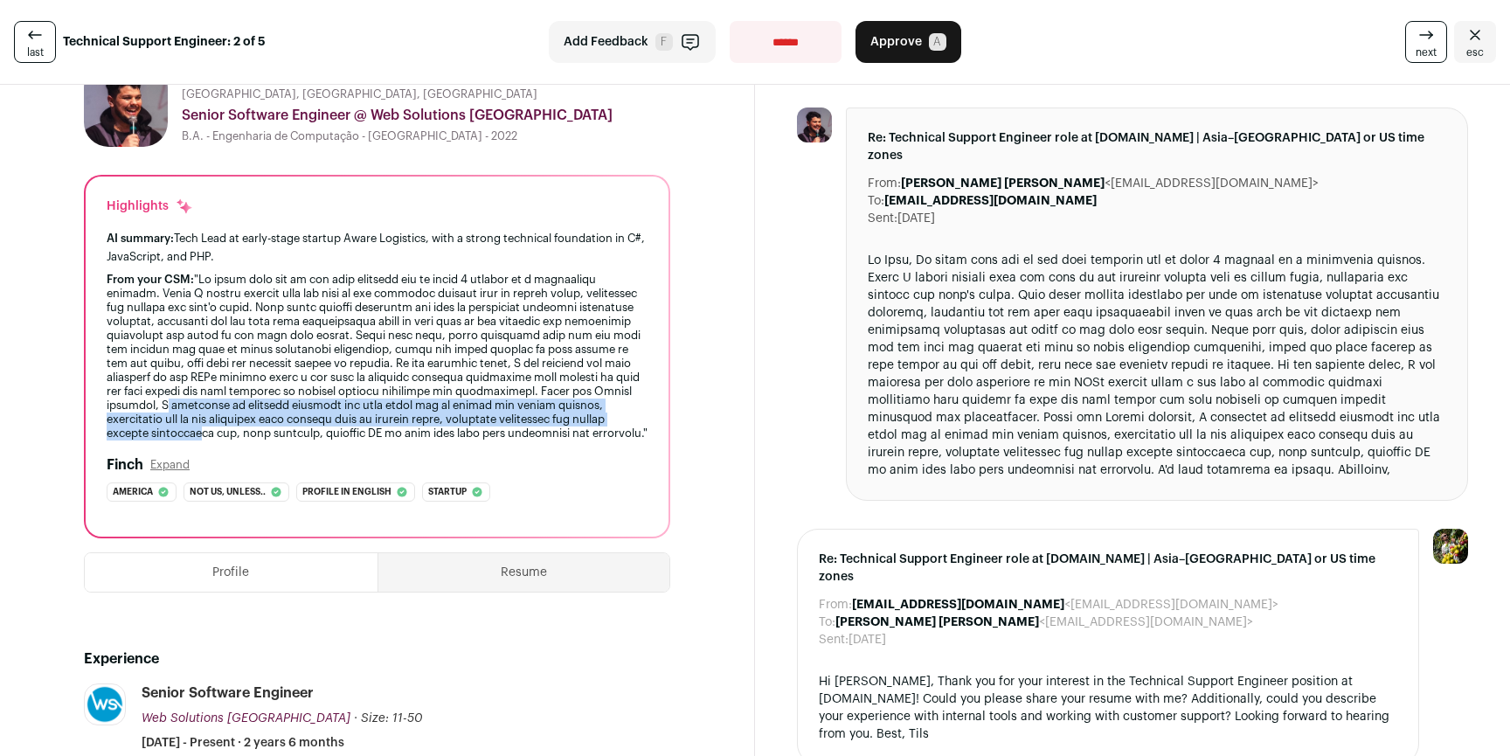
click at [399, 439] on div "From your CSM:" at bounding box center [377, 357] width 541 height 168
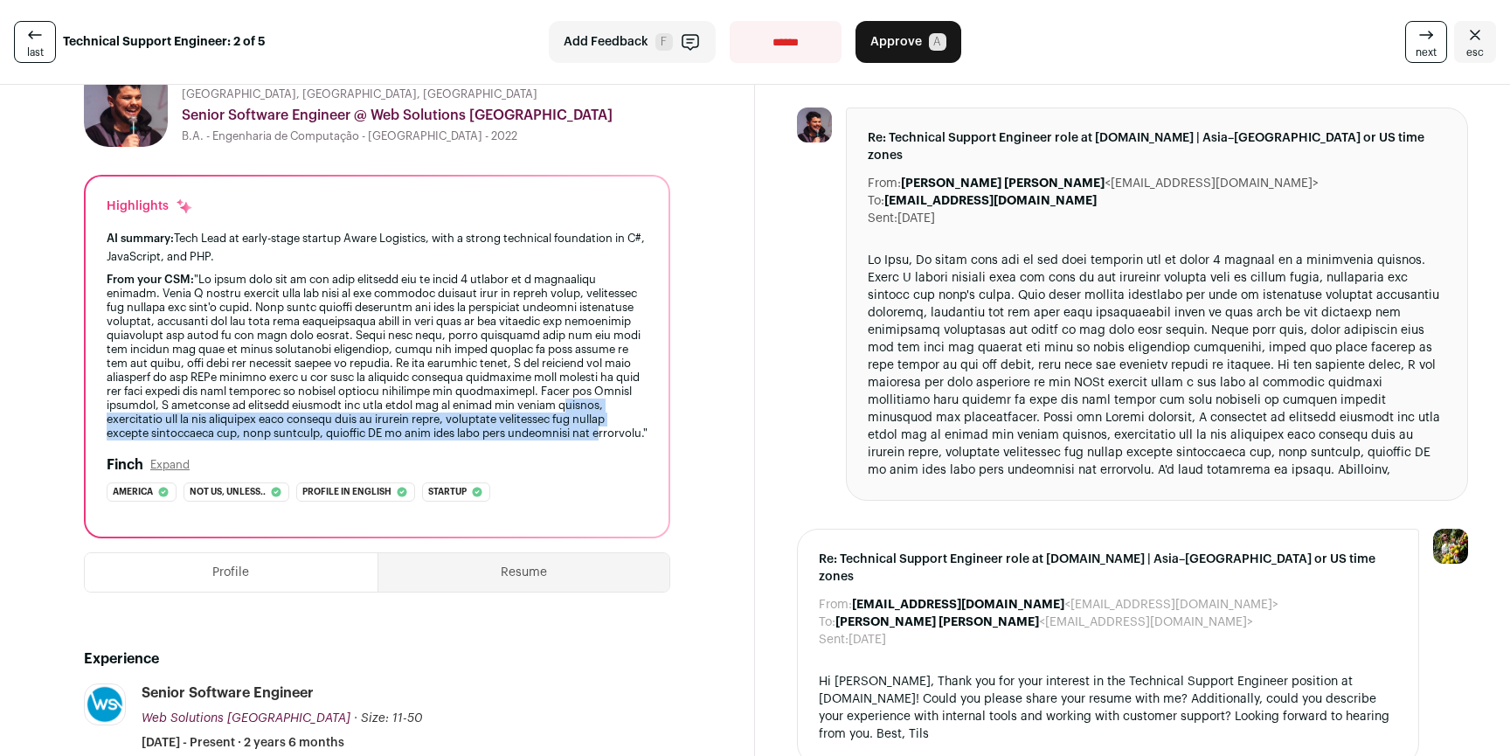
drag, startPoint x: 274, startPoint y: 438, endPoint x: 269, endPoint y: 419, distance: 19.1
click at [269, 419] on div "From your CSM:" at bounding box center [377, 357] width 541 height 168
drag, startPoint x: 301, startPoint y: 421, endPoint x: 298, endPoint y: 449, distance: 28.2
click at [299, 440] on div "From your CSM:" at bounding box center [377, 357] width 541 height 168
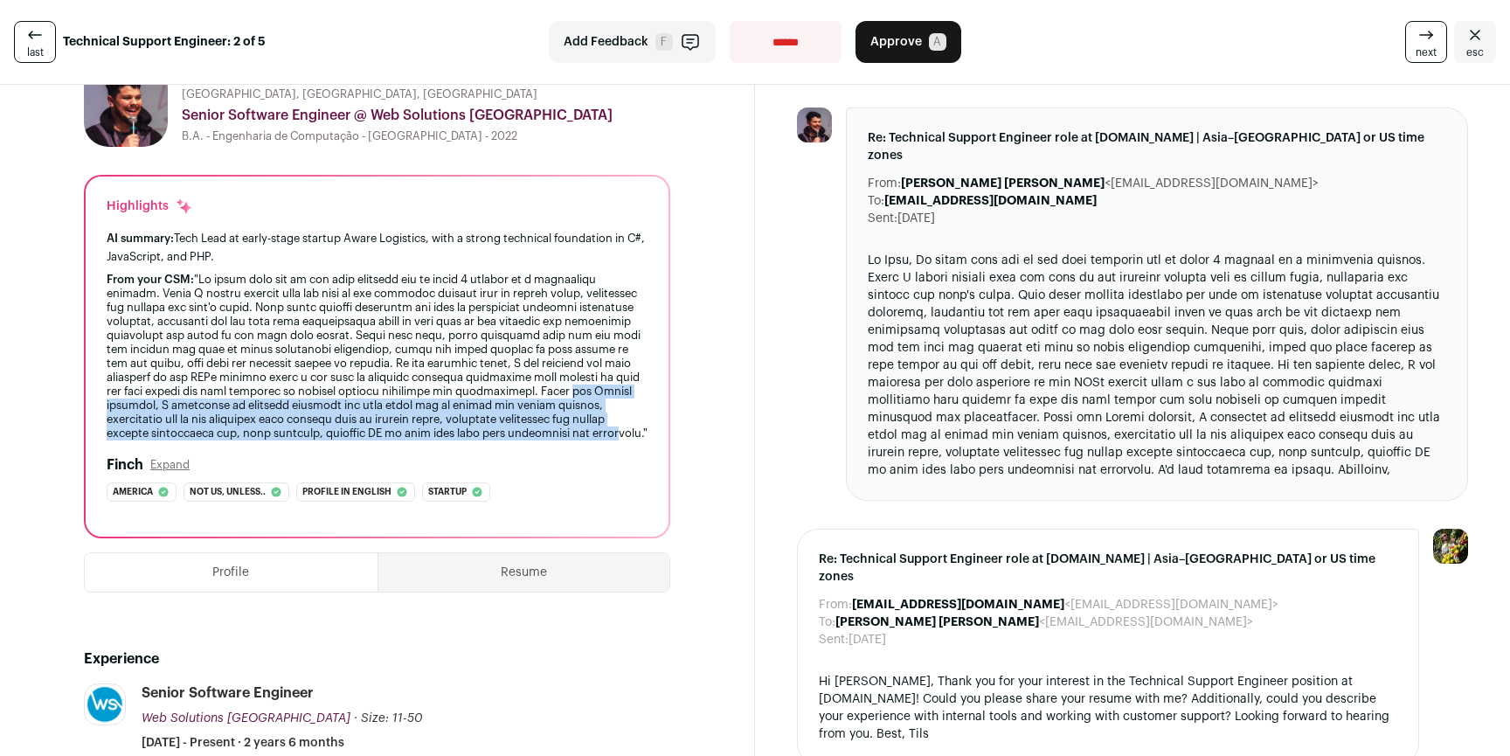
drag, startPoint x: 299, startPoint y: 449, endPoint x: 285, endPoint y: 408, distance: 43.4
click at [285, 408] on div "From your CSM:" at bounding box center [377, 357] width 541 height 168
drag, startPoint x: 272, startPoint y: 404, endPoint x: 304, endPoint y: 450, distance: 56.5
click at [295, 440] on div "From your CSM:" at bounding box center [377, 357] width 541 height 168
drag, startPoint x: 289, startPoint y: 416, endPoint x: 277, endPoint y: 405, distance: 16.7
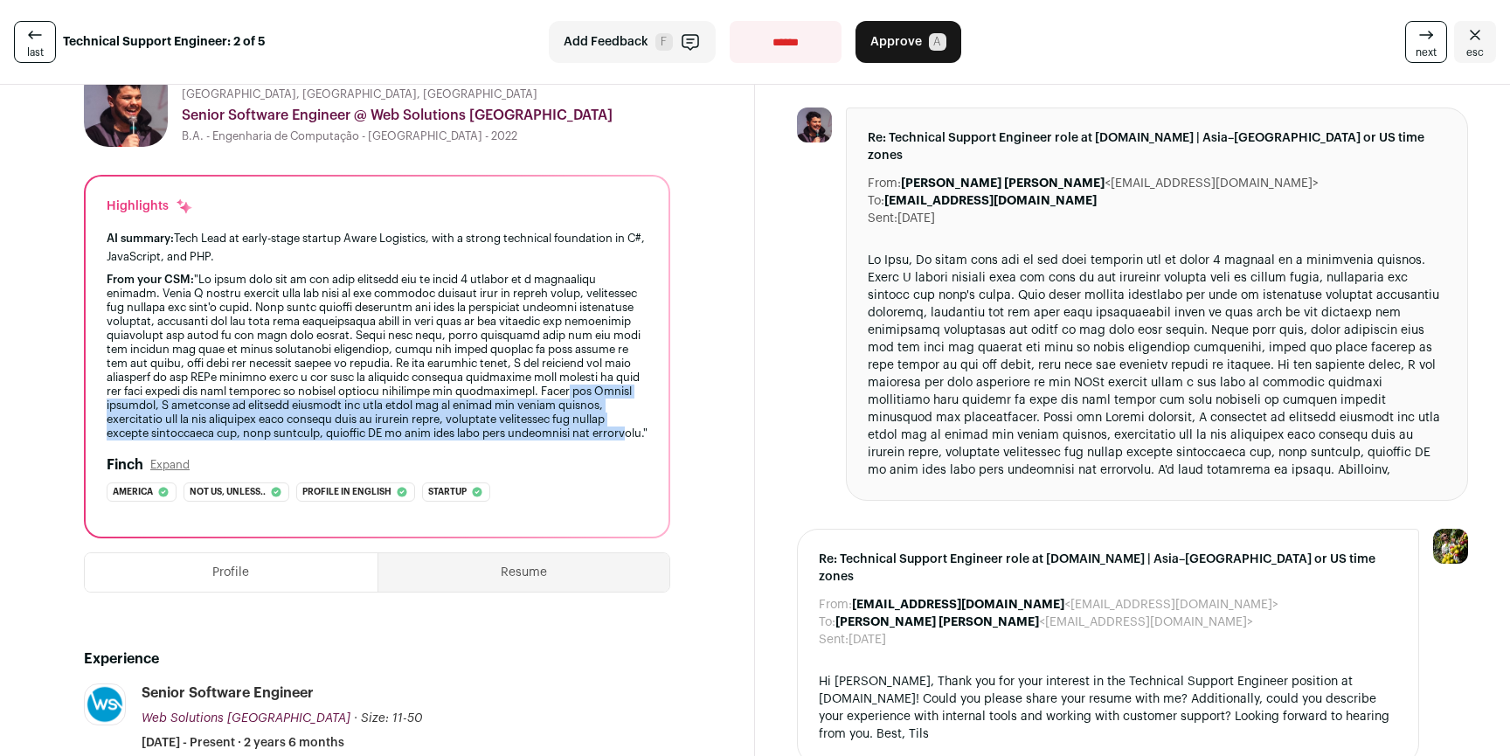
click at [281, 407] on div "From your CSM:" at bounding box center [377, 357] width 541 height 168
click at [277, 405] on div "From your CSM:" at bounding box center [377, 357] width 541 height 168
drag, startPoint x: 276, startPoint y: 401, endPoint x: 331, endPoint y: 439, distance: 66.7
click at [327, 438] on div "From your CSM:" at bounding box center [377, 357] width 541 height 168
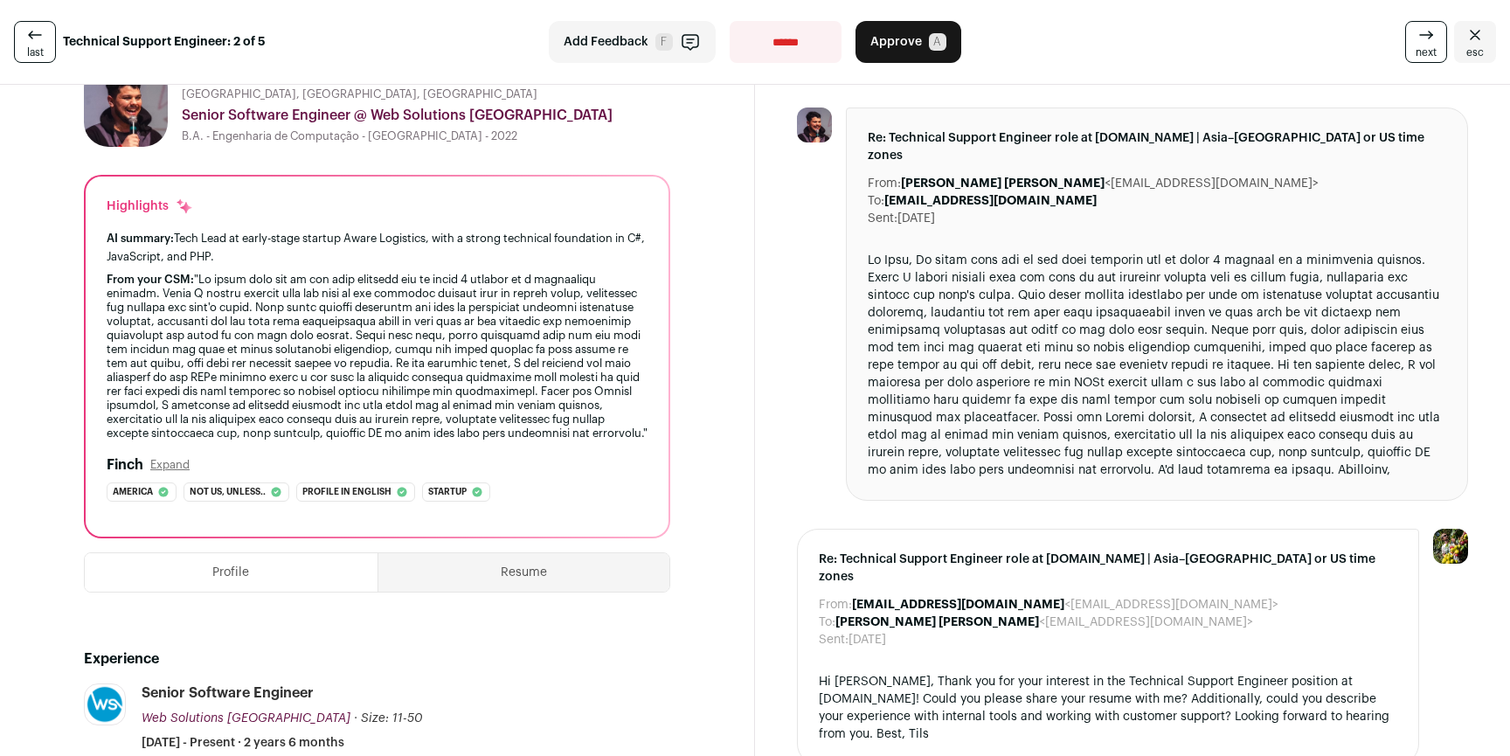
click at [331, 439] on div "From your CSM:" at bounding box center [377, 357] width 541 height 168
drag
click at [324, 416] on div "From your CSM:" at bounding box center [377, 357] width 541 height 168
click at [310, 439] on div "From your CSM:" at bounding box center [377, 357] width 541 height 168
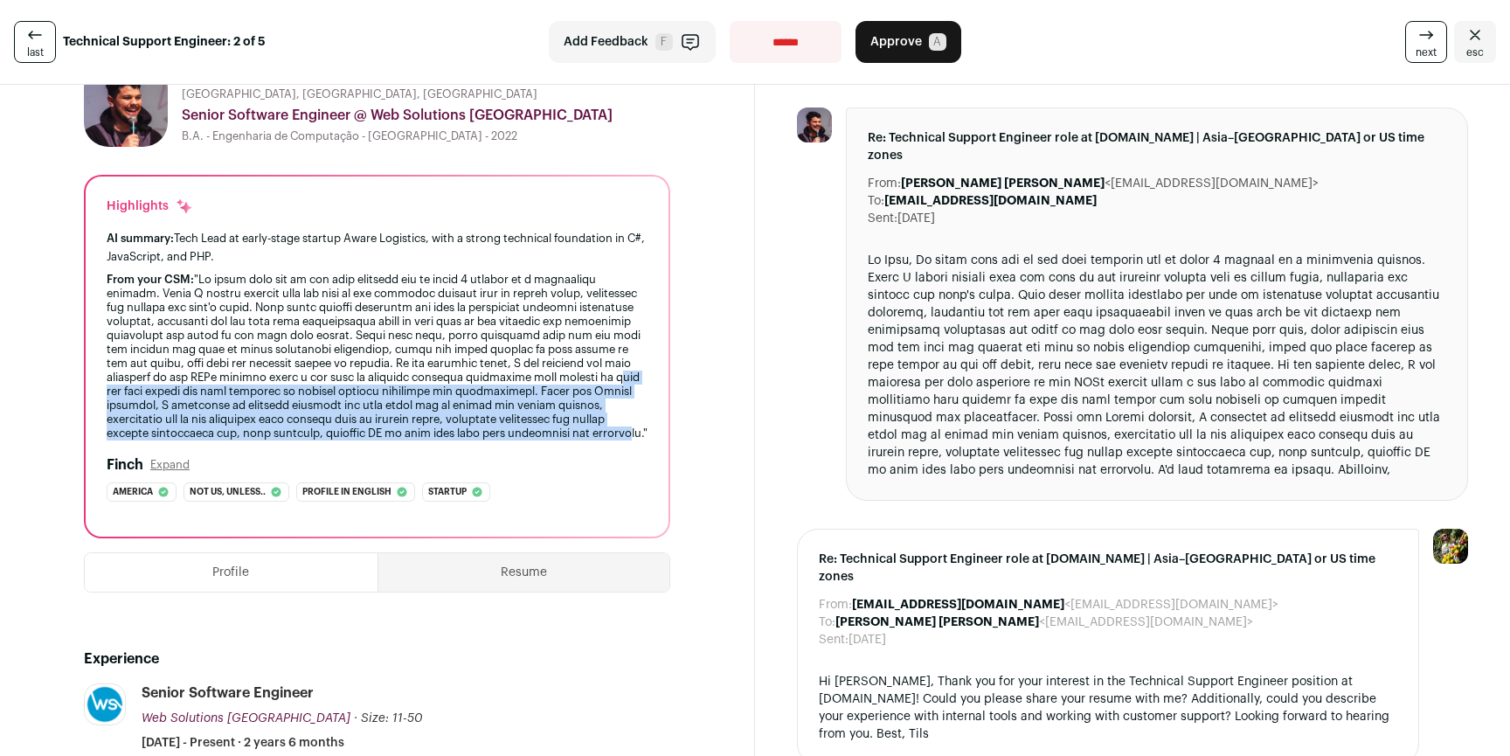
click at [303, 387] on div "From your CSM:" at bounding box center [377, 357] width 541 height 168
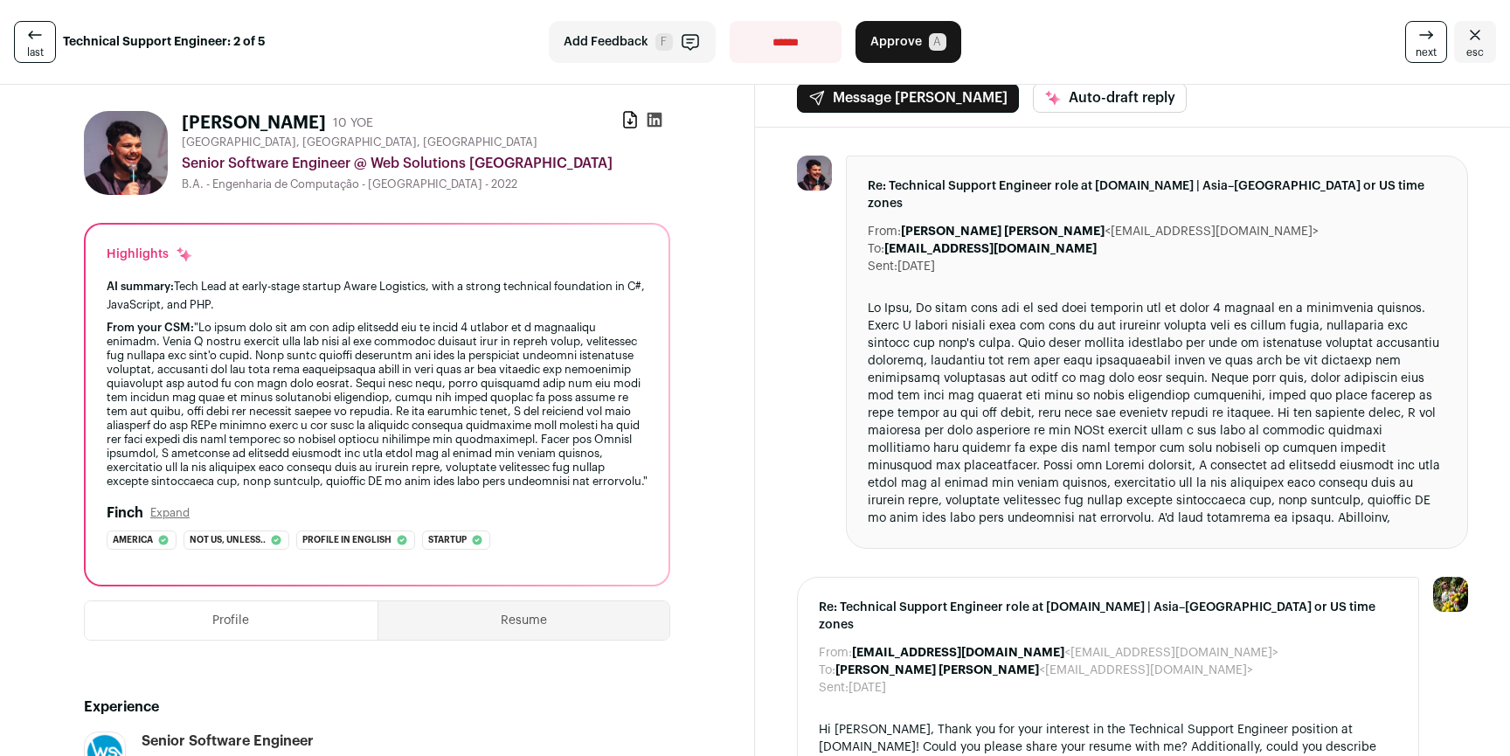
scroll to position [0, 0]
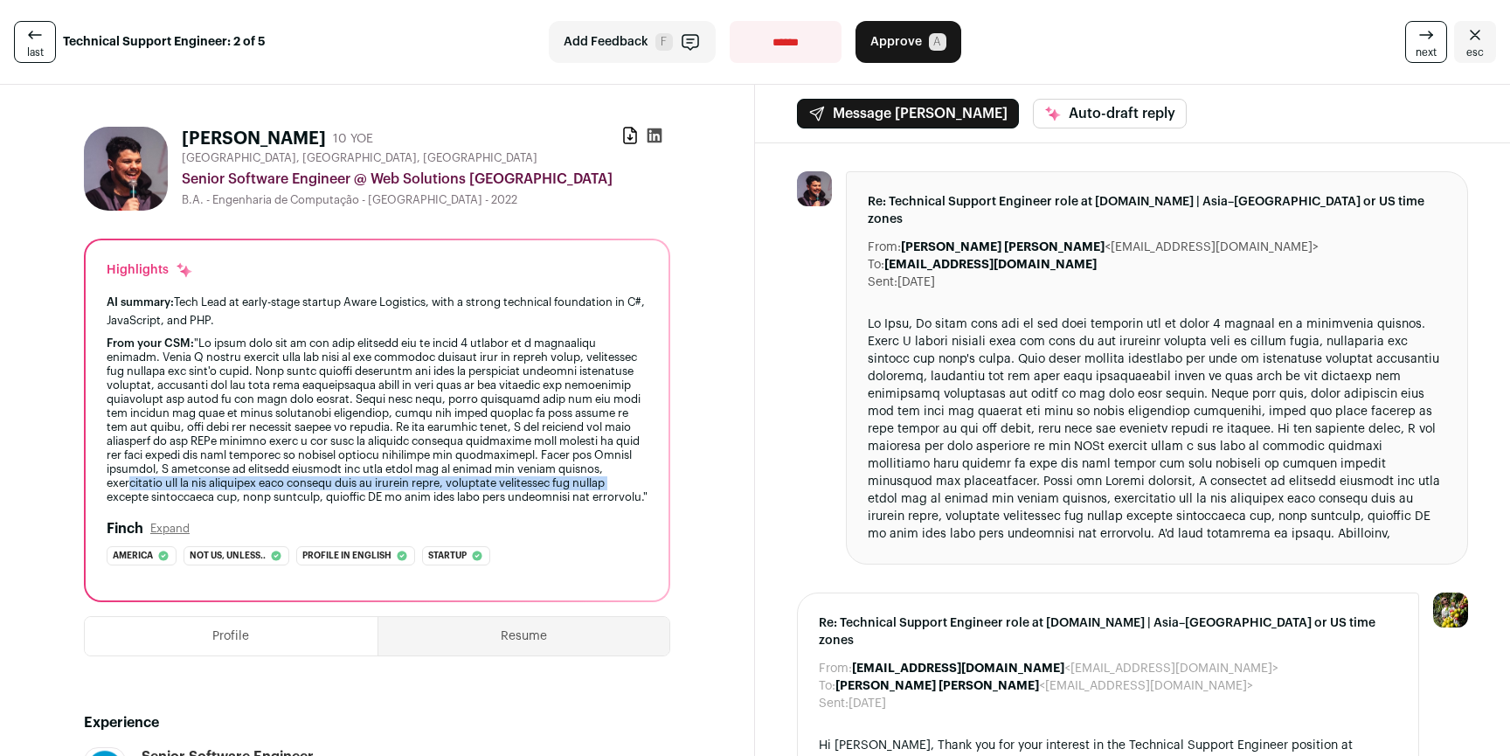
click at [308, 502] on div "From your CSM:" at bounding box center [377, 420] width 541 height 168
click at [317, 488] on div "From your CSM:" at bounding box center [377, 420] width 541 height 168
click at [624, 133] on icon at bounding box center [630, 136] width 12 height 16
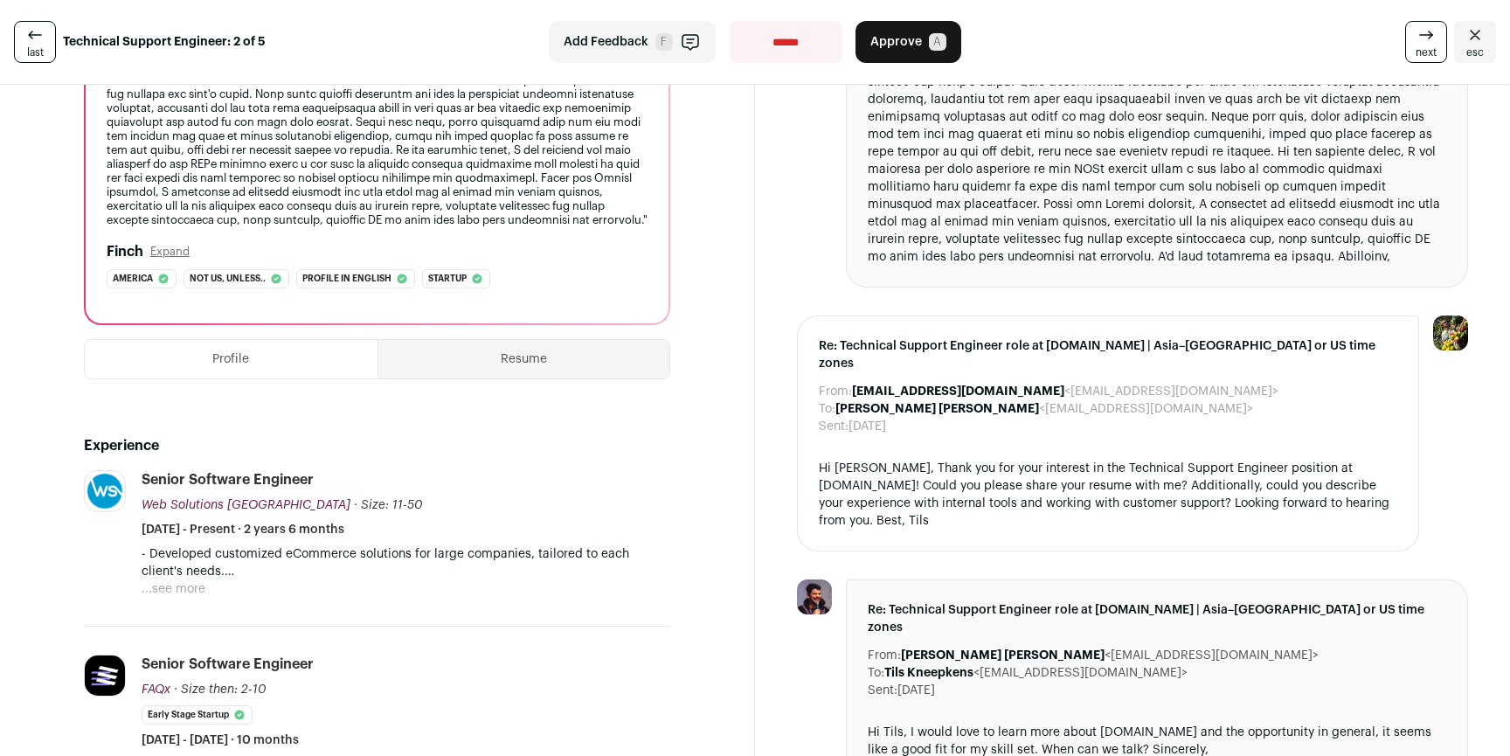
scroll to position [596, 0]
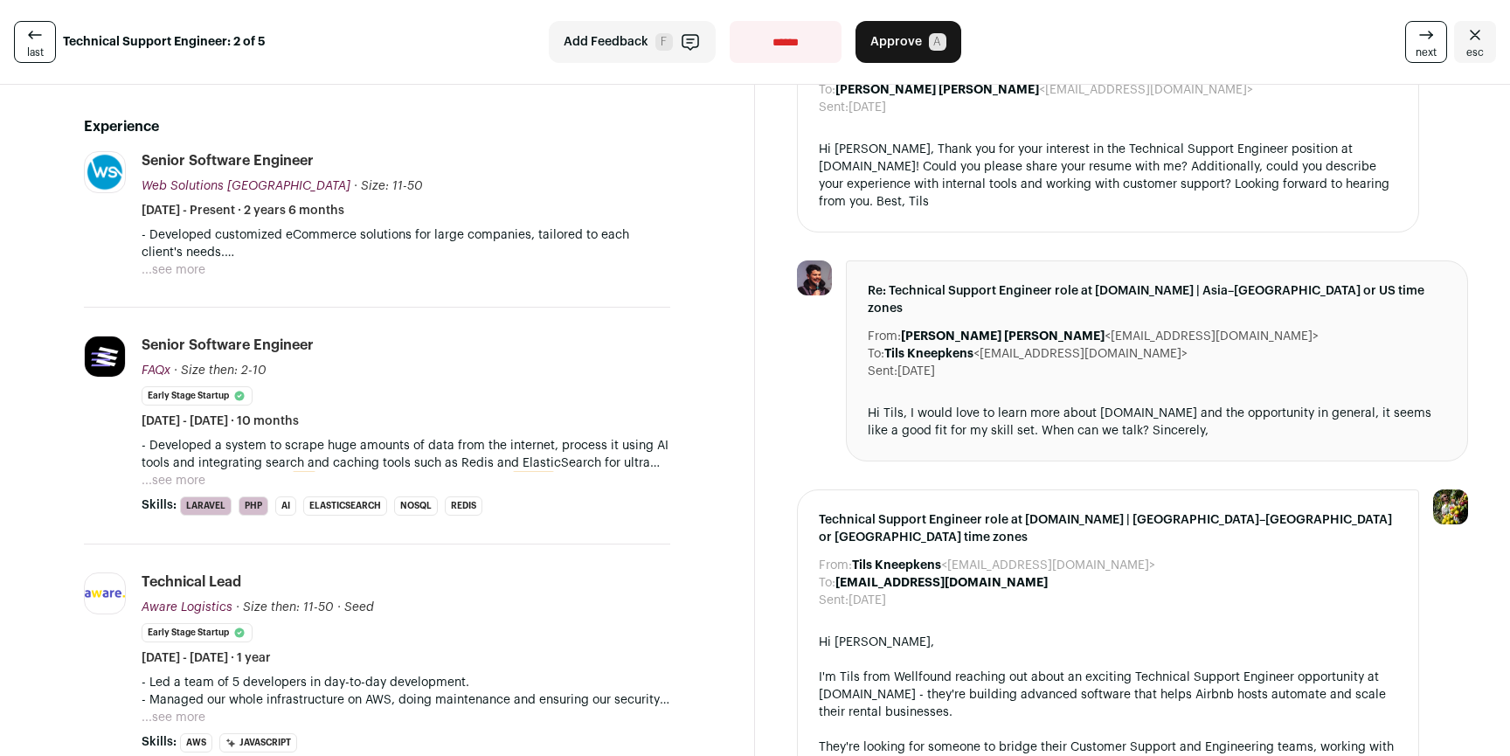
click at [167, 279] on button "...see more" at bounding box center [174, 269] width 64 height 17
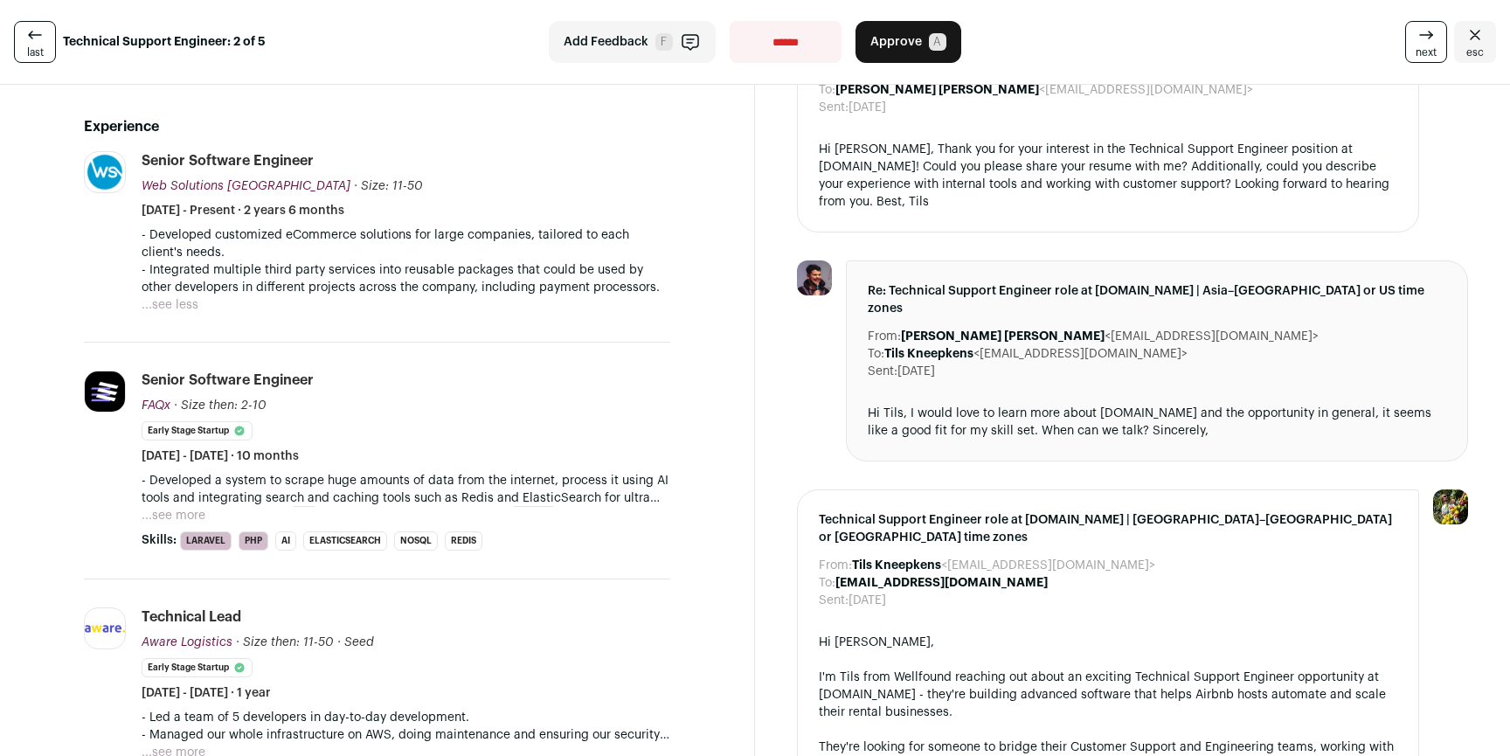
drag, startPoint x: 167, startPoint y: 249, endPoint x: 257, endPoint y: 290, distance: 98.9
click at [257, 290] on div "- Developed customized eCommerce solutions for large companies, tailored to eac…" at bounding box center [406, 261] width 529 height 70
drag, startPoint x: 301, startPoint y: 295, endPoint x: 263, endPoint y: 268, distance: 47.0
click at [263, 268] on div "- Developed customized eCommerce solutions for large companies, tailored to eac…" at bounding box center [406, 261] width 529 height 70
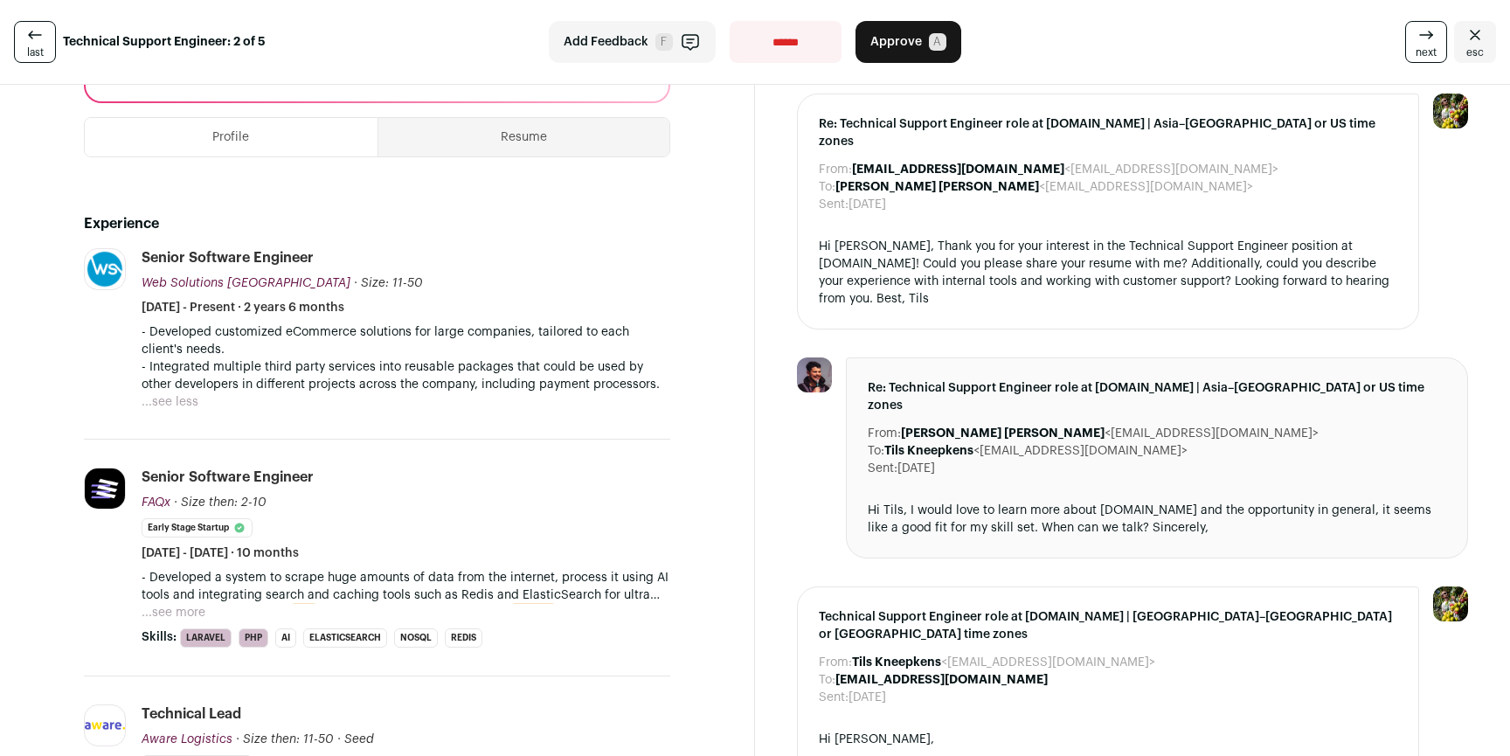
scroll to position [864, 0]
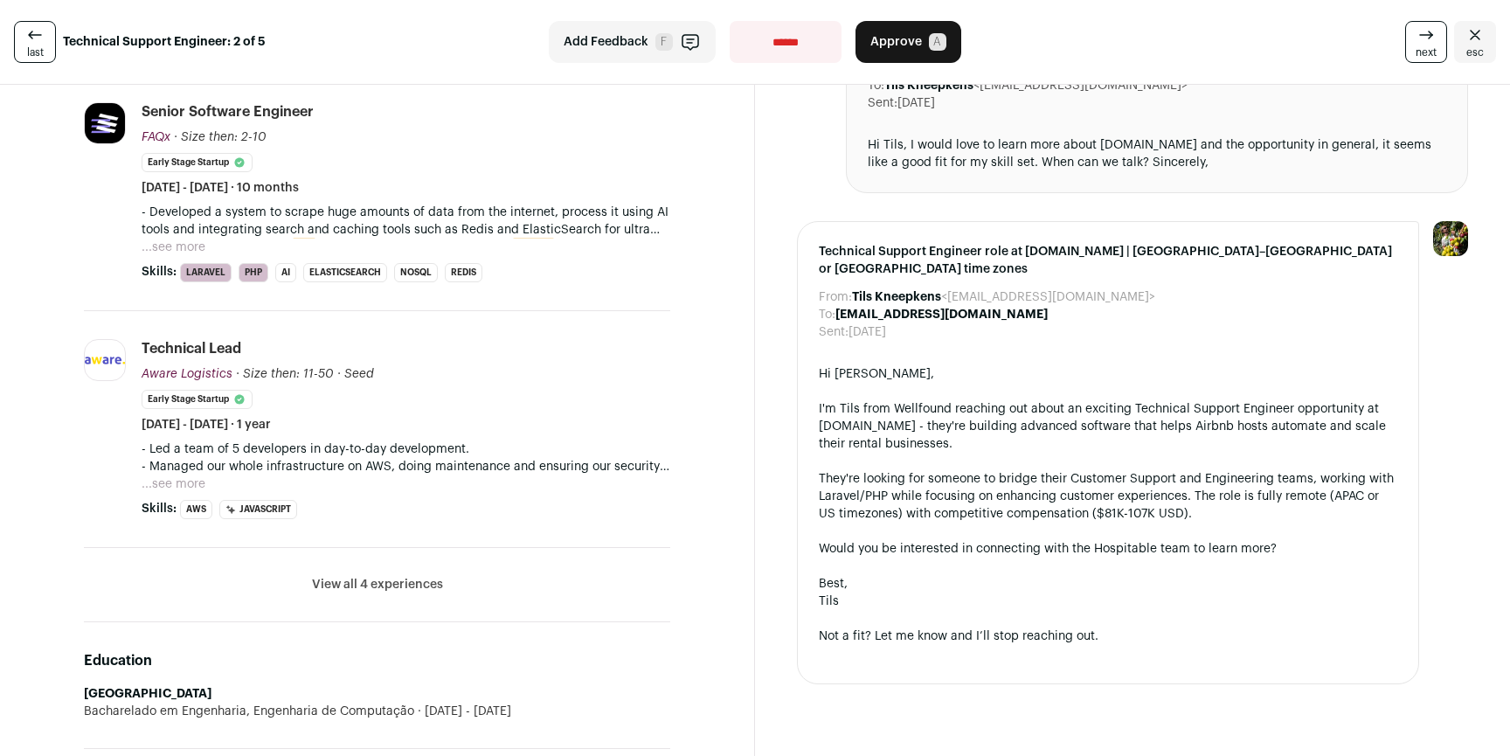
click at [193, 256] on button "...see more" at bounding box center [174, 247] width 64 height 17
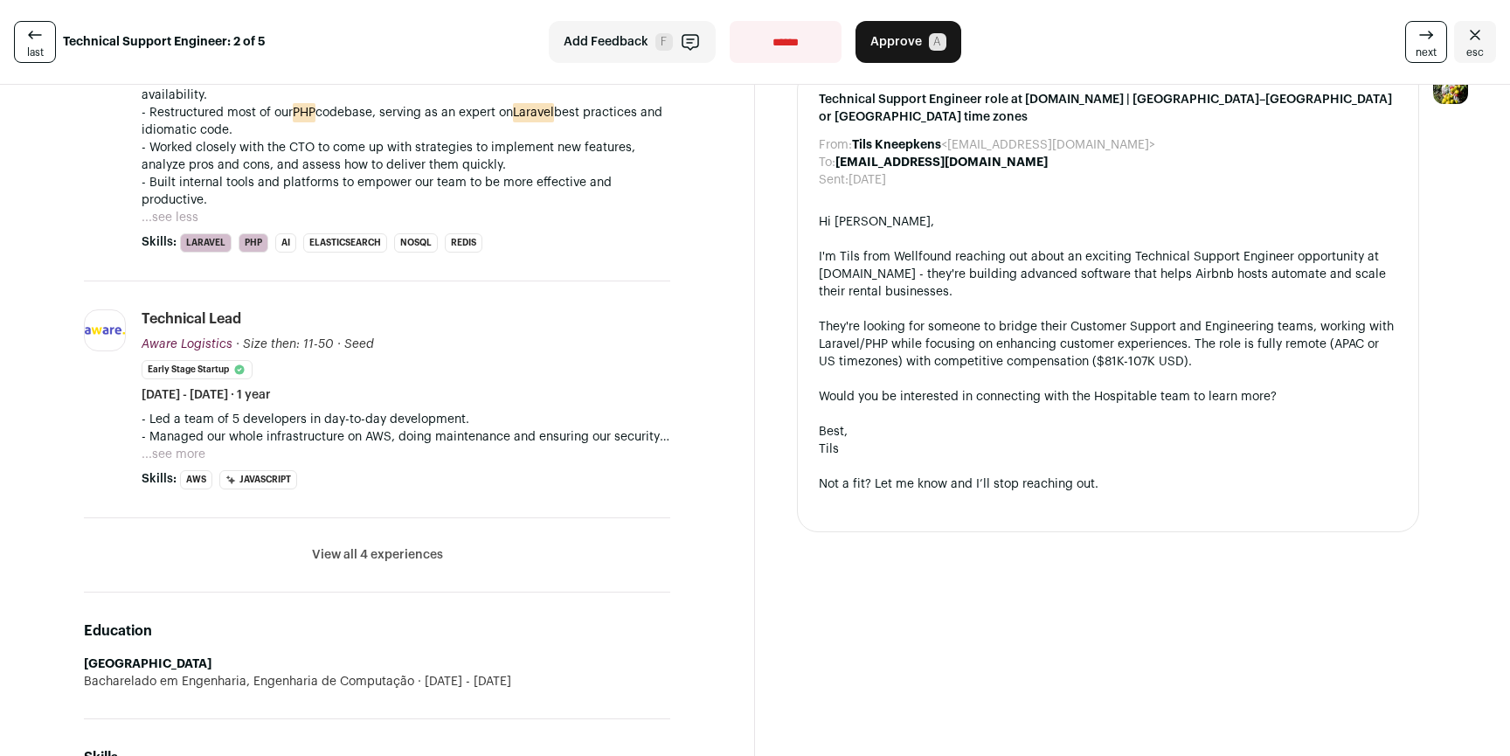
scroll to position [1016, 0]
click at [374, 558] on li "View all 4 experiences View less" at bounding box center [377, 555] width 586 height 74
click at [378, 564] on button "View all 4 experiences" at bounding box center [377, 554] width 131 height 17
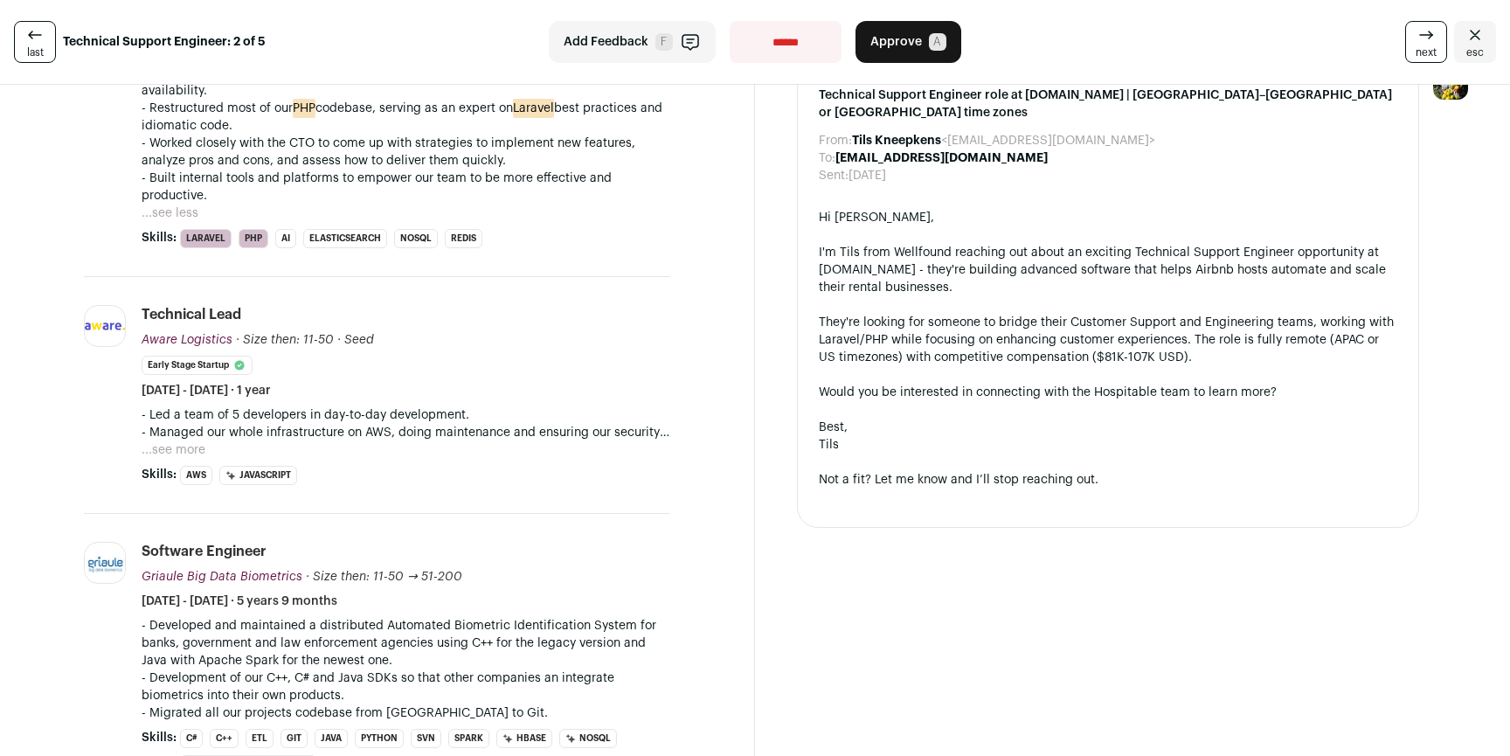
scroll to position [1047, 0]
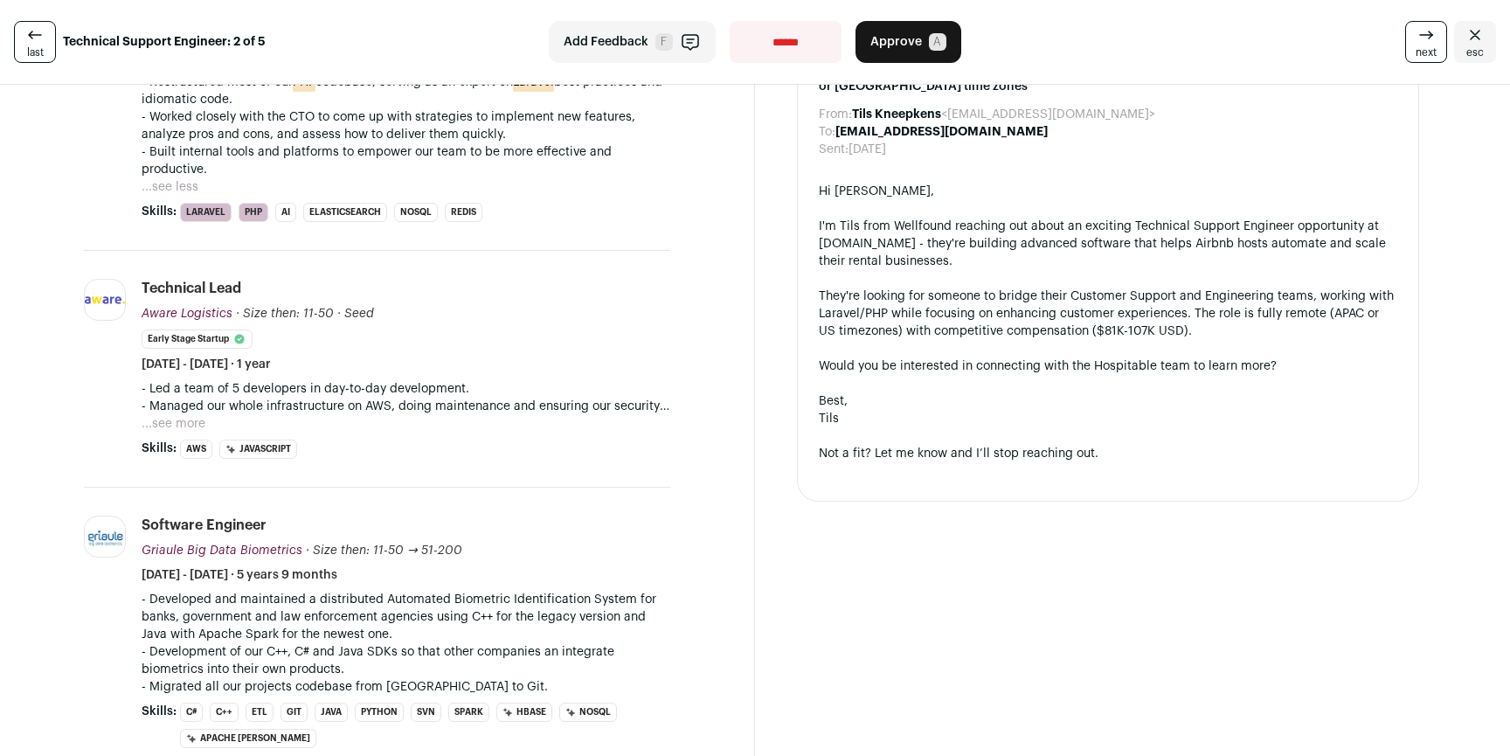
click at [187, 415] on p "- Managed our whole infrastructure on AWS, doing maintenance and ensuring our s…" at bounding box center [406, 406] width 529 height 17
click at [184, 415] on p "- Managed our whole infrastructure on AWS, doing maintenance and ensuring our s…" at bounding box center [406, 406] width 529 height 17
click at [184, 432] on button "...see more" at bounding box center [174, 423] width 64 height 17
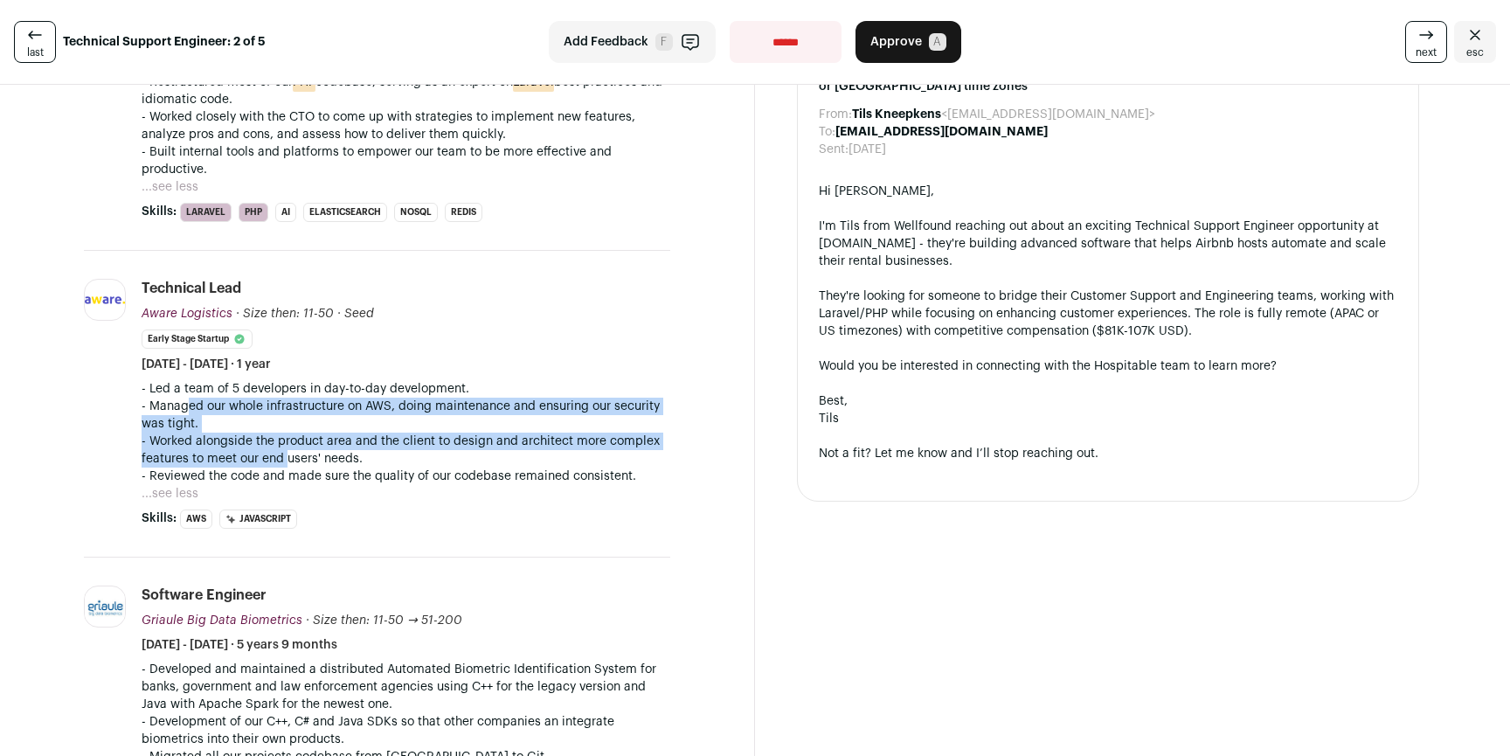
drag, startPoint x: 184, startPoint y: 419, endPoint x: 331, endPoint y: 473, distance: 156.2
click at [289, 468] on div "- Led a team of 5 developers in day-to-day development. - Managed our whole inf…" at bounding box center [406, 432] width 529 height 105
drag, startPoint x: 391, startPoint y: 475, endPoint x: 334, endPoint y: 416, distance: 82.2
click at [334, 416] on div "- Led a team of 5 developers in day-to-day development. - Managed our whole inf…" at bounding box center [406, 432] width 529 height 105
click at [334, 416] on p "- Managed our whole infrastructure on AWS, doing maintenance and ensuring our s…" at bounding box center [406, 415] width 529 height 35
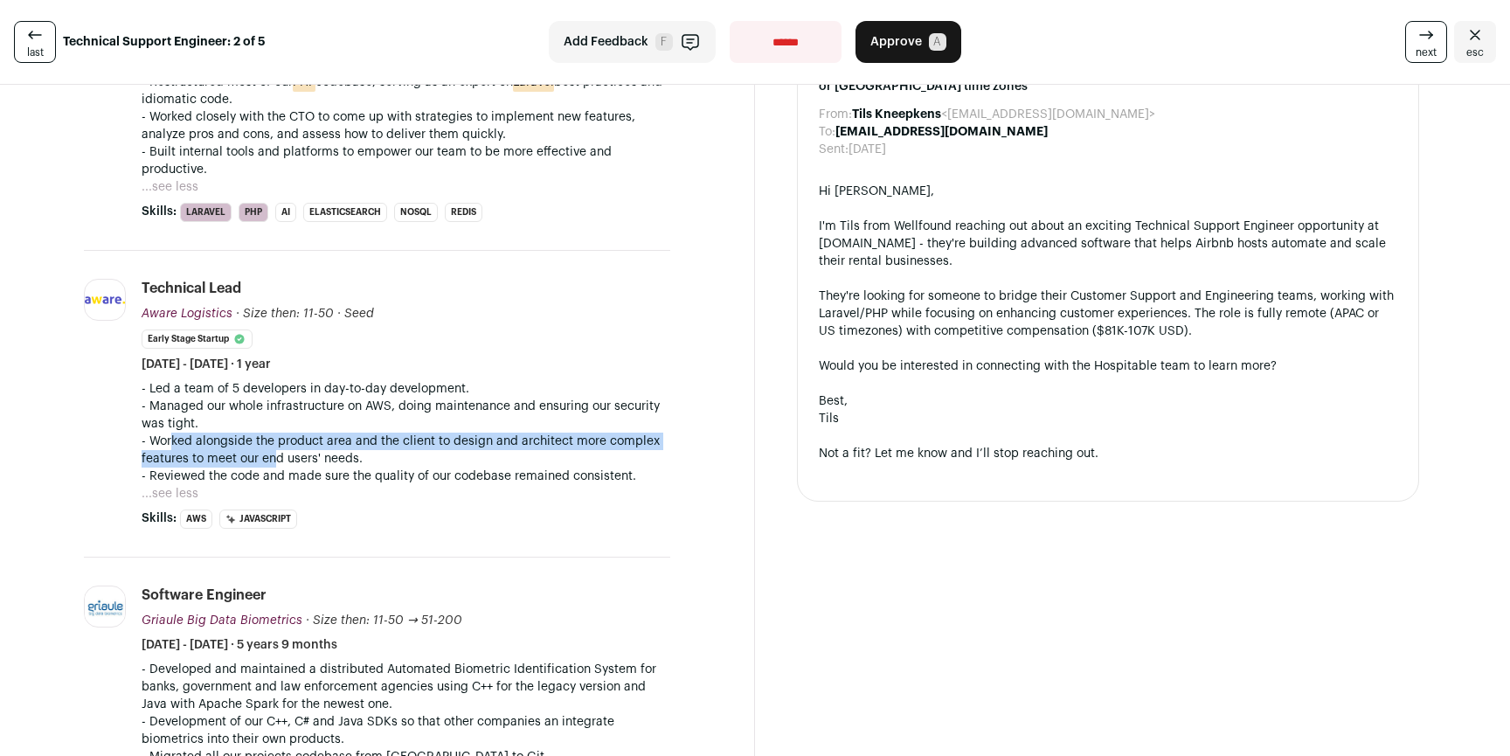
drag, startPoint x: 170, startPoint y: 454, endPoint x: 308, endPoint y: 480, distance: 141.4
click at [278, 468] on p "- Worked alongside the product area and the client to design and architect more…" at bounding box center [406, 450] width 529 height 35
drag, startPoint x: 316, startPoint y: 481, endPoint x: 252, endPoint y: 454, distance: 70.1
click at [252, 454] on div "- Led a team of 5 developers in day-to-day development. - Managed our whole inf…" at bounding box center [406, 432] width 529 height 105
click at [252, 454] on p "- Worked alongside the product area and the client to design and architect more…" at bounding box center [406, 450] width 529 height 35
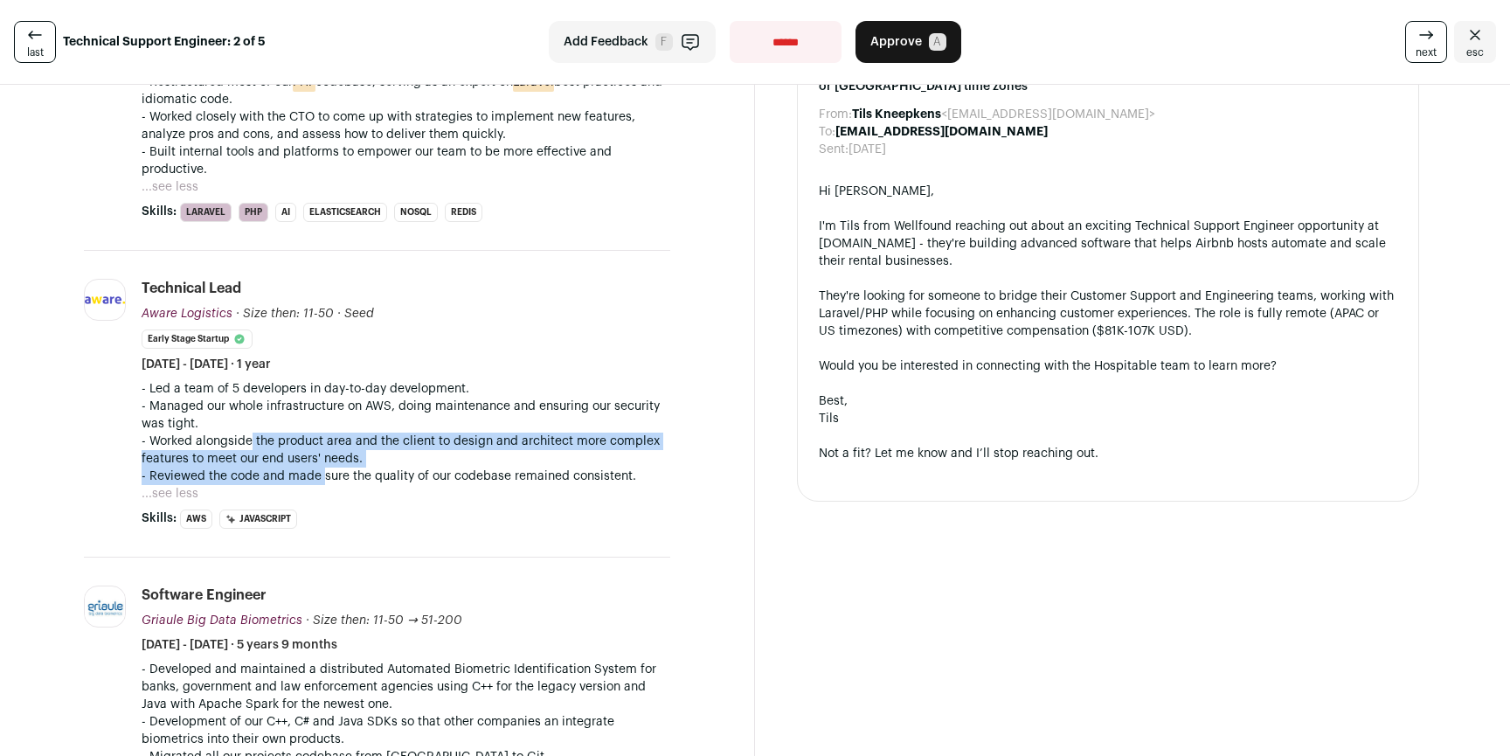
drag, startPoint x: 265, startPoint y: 469, endPoint x: 332, endPoint y: 490, distance: 70.5
click at [323, 485] on div "- Led a team of 5 developers in day-to-day development. - Managed our whole inf…" at bounding box center [406, 432] width 529 height 105
drag, startPoint x: 371, startPoint y: 494, endPoint x: 286, endPoint y: 452, distance: 95.4
click at [286, 452] on div "- Led a team of 5 developers in day-to-day development. - Managed our whole inf…" at bounding box center [406, 432] width 529 height 105
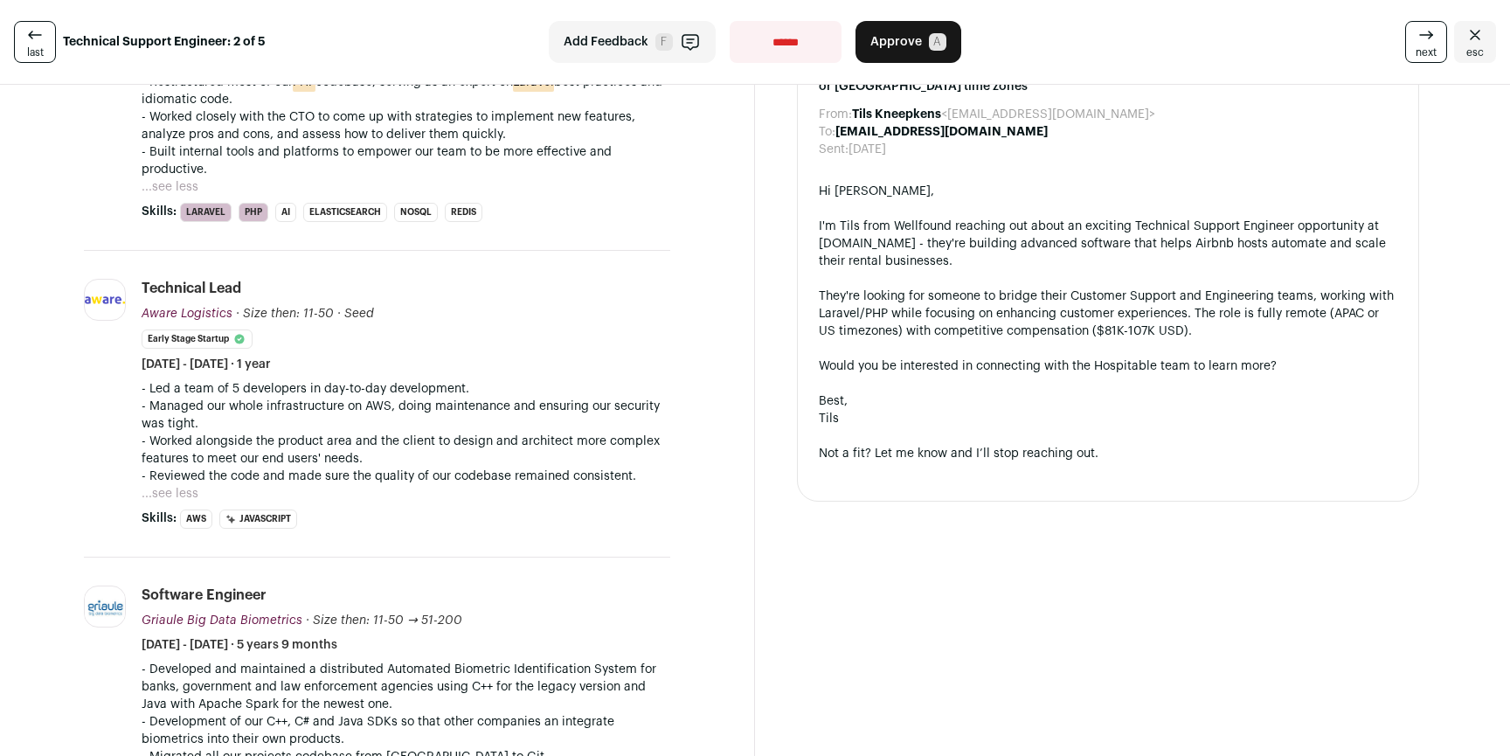
click at [286, 452] on p "- Worked alongside the product area and the client to design and architect more…" at bounding box center [406, 450] width 529 height 35
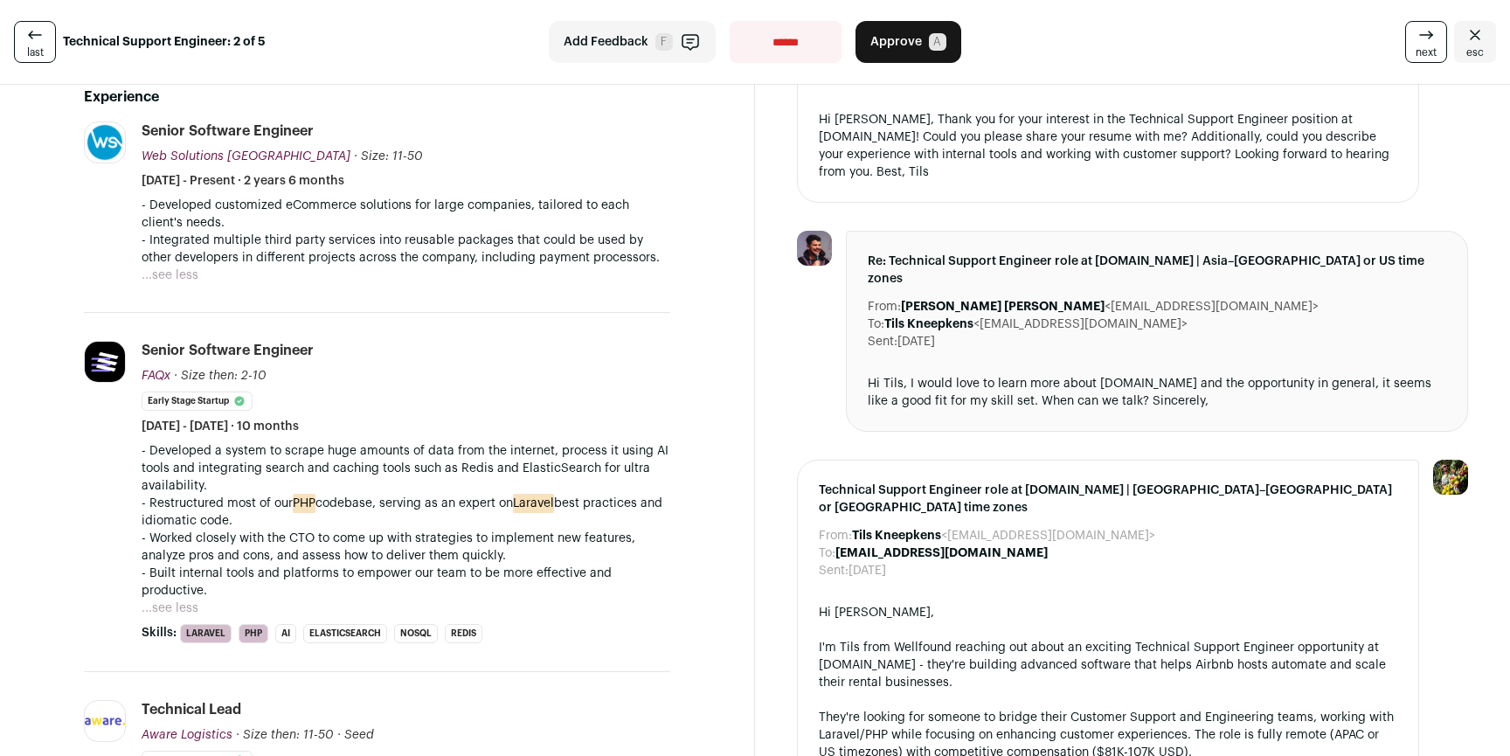
scroll to position [0, 0]
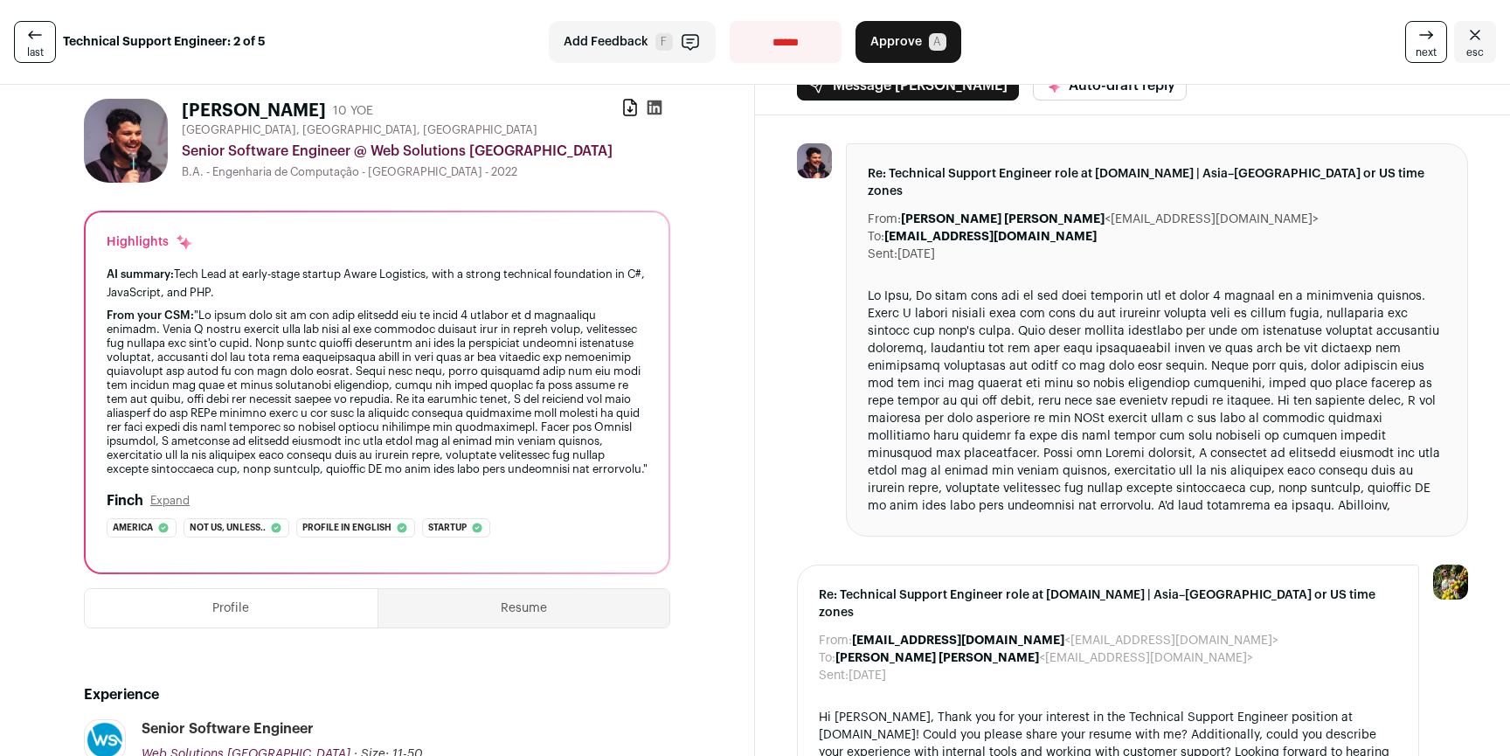
scroll to position [31, 0]
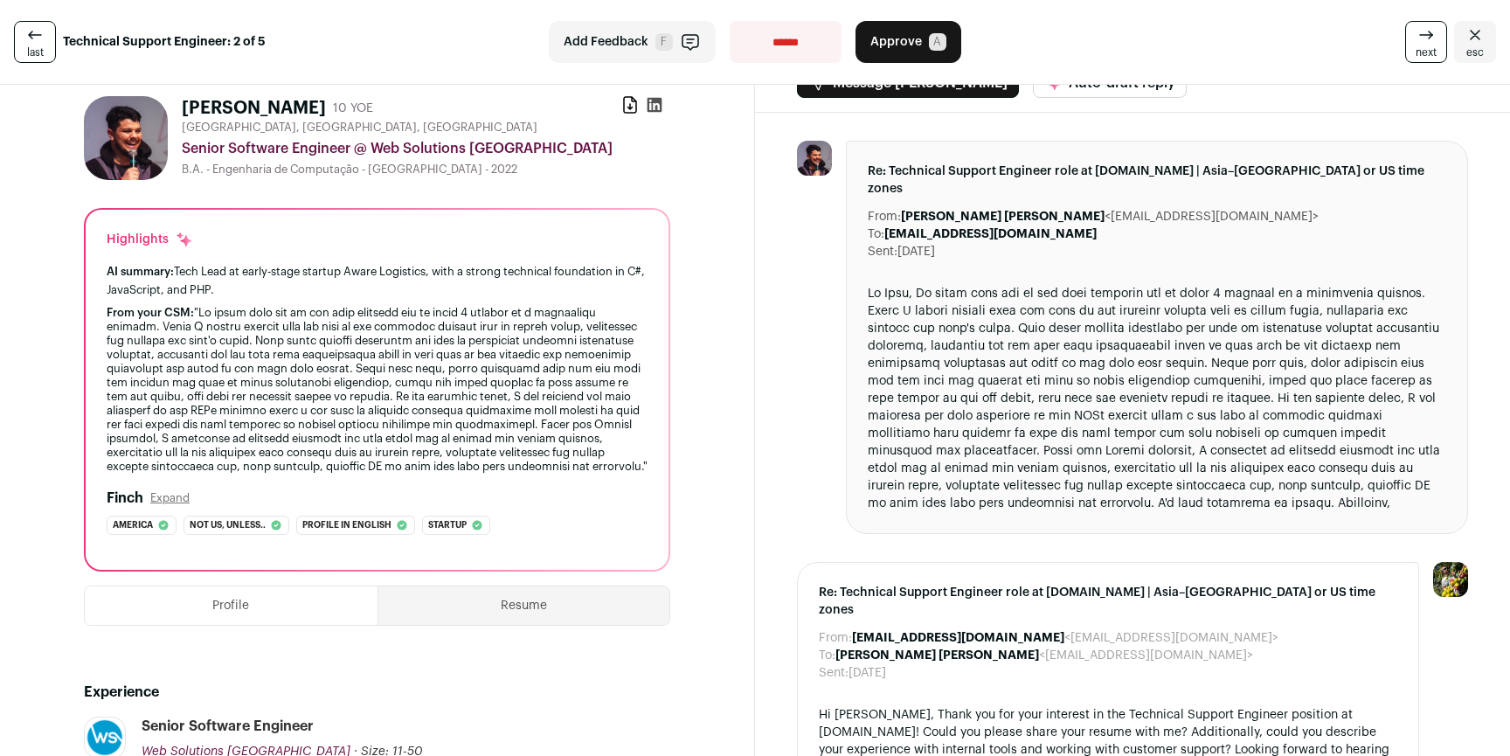
click at [166, 505] on button "Expand" at bounding box center [169, 498] width 39 height 14
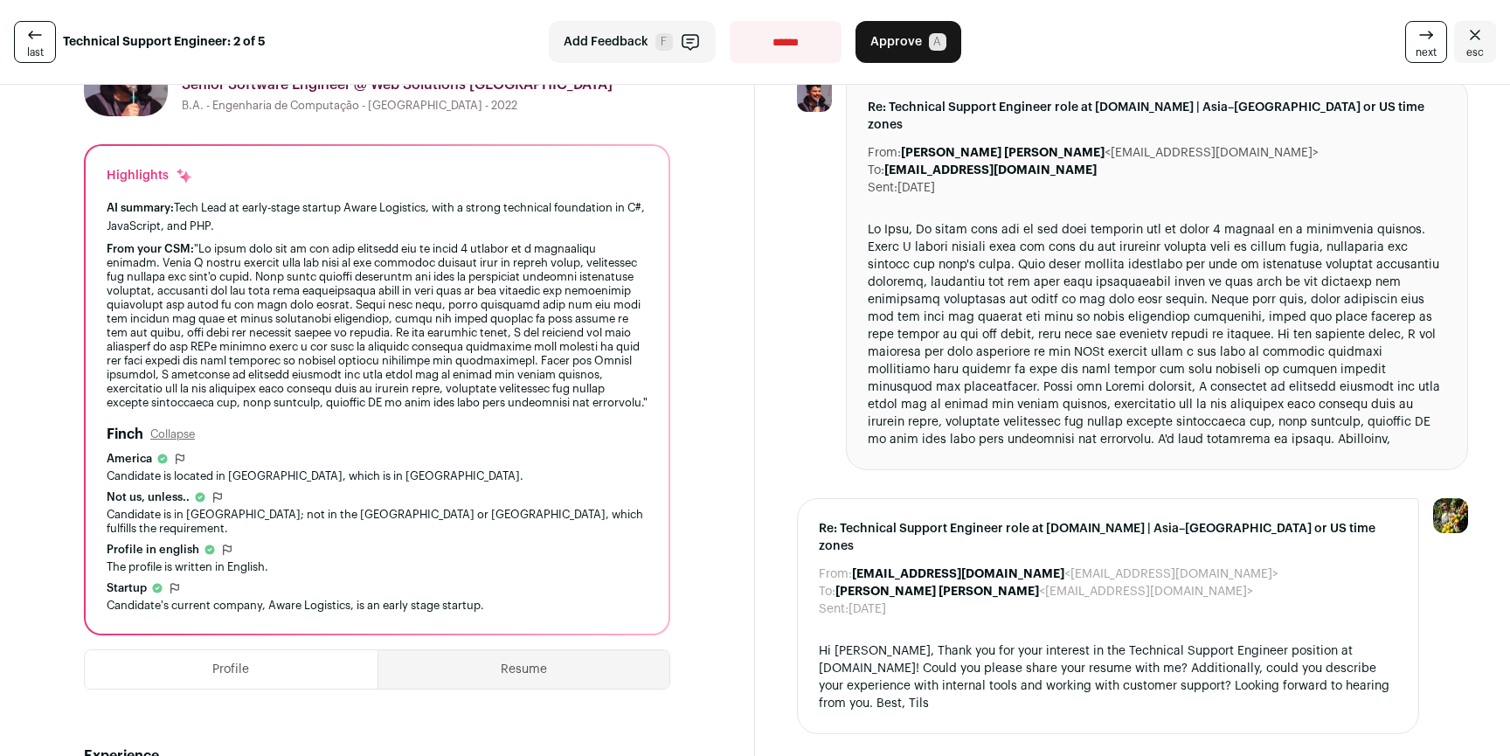
scroll to position [0, 0]
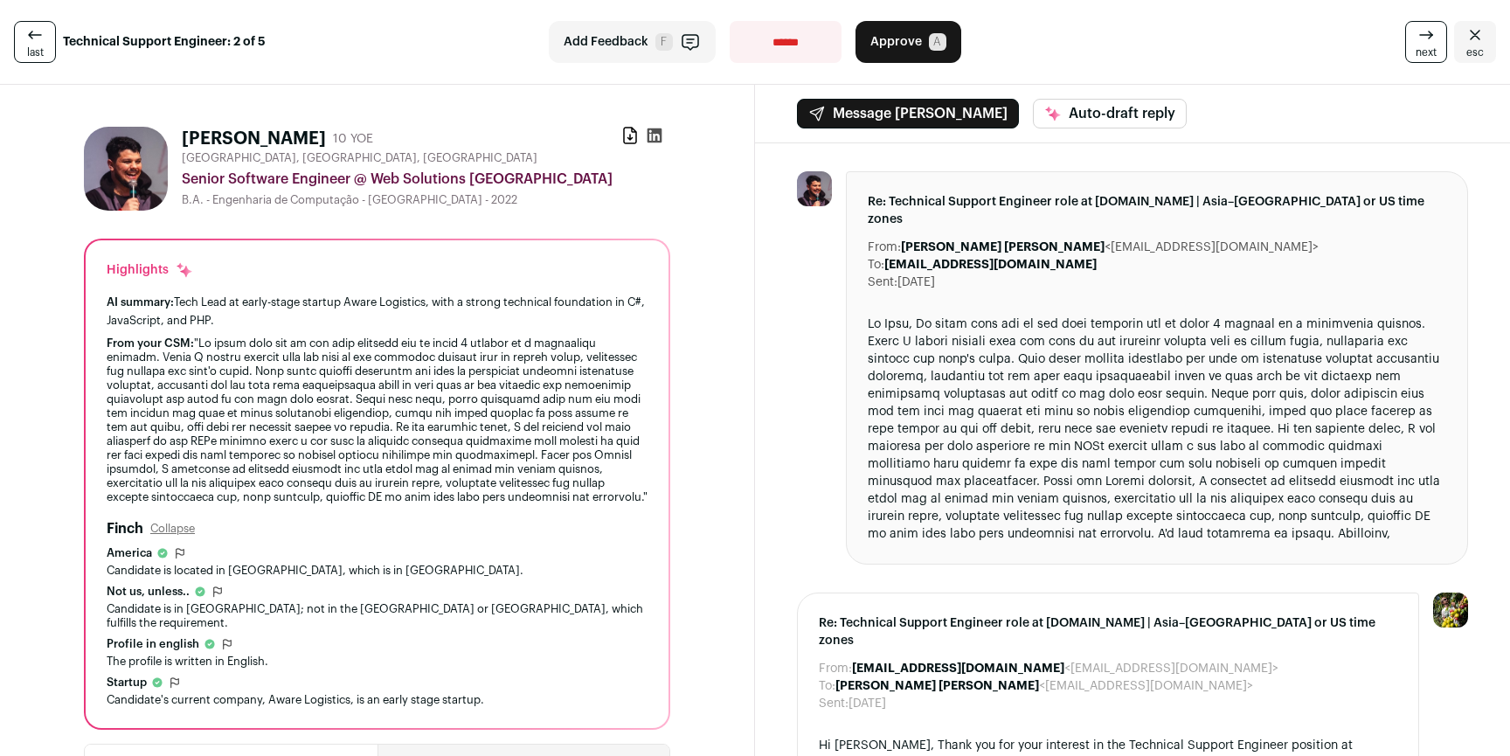
click at [1420, 31] on icon at bounding box center [1426, 34] width 21 height 21
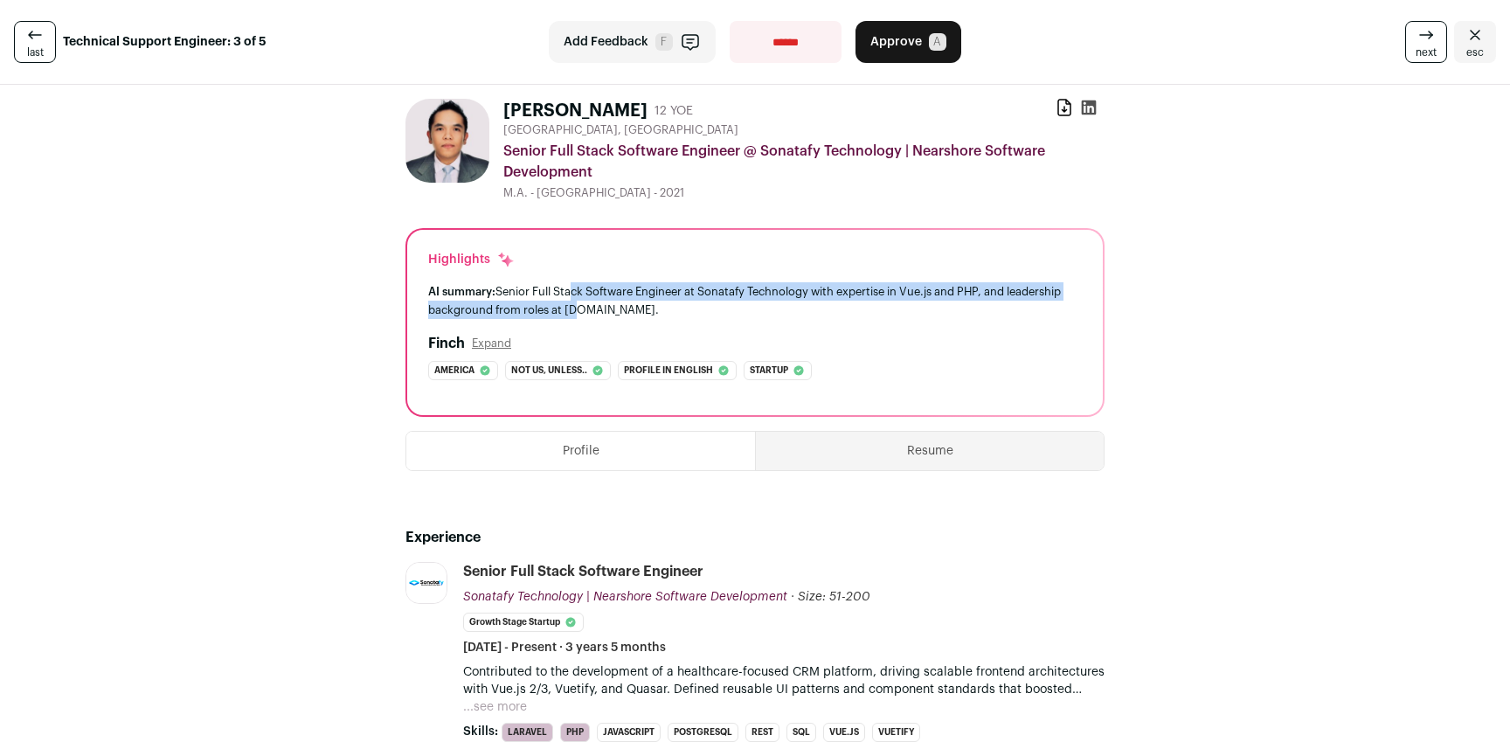
click at [569, 305] on div "AI summary: Senior Full Stack Software Engineer at Sonatafy Technology with exp…" at bounding box center [755, 300] width 654 height 37
drag, startPoint x: 577, startPoint y: 309, endPoint x: 550, endPoint y: 290, distance: 33.2
click at [550, 290] on div "AI summary: Senior Full Stack Software Engineer at Sonatafy Technology with exp…" at bounding box center [755, 300] width 654 height 37
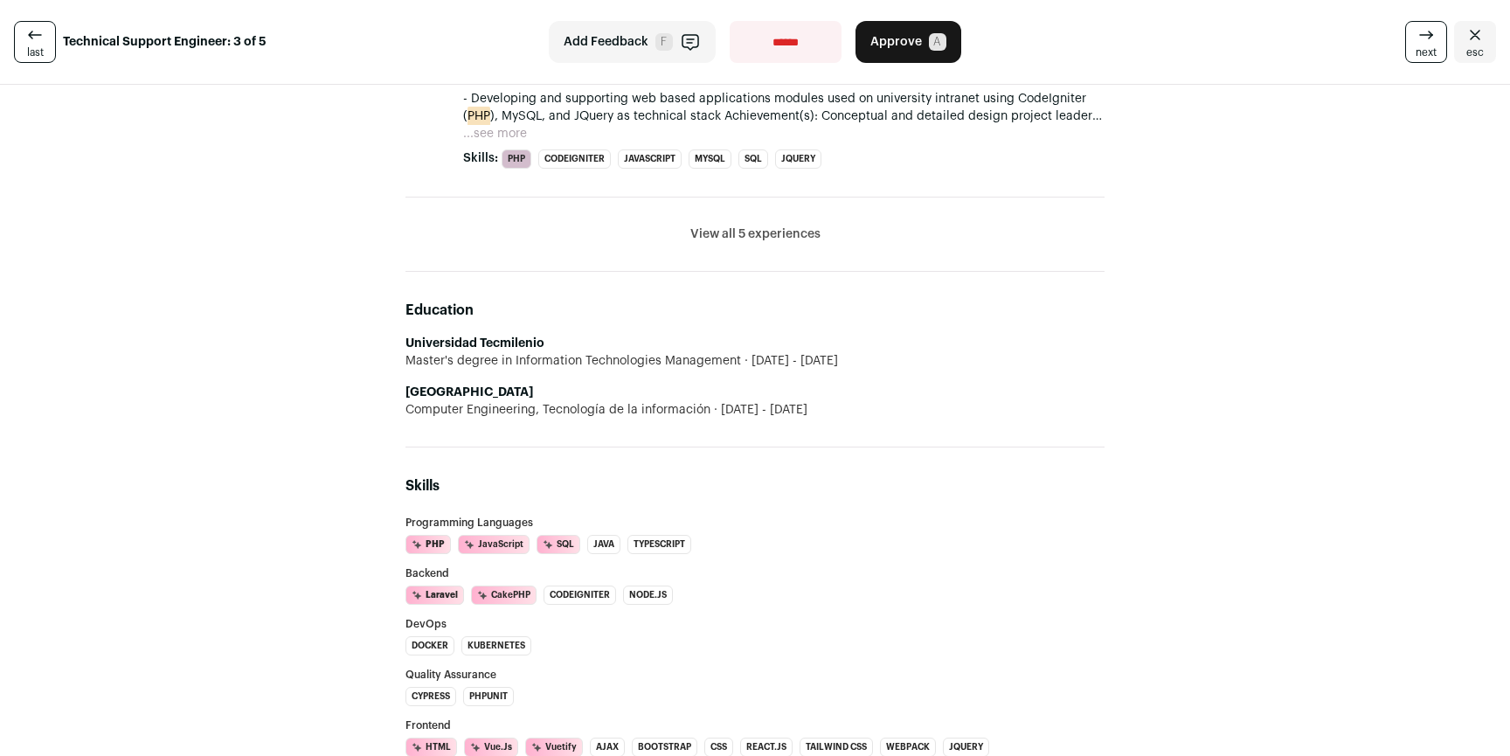
scroll to position [1280, 0]
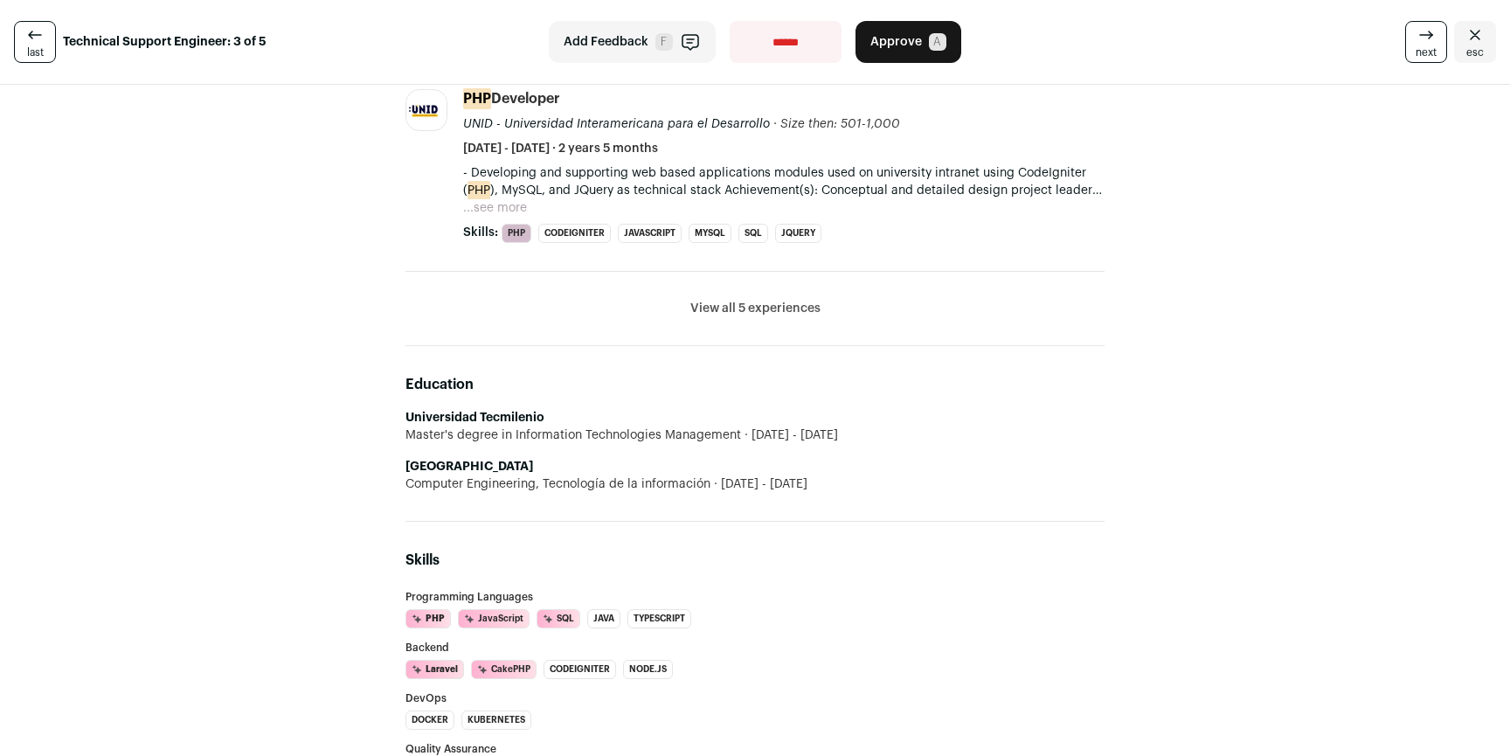
click at [745, 308] on button "View all 5 experiences" at bounding box center [755, 308] width 130 height 17
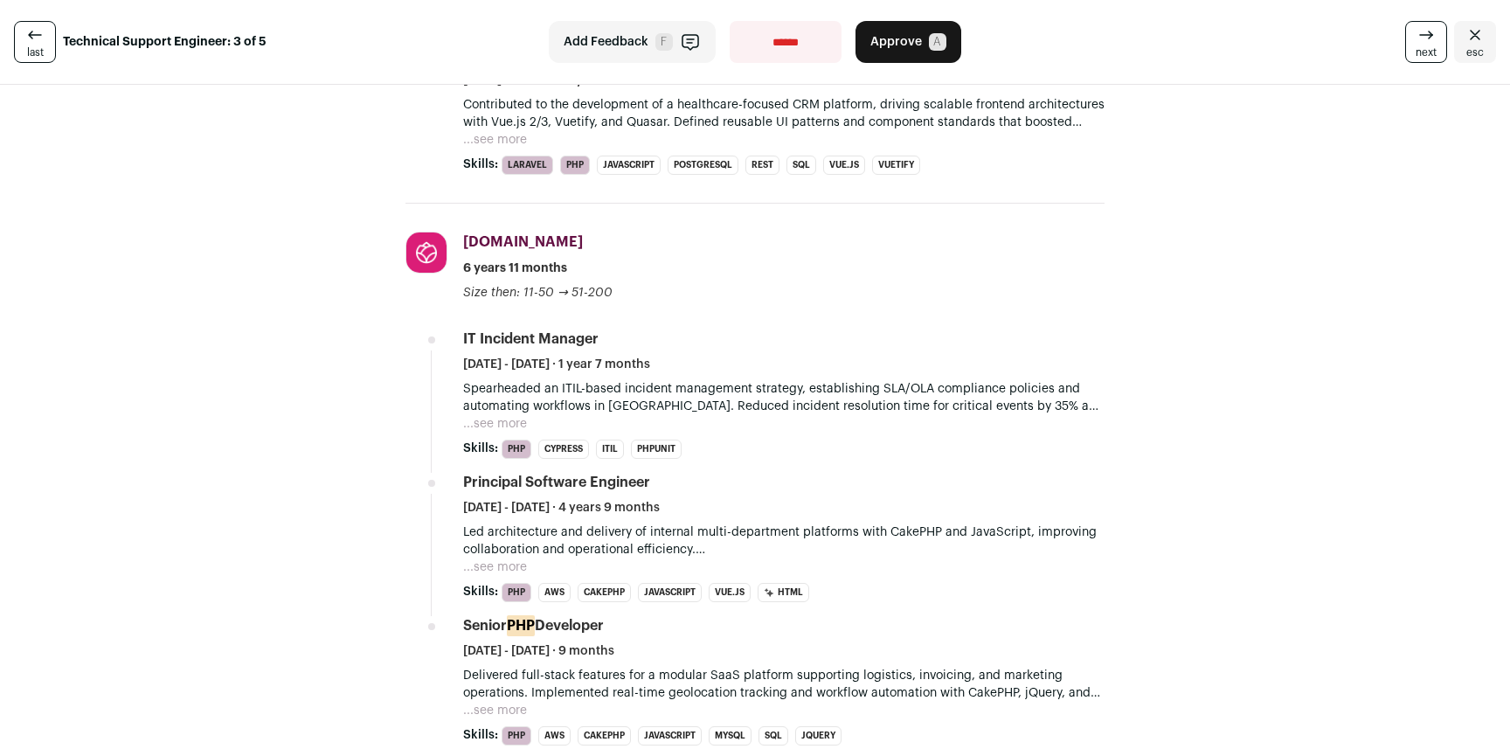
scroll to position [405, 0]
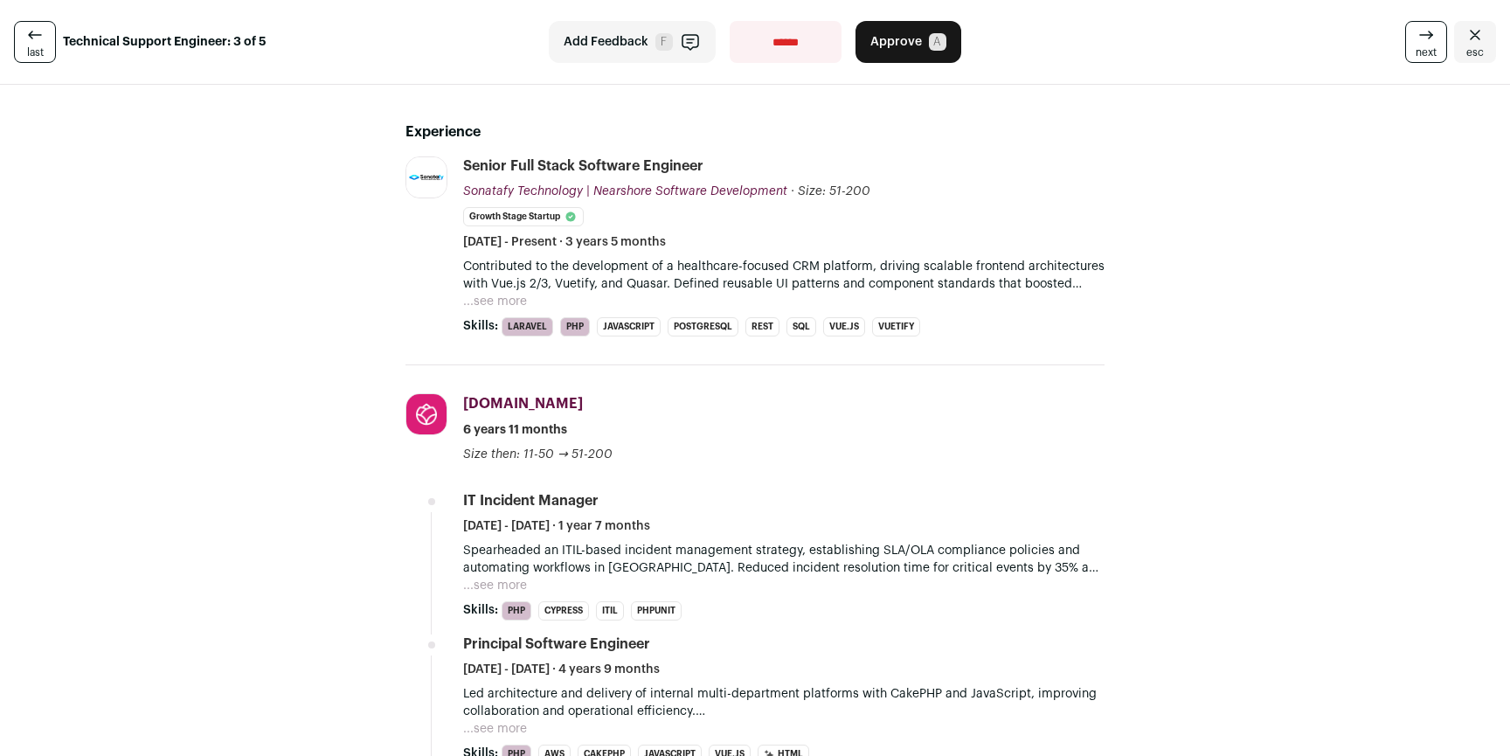
click at [495, 302] on button "...see more" at bounding box center [495, 301] width 64 height 17
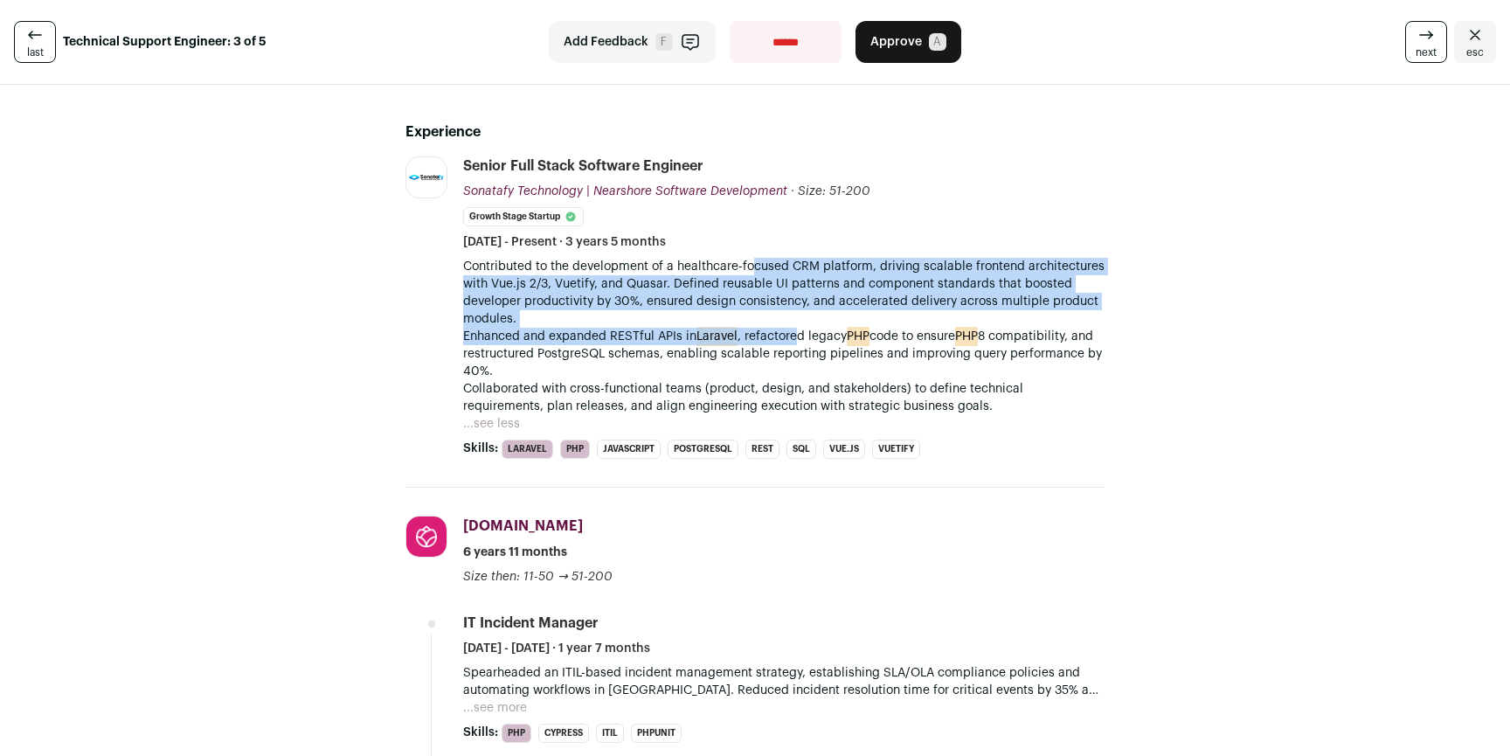
drag, startPoint x: 744, startPoint y: 268, endPoint x: 788, endPoint y: 332, distance: 77.8
click at [787, 332] on p "Contributed to the development of a healthcare-focused CRM platform, driving sc…" at bounding box center [783, 336] width 641 height 157
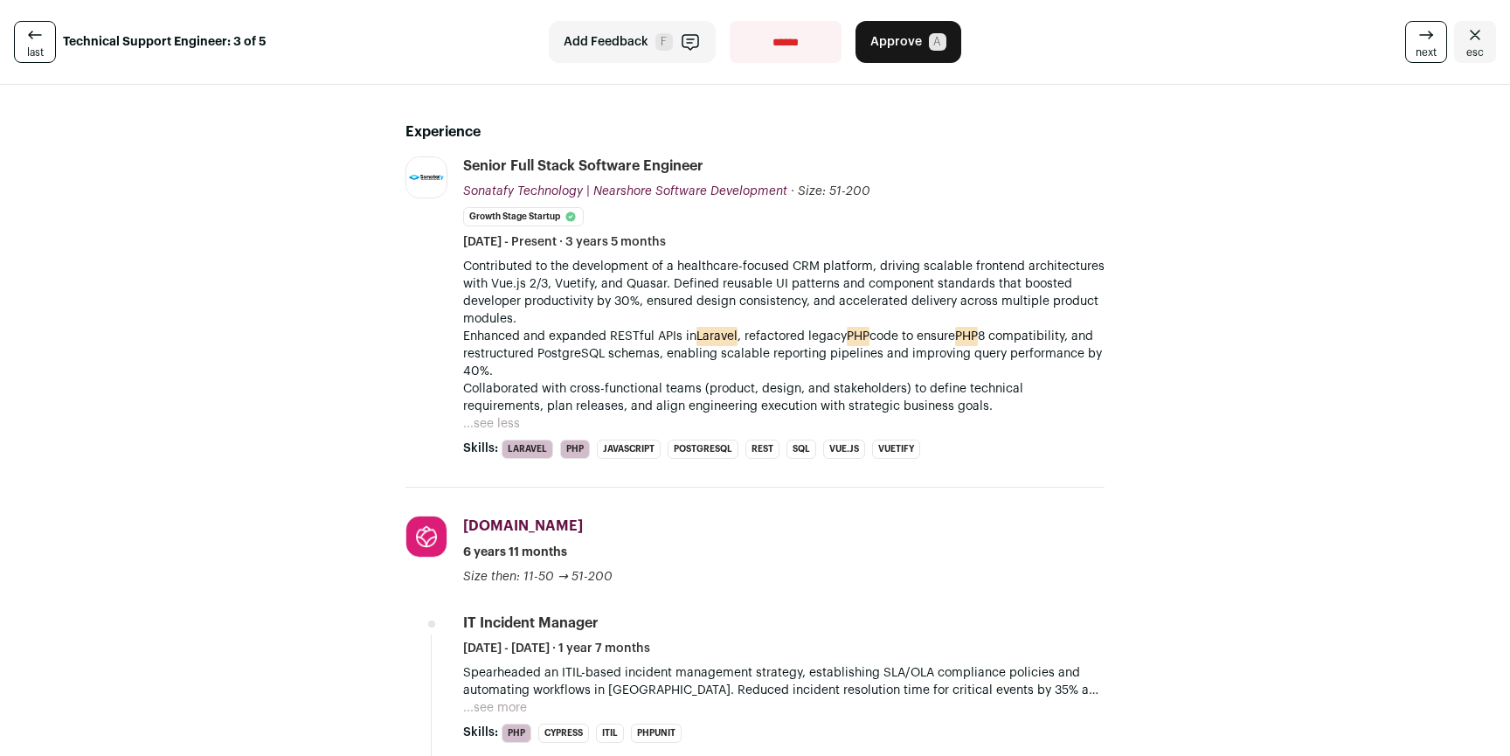
click at [788, 332] on p "Contributed to the development of a healthcare-focused CRM platform, driving sc…" at bounding box center [783, 336] width 641 height 157
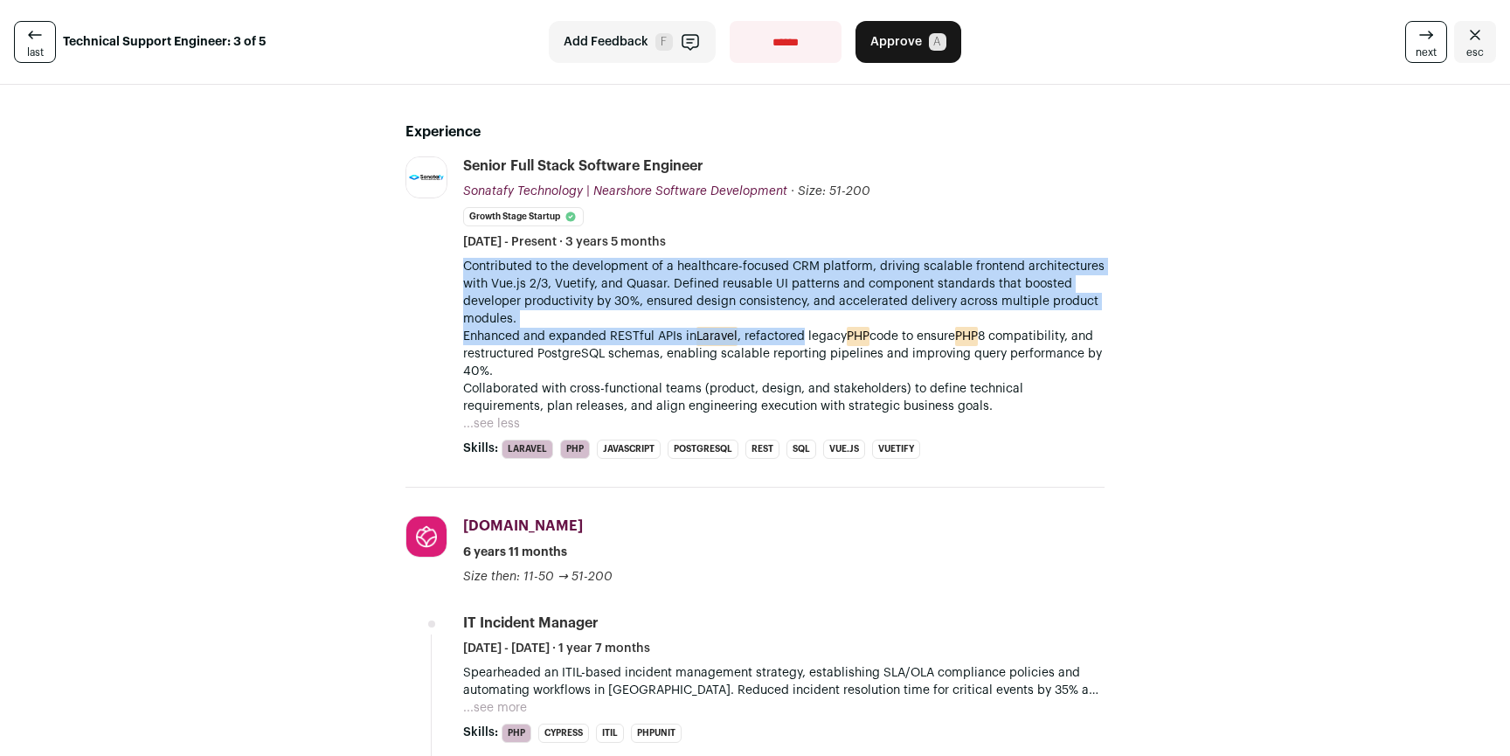
click at [726, 311] on p "Contributed to the development of a healthcare-focused CRM platform, driving sc…" at bounding box center [783, 336] width 641 height 157
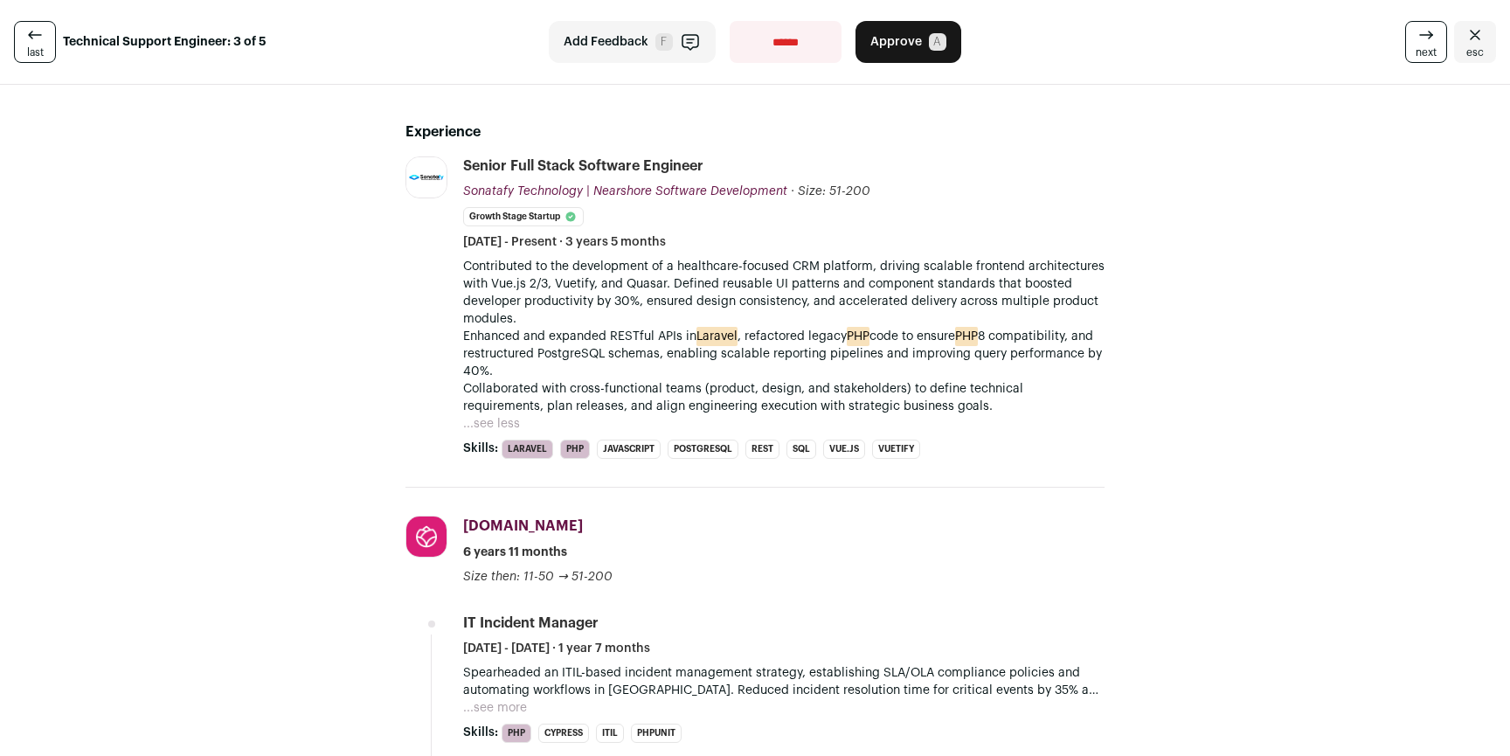
click at [678, 294] on p "Contributed to the development of a healthcare-focused CRM platform, driving sc…" at bounding box center [783, 336] width 641 height 157
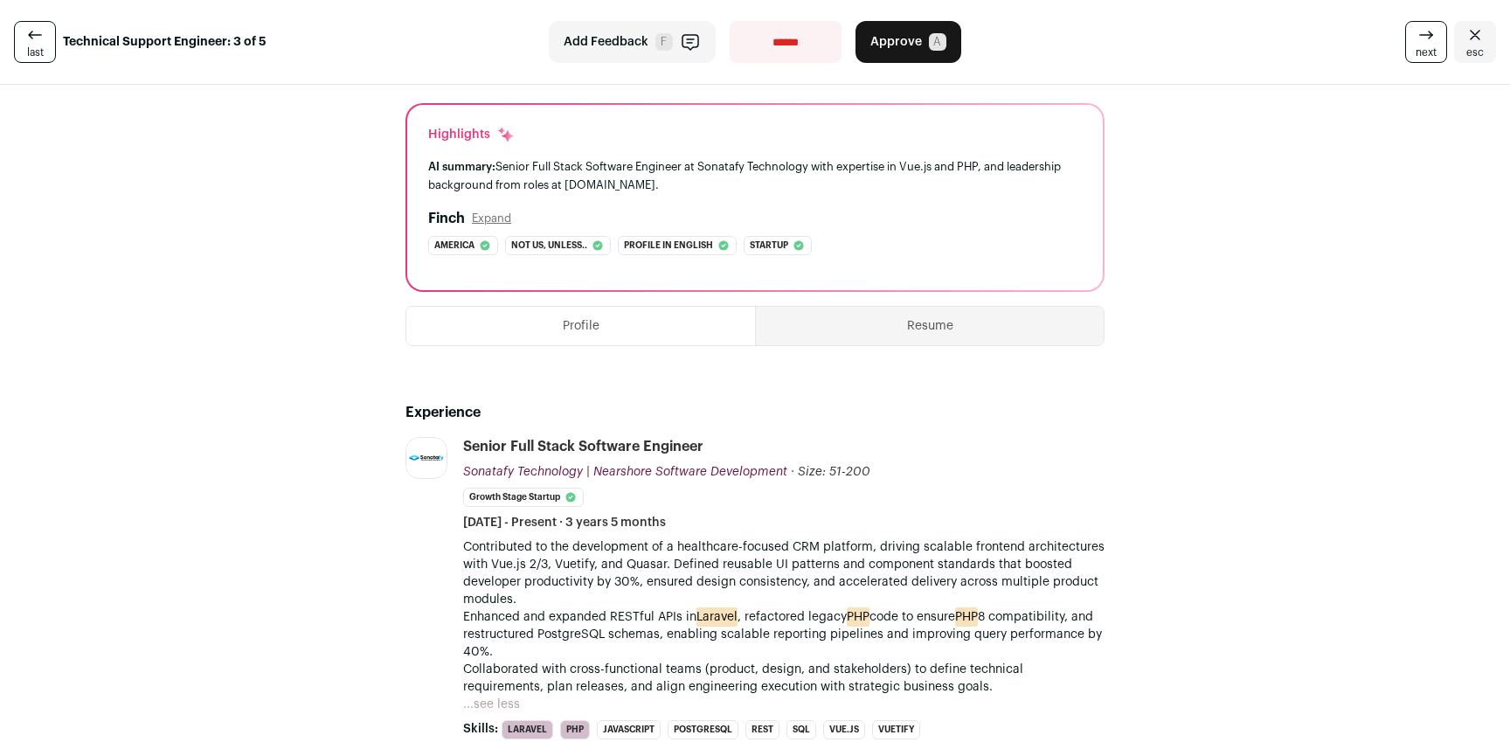
scroll to position [0, 0]
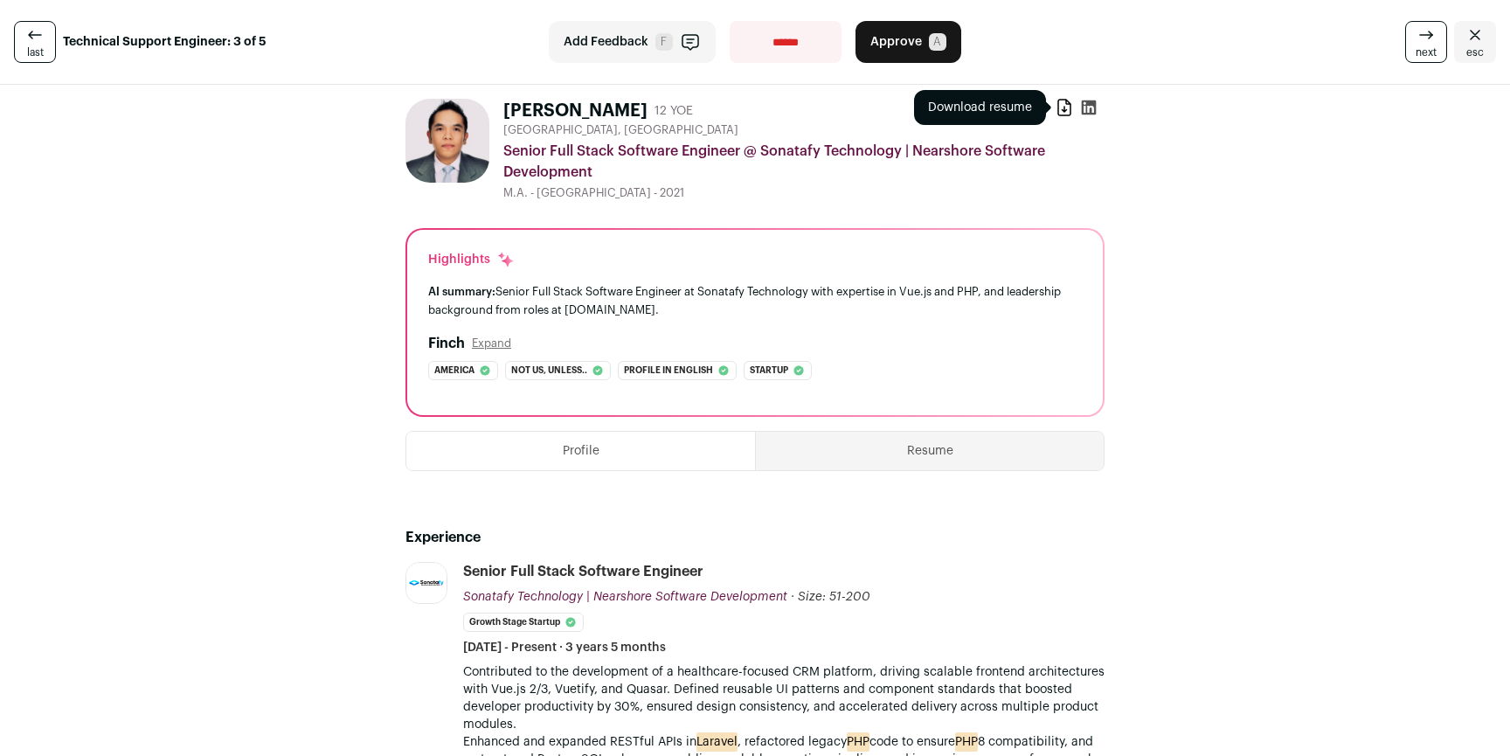
click at [1056, 112] on icon at bounding box center [1064, 107] width 17 height 17
click at [1419, 57] on span "next" at bounding box center [1426, 52] width 21 height 14
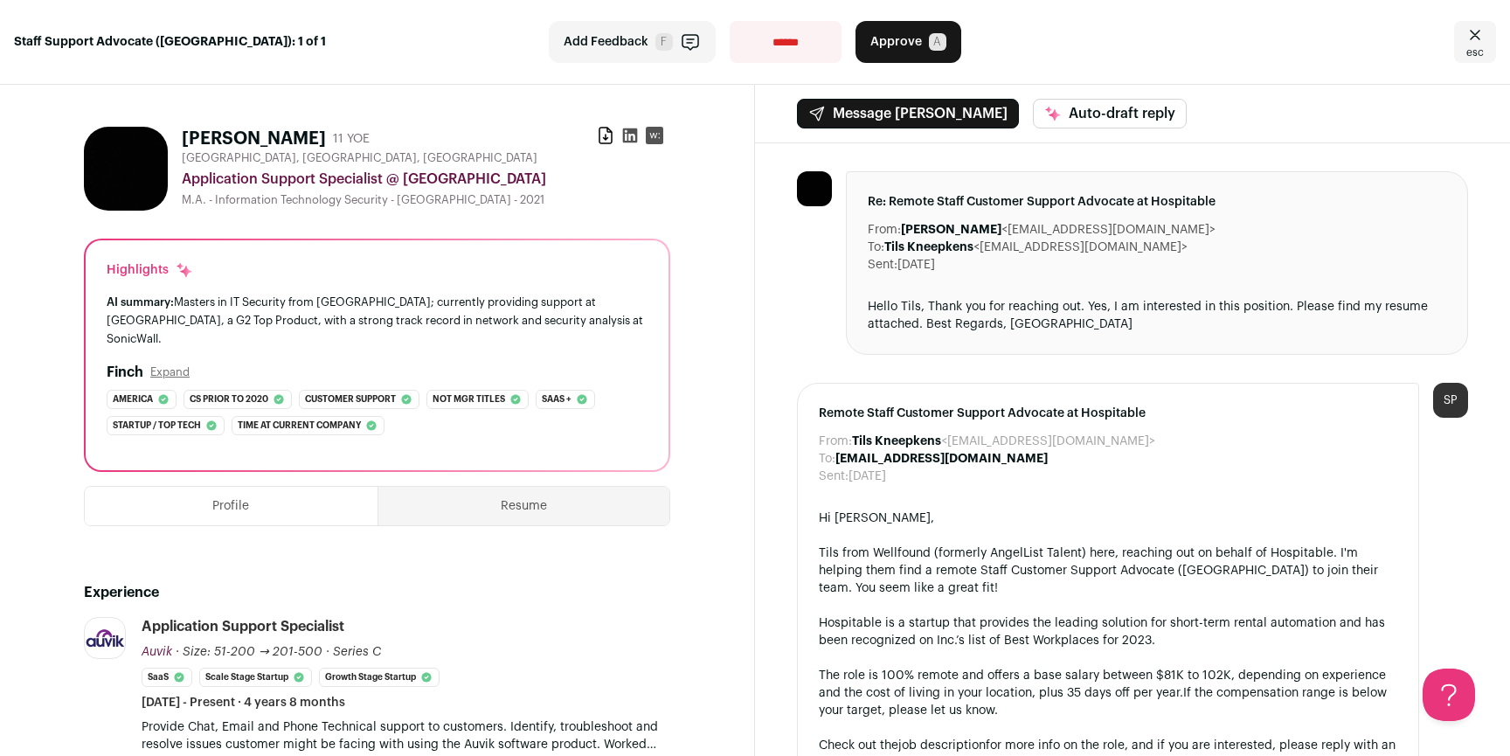
click at [1476, 49] on link "esc" at bounding box center [1475, 42] width 42 height 42
